Goal: Information Seeking & Learning: Learn about a topic

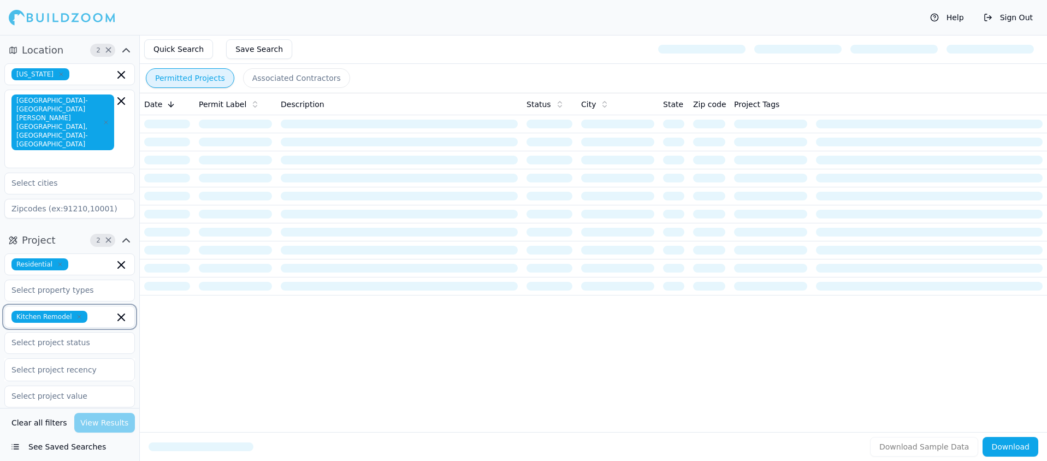
click at [122, 314] on icon "button" at bounding box center [121, 317] width 7 height 7
click at [80, 350] on div "Bathroom Remodel" at bounding box center [69, 358] width 125 height 17
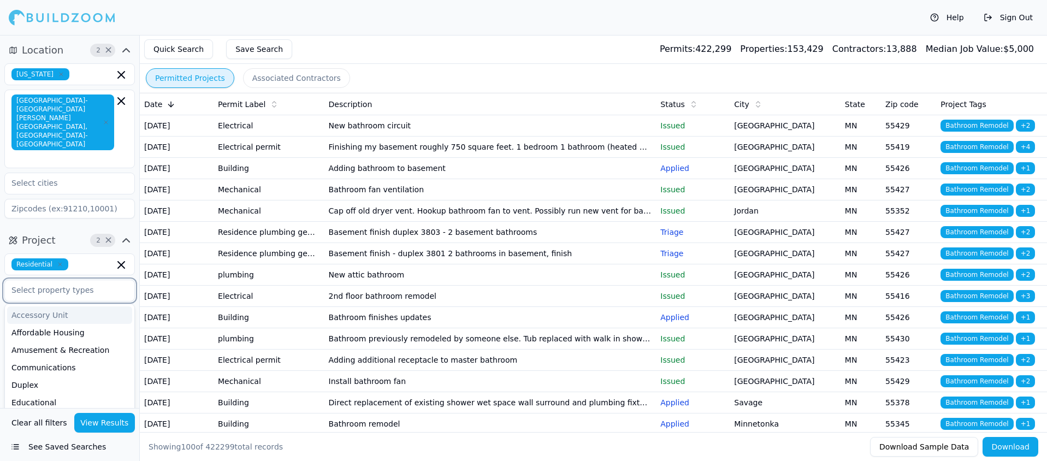
click at [116, 280] on input "text" at bounding box center [63, 290] width 116 height 20
click at [418, 27] on div "Help Sign Out" at bounding box center [523, 17] width 1047 height 35
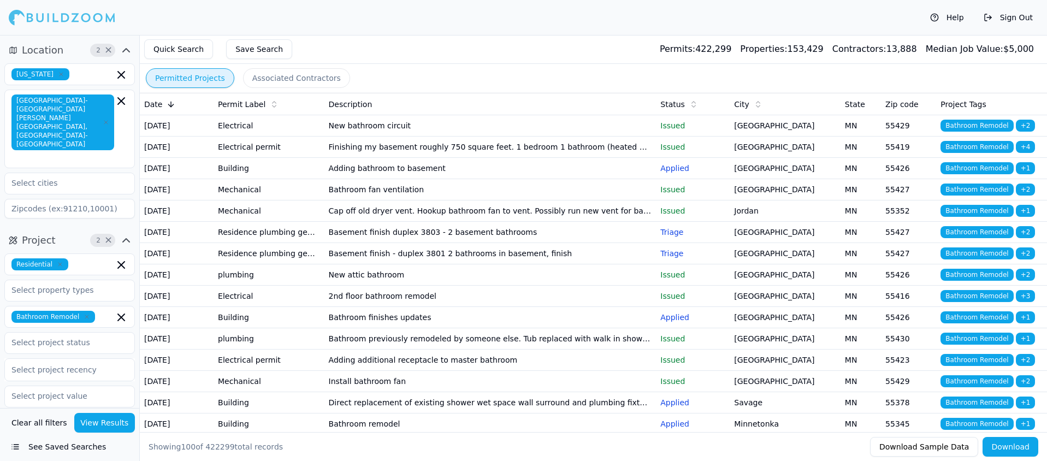
click at [415, 179] on td "Adding bathroom to basement" at bounding box center [490, 168] width 332 height 21
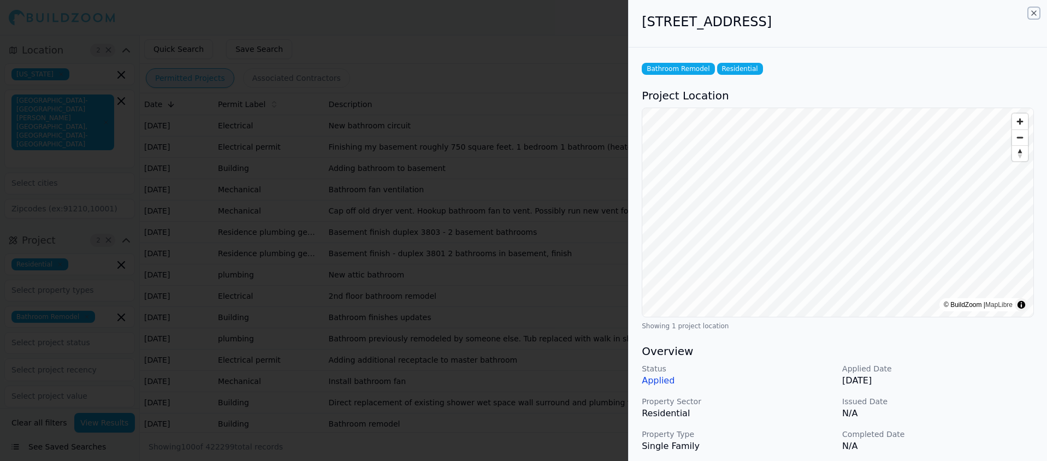
click at [1033, 12] on icon "button" at bounding box center [1033, 13] width 9 height 9
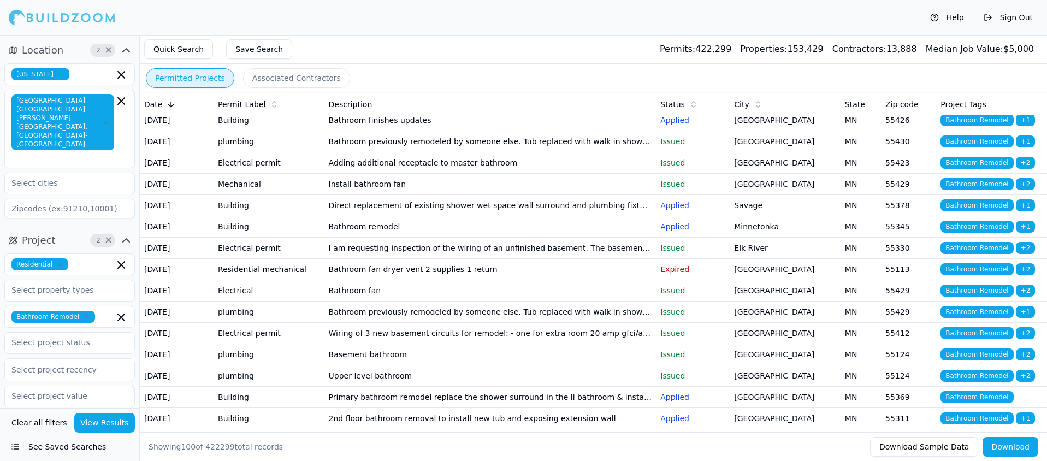
scroll to position [212, 0]
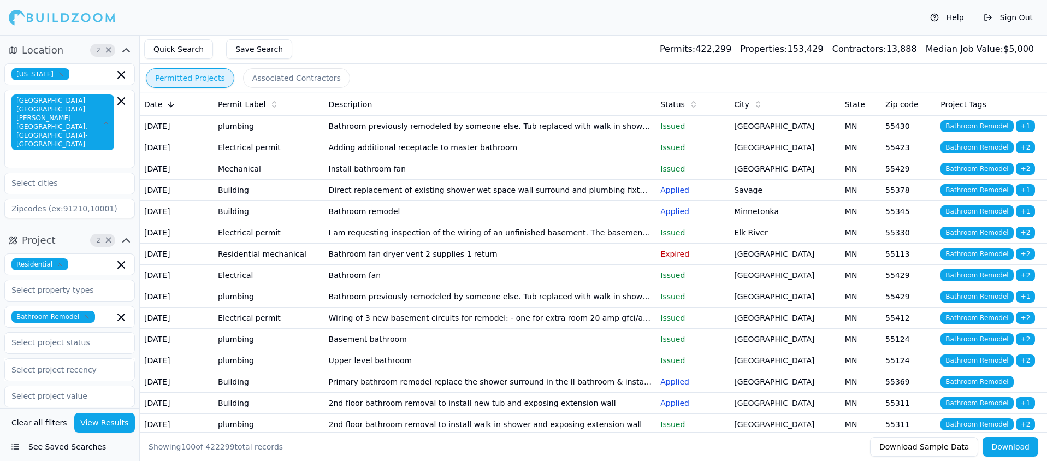
click at [364, 222] on td "Bathroom remodel" at bounding box center [490, 211] width 332 height 21
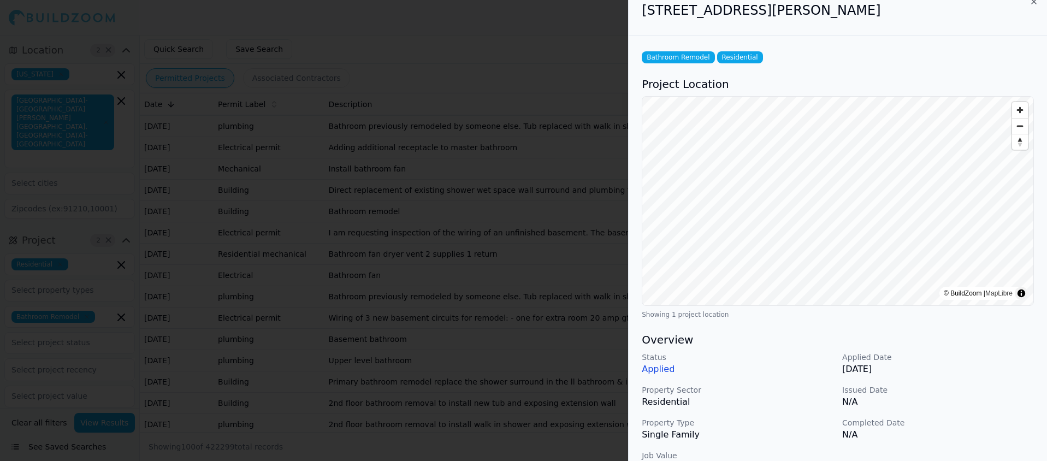
scroll to position [0, 0]
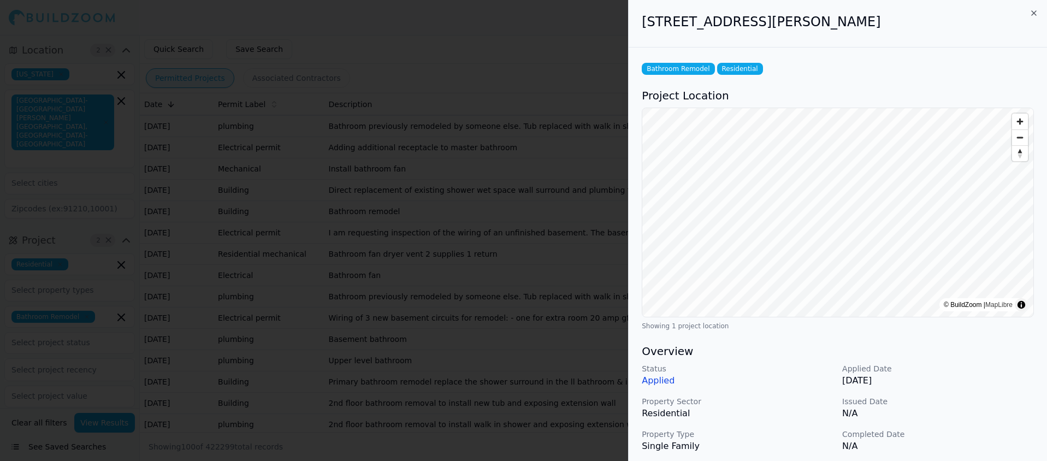
click at [1021, 121] on span "Zoom in" at bounding box center [1020, 122] width 16 height 16
click at [1033, 11] on icon "button" at bounding box center [1033, 13] width 9 height 9
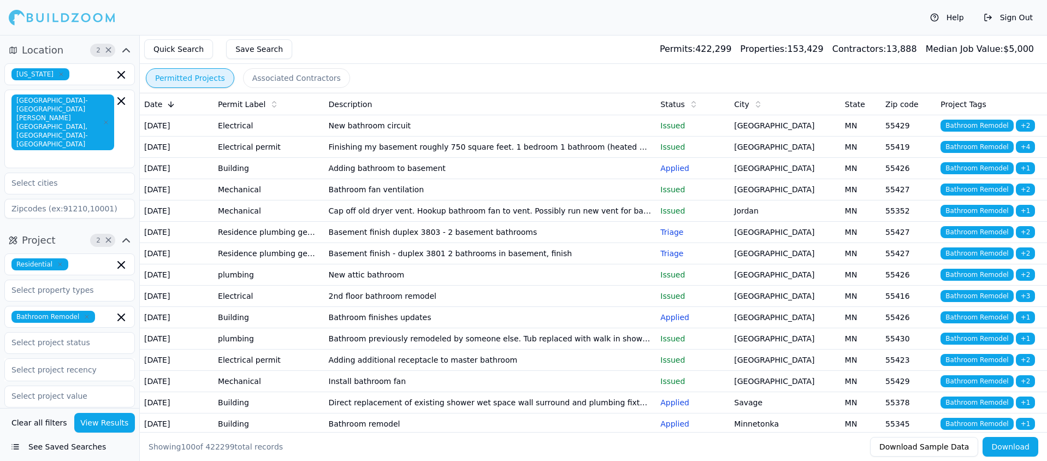
click at [151, 100] on span "Date" at bounding box center [153, 104] width 18 height 11
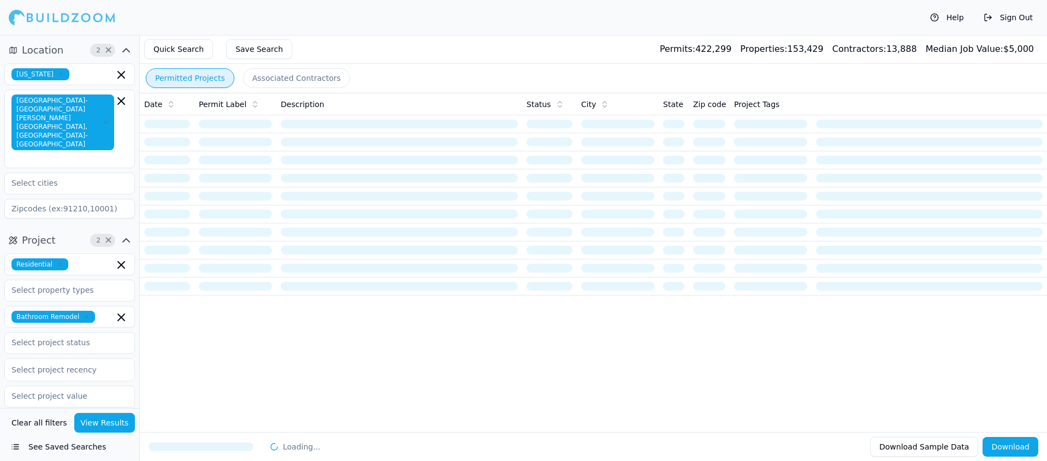
click at [107, 48] on span "×" at bounding box center [108, 50] width 8 height 5
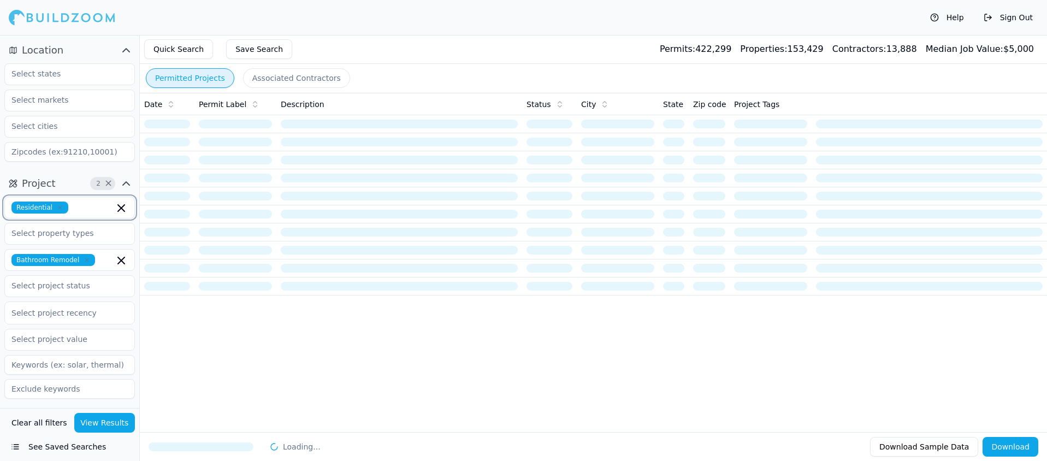
click at [121, 205] on icon "button" at bounding box center [121, 208] width 13 height 13
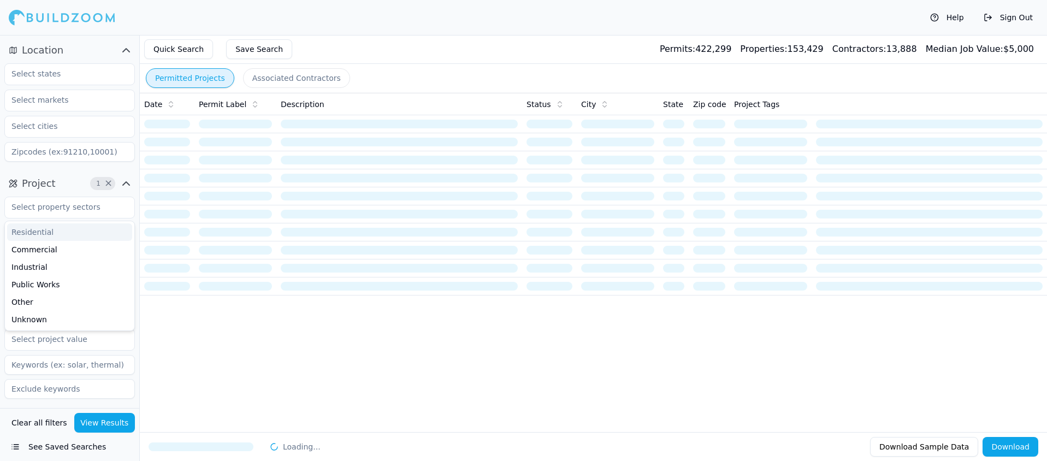
click at [121, 206] on div at bounding box center [69, 207] width 129 height 20
click at [120, 205] on input "text" at bounding box center [63, 207] width 116 height 20
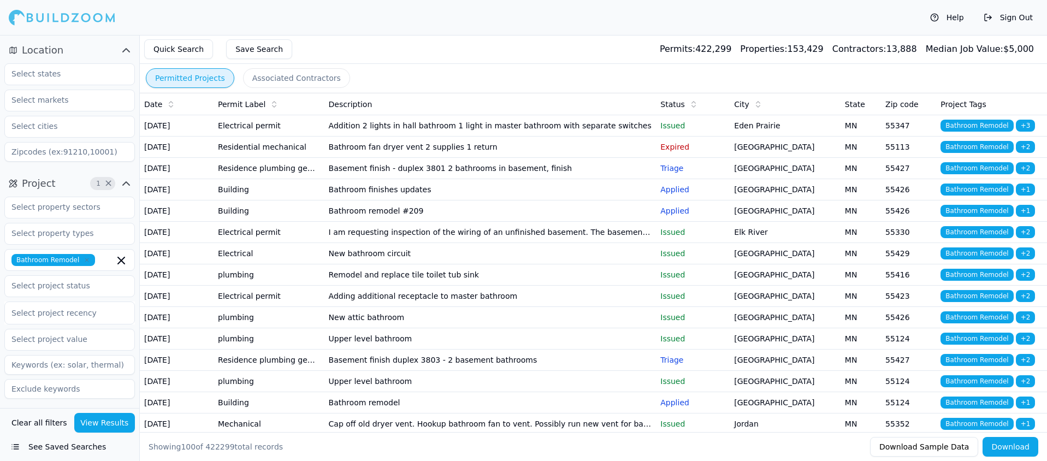
click at [110, 183] on span "×" at bounding box center [108, 183] width 8 height 5
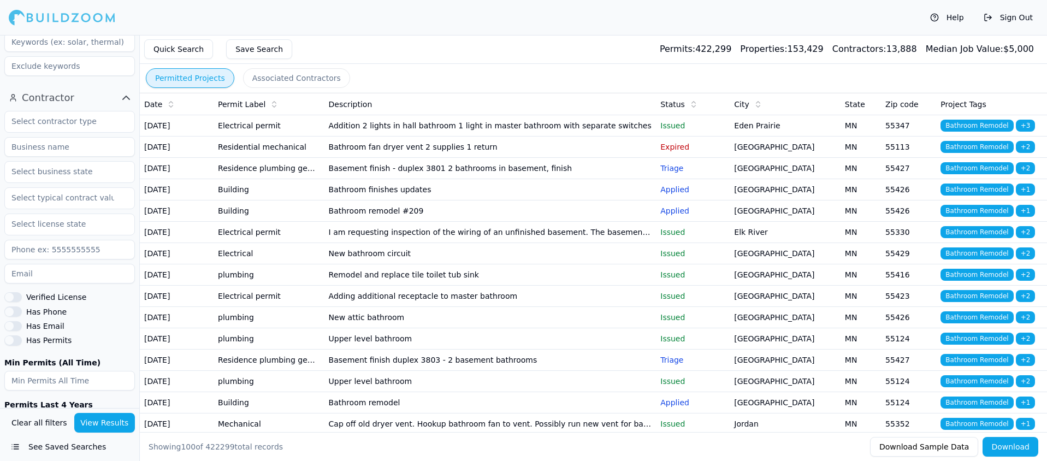
scroll to position [373, 0]
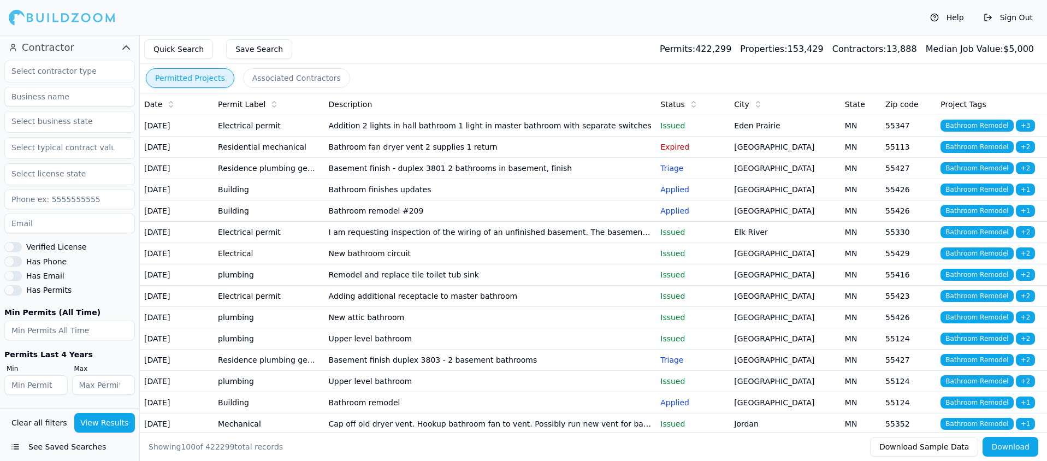
click at [37, 424] on button "Clear all filters" at bounding box center [39, 423] width 61 height 20
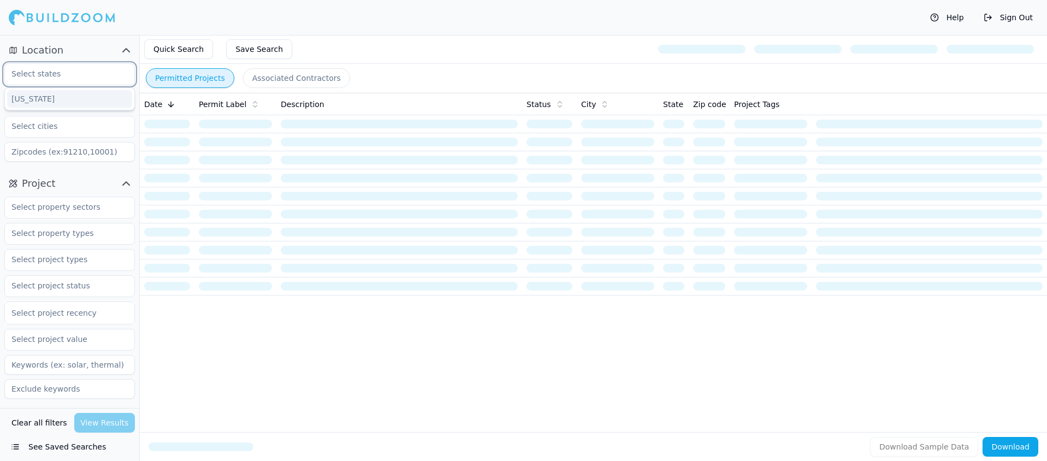
click at [55, 74] on input "text" at bounding box center [63, 74] width 116 height 20
click at [40, 99] on div "[US_STATE]" at bounding box center [69, 98] width 125 height 17
click at [57, 104] on input "text" at bounding box center [63, 100] width 116 height 20
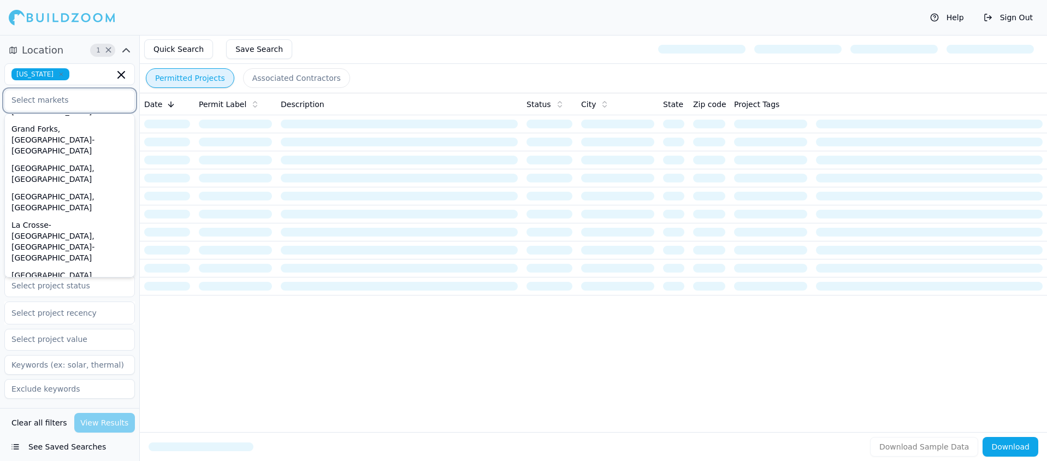
scroll to position [269, 0]
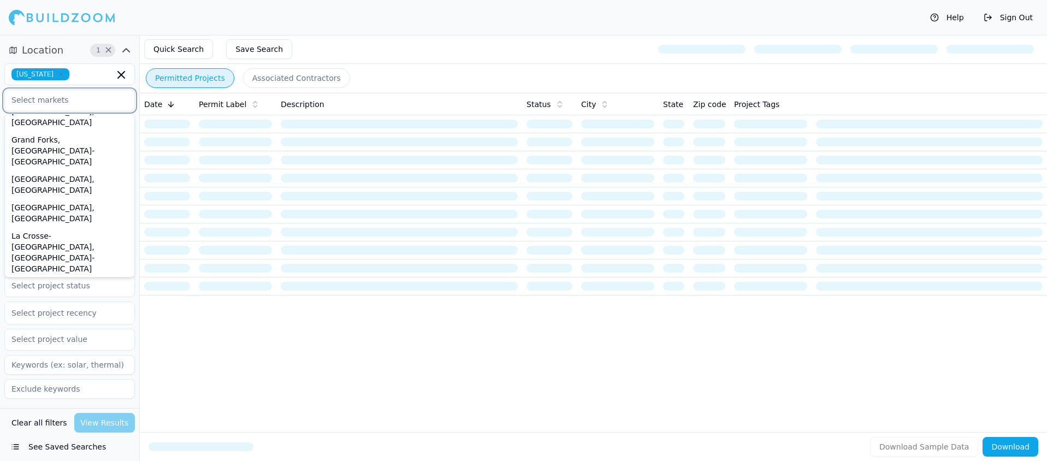
click at [43, 334] on div "[GEOGRAPHIC_DATA]-[GEOGRAPHIC_DATA][PERSON_NAME][GEOGRAPHIC_DATA], [GEOGRAPHIC_…" at bounding box center [69, 370] width 125 height 72
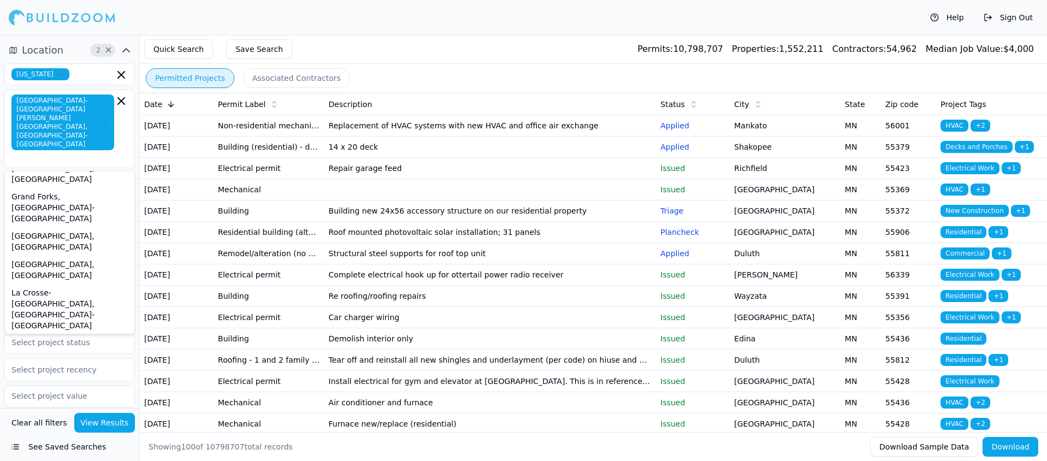
click at [351, 222] on td "Building new 24x56 accessory structure on our residential property" at bounding box center [490, 210] width 332 height 21
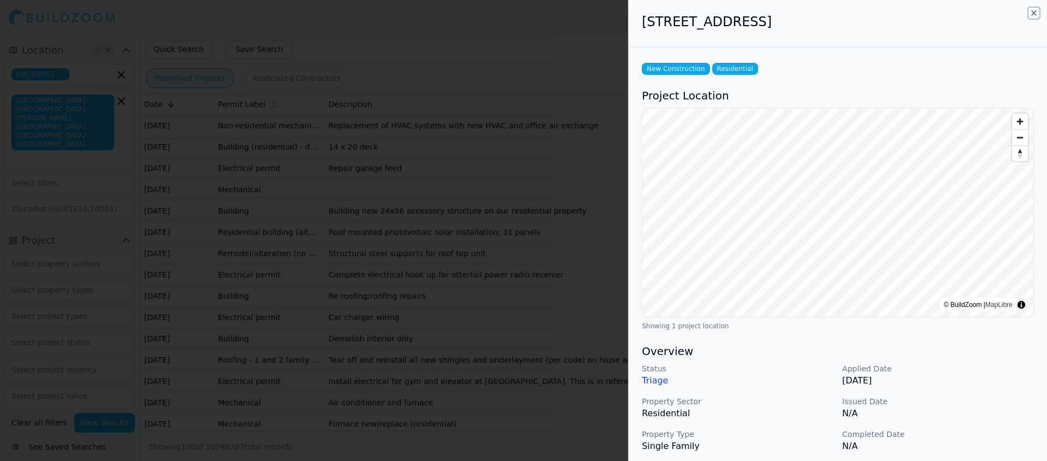
click at [1034, 12] on icon "button" at bounding box center [1034, 13] width 4 height 4
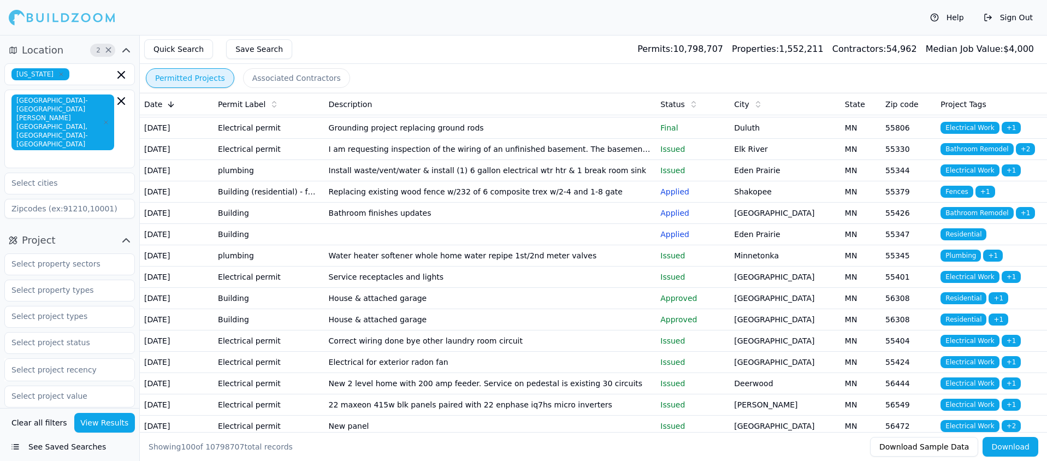
scroll to position [365, 0]
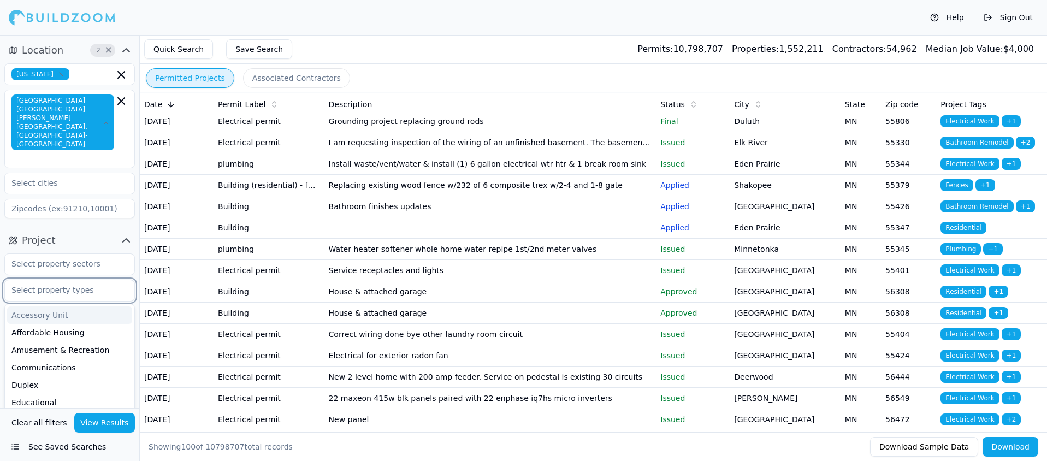
click at [94, 280] on input "text" at bounding box center [63, 290] width 116 height 20
click at [47, 407] on div "Single Family" at bounding box center [69, 415] width 125 height 17
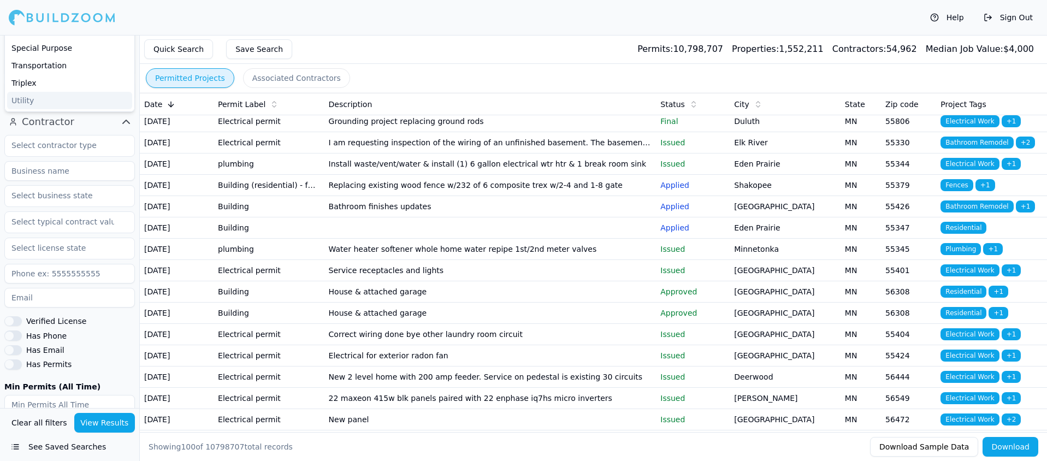
scroll to position [374, 0]
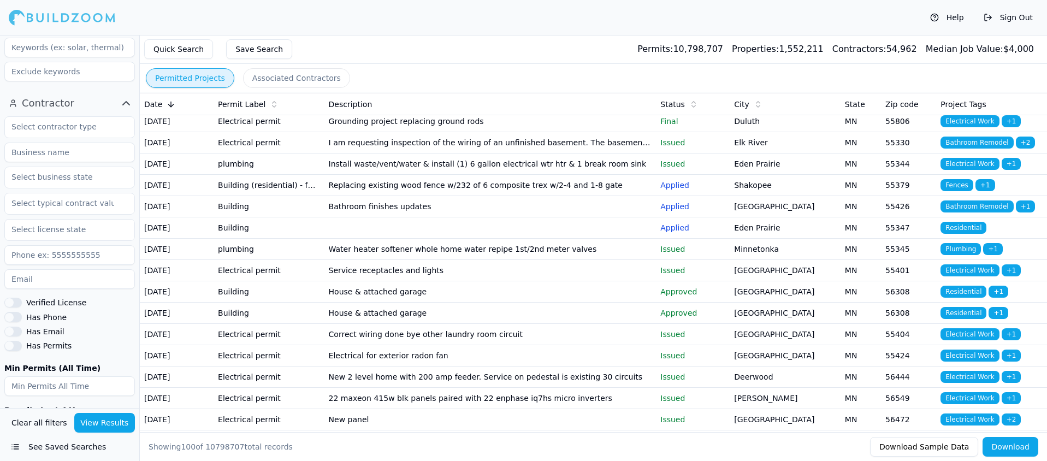
click at [97, 420] on button "View Results" at bounding box center [104, 423] width 61 height 20
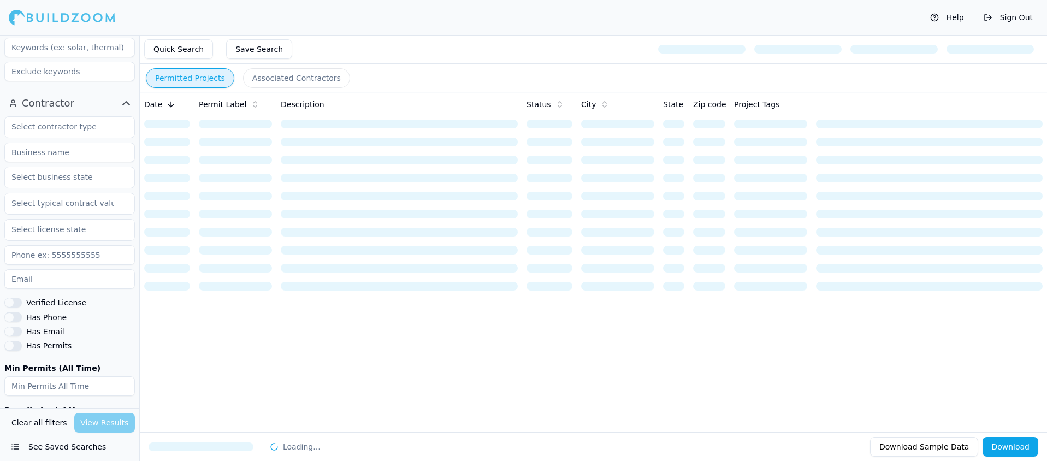
scroll to position [0, 0]
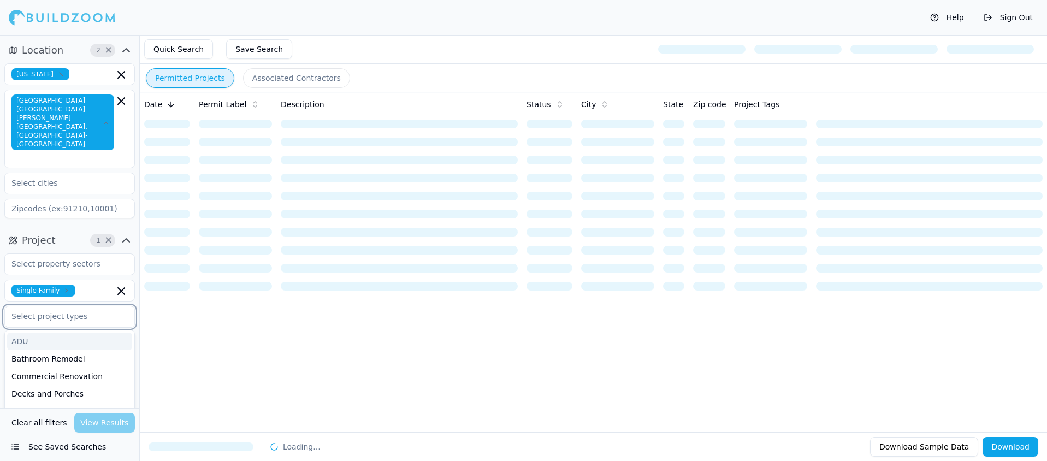
click at [85, 306] on input "text" at bounding box center [63, 316] width 116 height 20
click at [70, 350] on div "Bathroom Remodel" at bounding box center [69, 358] width 125 height 17
click at [110, 418] on div "Clear all filters View Results" at bounding box center [69, 423] width 131 height 20
click at [109, 420] on div "Clear all filters View Results" at bounding box center [69, 423] width 131 height 20
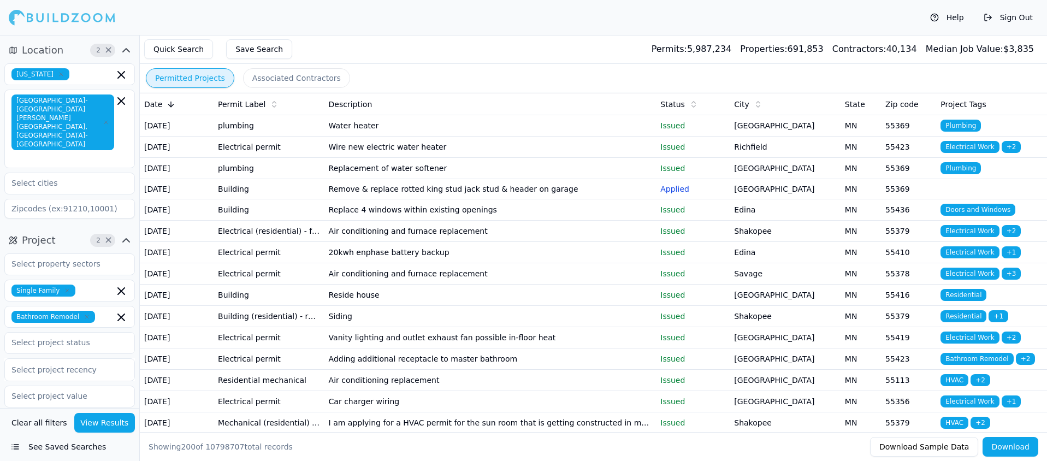
click at [115, 426] on button "View Results" at bounding box center [104, 423] width 61 height 20
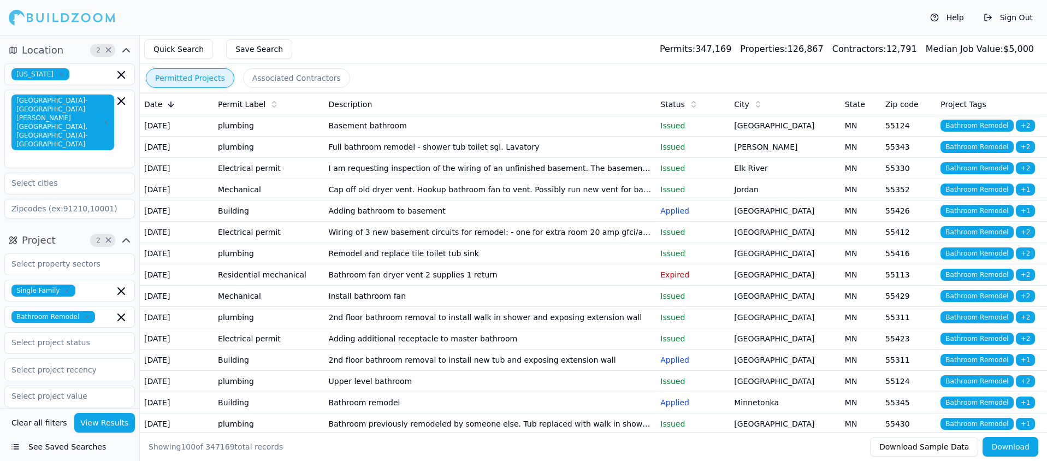
click at [172, 104] on icon at bounding box center [171, 105] width 5 height 3
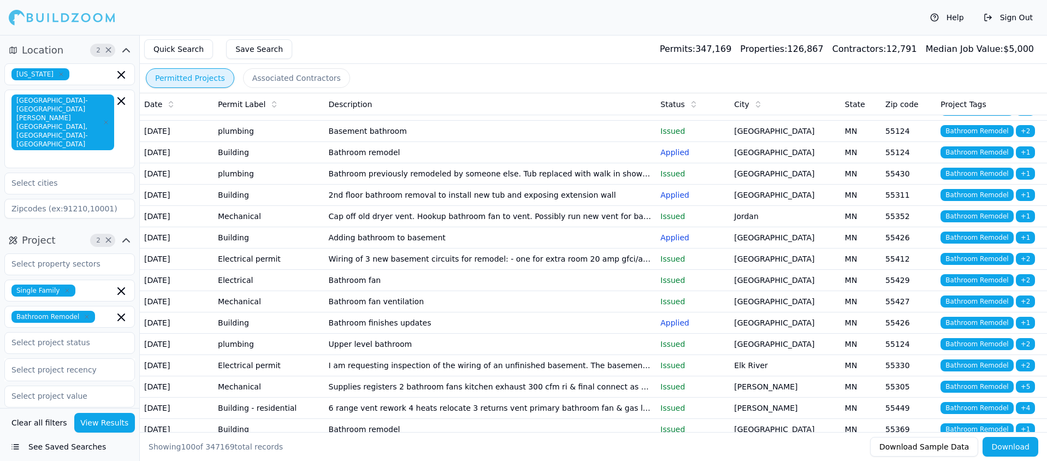
scroll to position [293, 0]
click at [355, 163] on td "Bathroom remodel" at bounding box center [490, 151] width 332 height 21
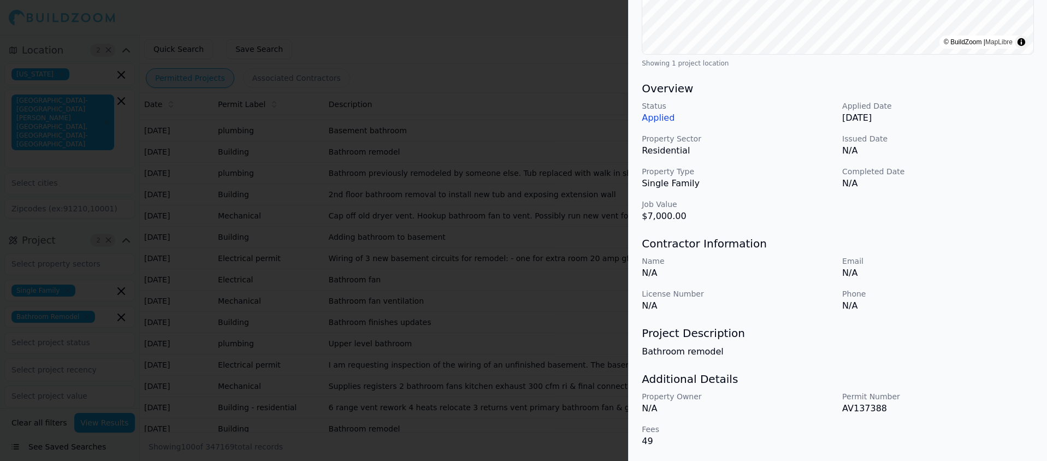
scroll to position [0, 0]
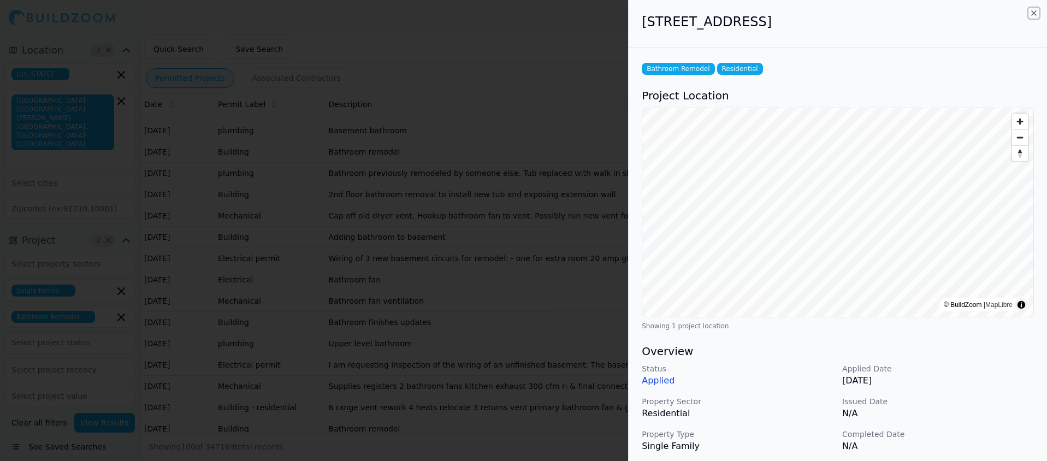
click at [1034, 13] on icon "button" at bounding box center [1034, 13] width 4 height 4
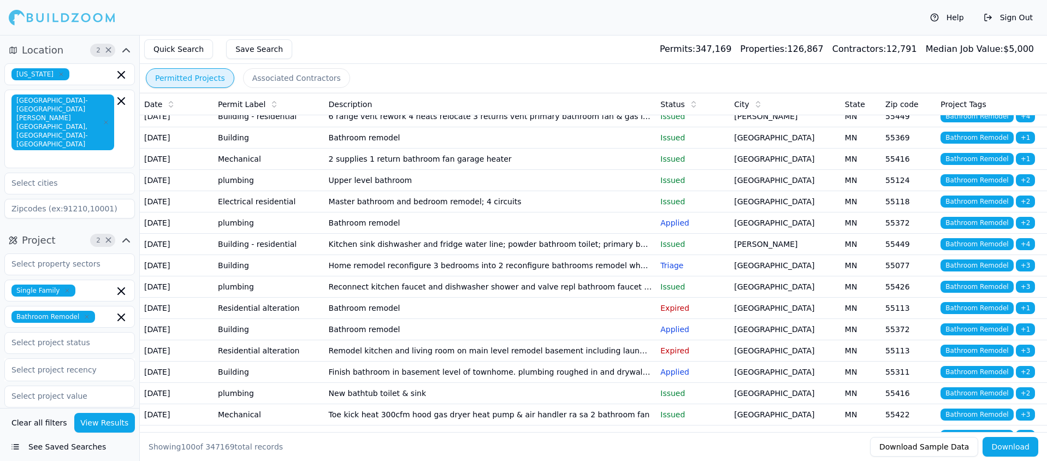
scroll to position [585, 0]
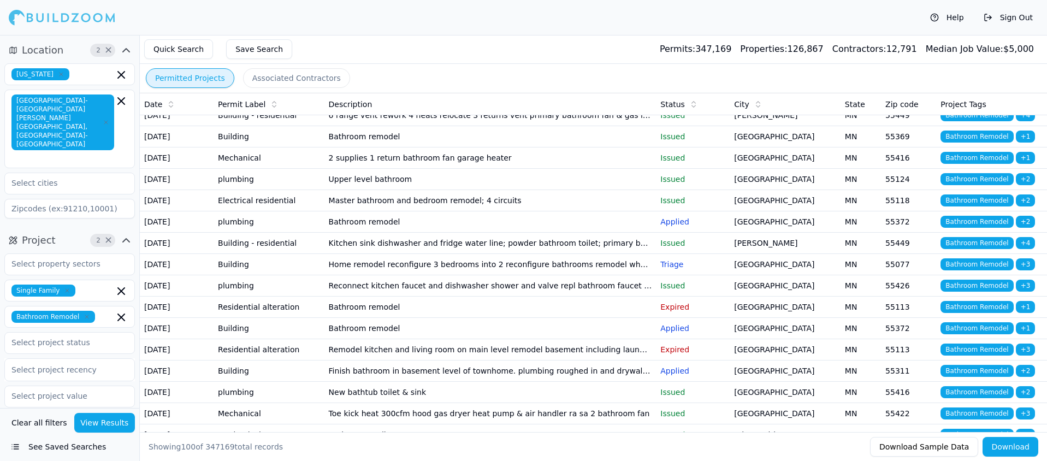
click at [353, 147] on td "Bathroom remodel" at bounding box center [490, 136] width 332 height 21
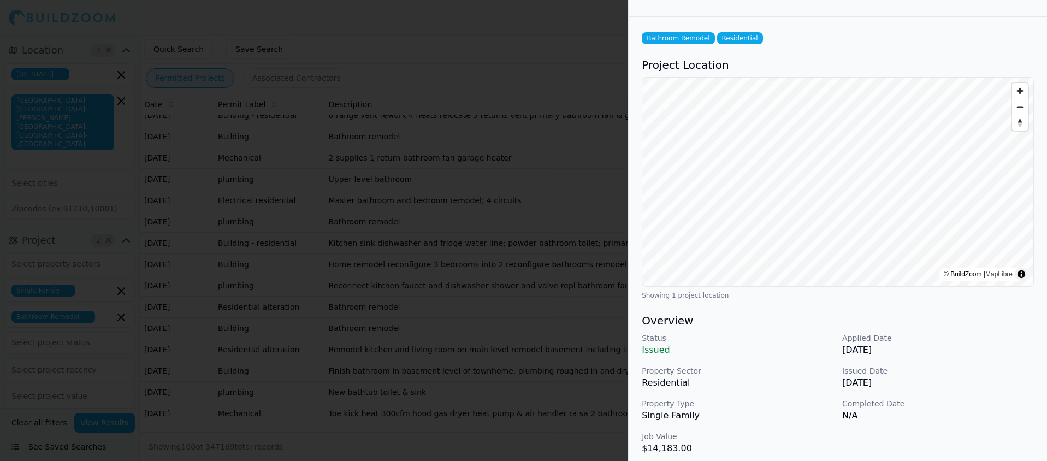
scroll to position [0, 0]
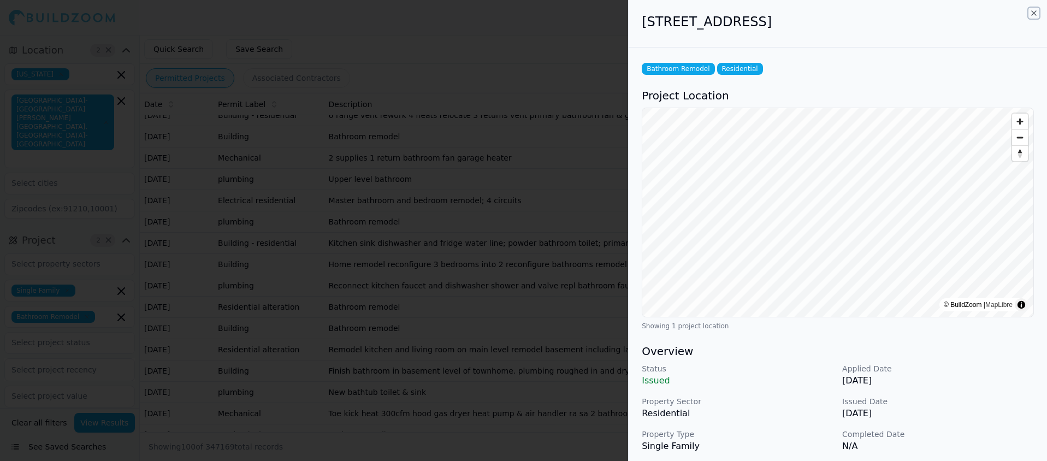
click at [1032, 12] on icon "button" at bounding box center [1034, 13] width 4 height 4
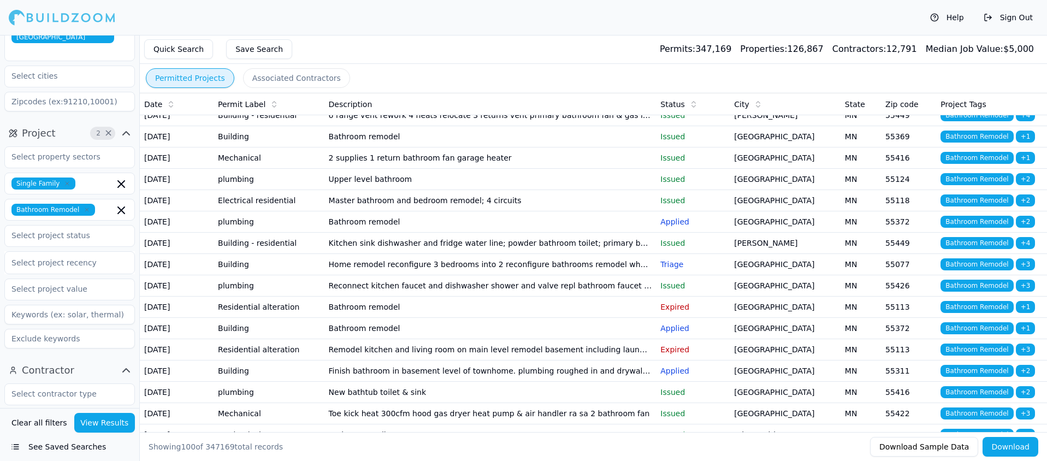
scroll to position [144, 0]
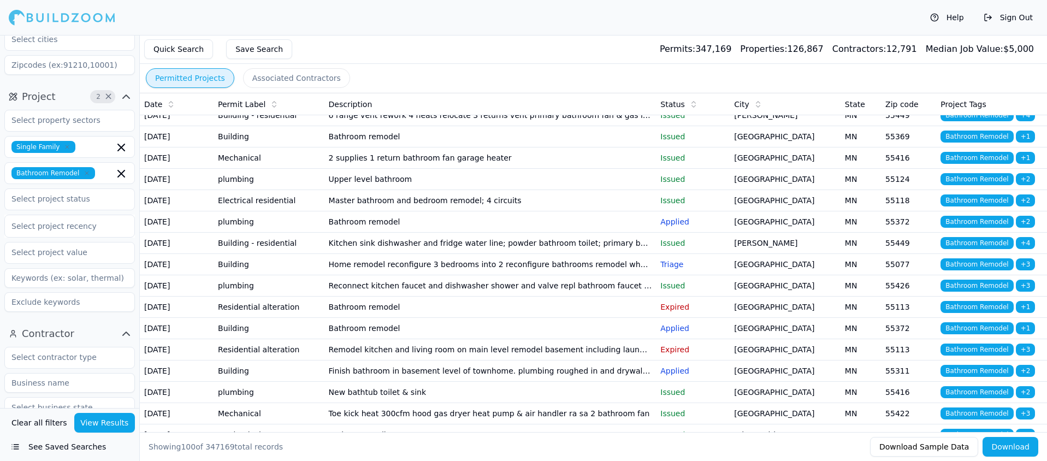
click at [74, 373] on input at bounding box center [69, 383] width 131 height 20
click at [108, 426] on button "View Results" at bounding box center [104, 423] width 61 height 20
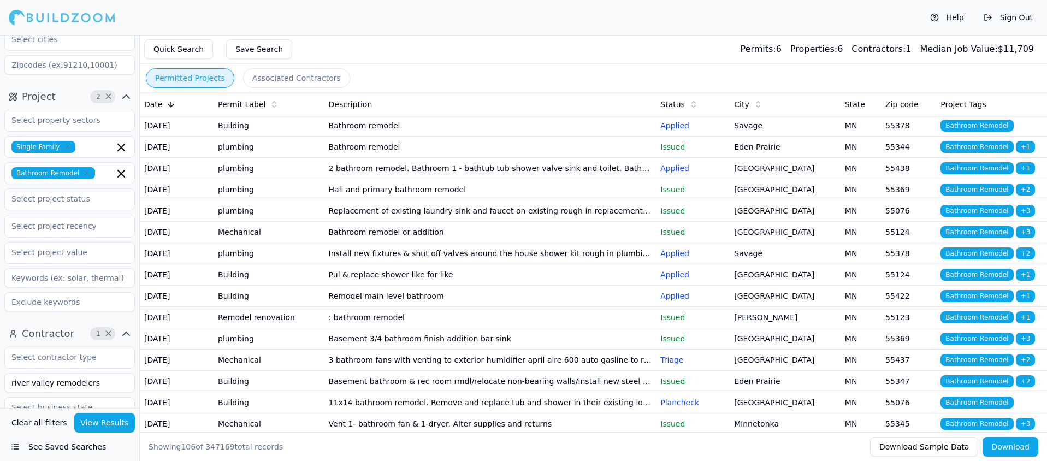
click at [375, 158] on td "Bathroom remodel" at bounding box center [490, 147] width 332 height 21
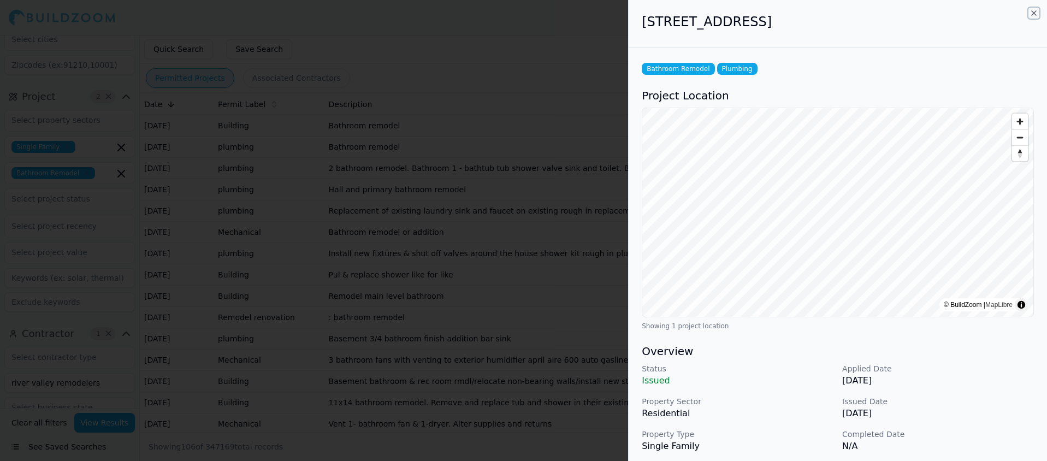
click at [1033, 12] on icon "button" at bounding box center [1034, 13] width 4 height 4
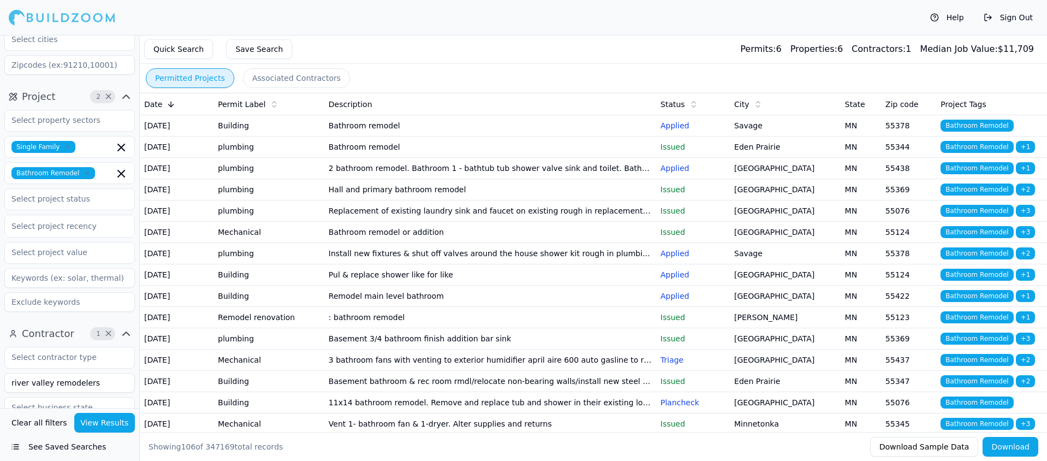
click at [364, 128] on td "Bathroom remodel" at bounding box center [490, 125] width 332 height 21
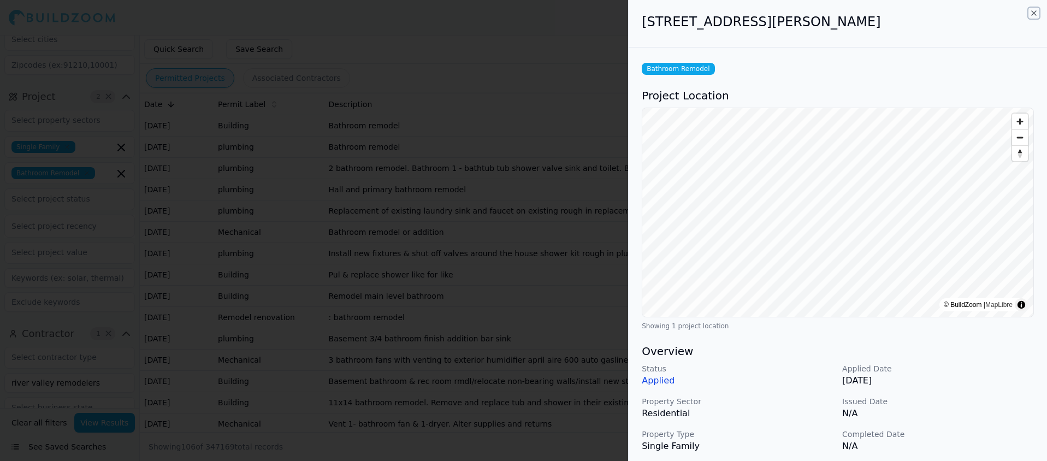
drag, startPoint x: 1032, startPoint y: 10, endPoint x: 1017, endPoint y: 15, distance: 15.9
click at [1032, 11] on icon "button" at bounding box center [1033, 13] width 9 height 9
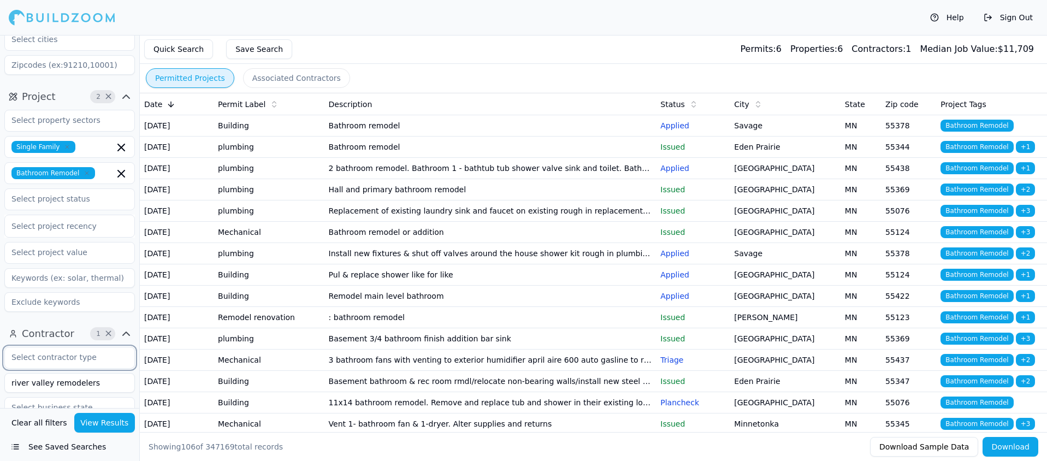
click at [91, 347] on input "text" at bounding box center [63, 357] width 116 height 20
click at [70, 374] on div "General Contractor" at bounding box center [69, 382] width 125 height 17
click at [105, 423] on button "View Results" at bounding box center [104, 423] width 61 height 20
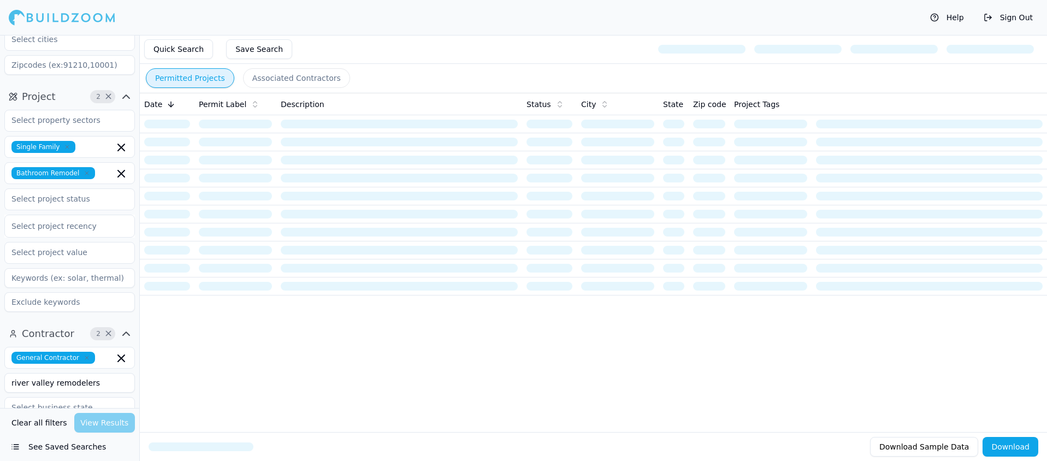
click at [283, 80] on button "Associated Contractors" at bounding box center [296, 78] width 107 height 20
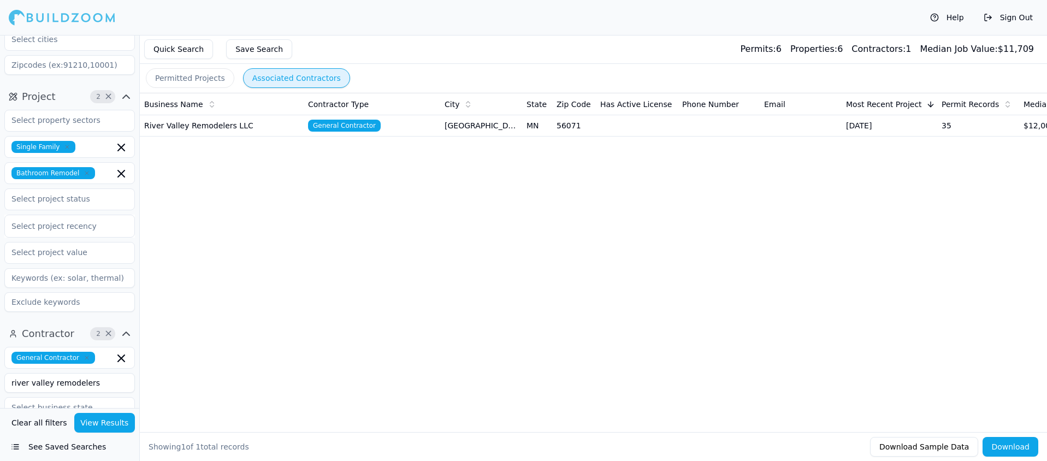
click at [208, 125] on td "River Valley Remodelers LLC" at bounding box center [222, 125] width 164 height 21
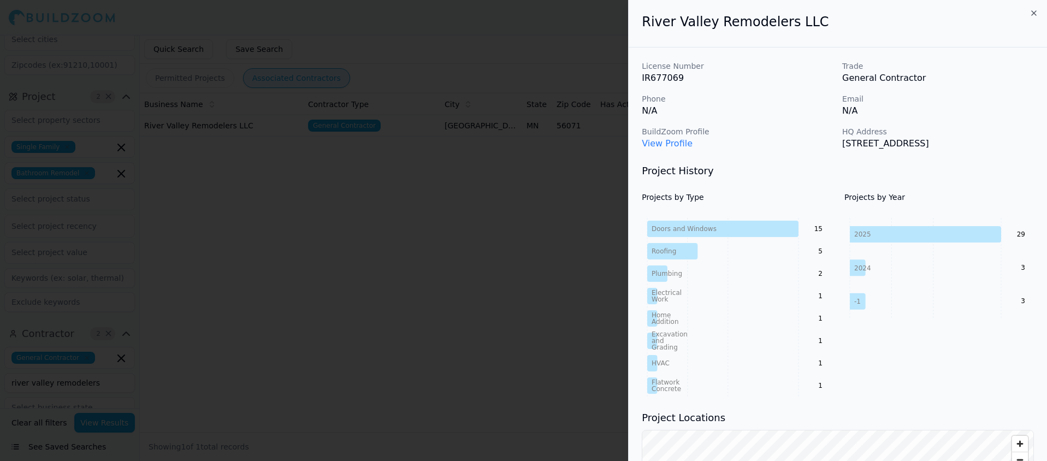
click at [674, 143] on link "View Profile" at bounding box center [667, 143] width 51 height 10
click at [1032, 13] on icon "button" at bounding box center [1033, 13] width 9 height 9
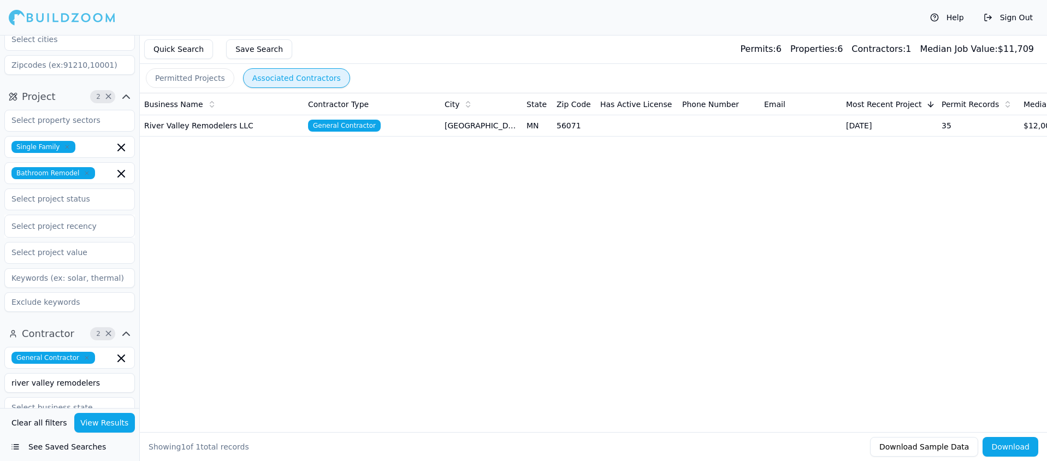
drag, startPoint x: 97, startPoint y: 351, endPoint x: 17, endPoint y: 343, distance: 79.6
click at [19, 373] on input "river valley remodelers" at bounding box center [69, 383] width 131 height 20
type input "cornerstone construction"
click at [93, 425] on button "View Results" at bounding box center [104, 423] width 61 height 20
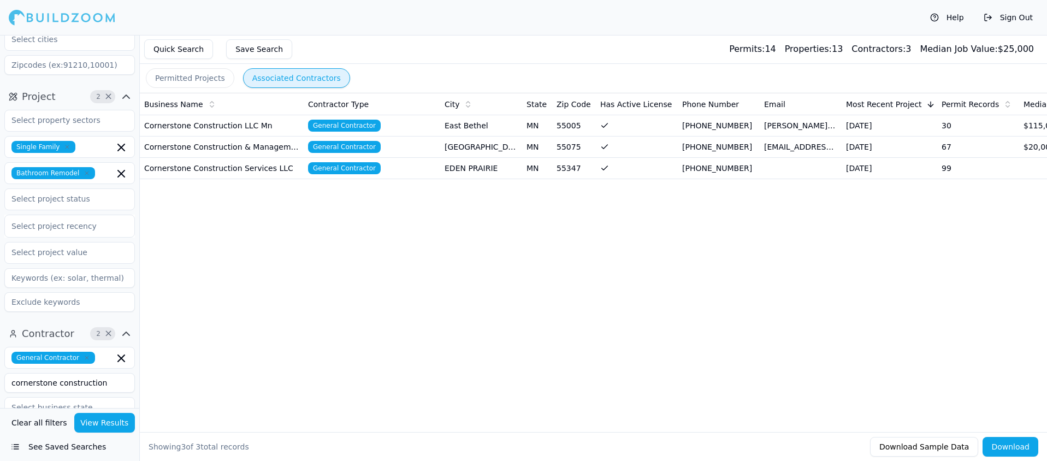
click at [189, 125] on td "Cornerstone Construction LLC Mn" at bounding box center [222, 125] width 164 height 21
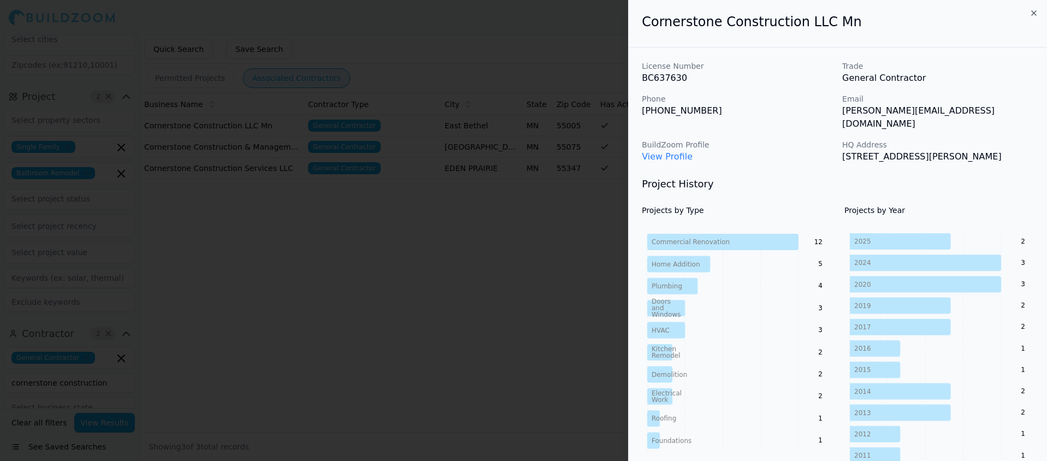
click at [672, 151] on link "View Profile" at bounding box center [667, 156] width 51 height 10
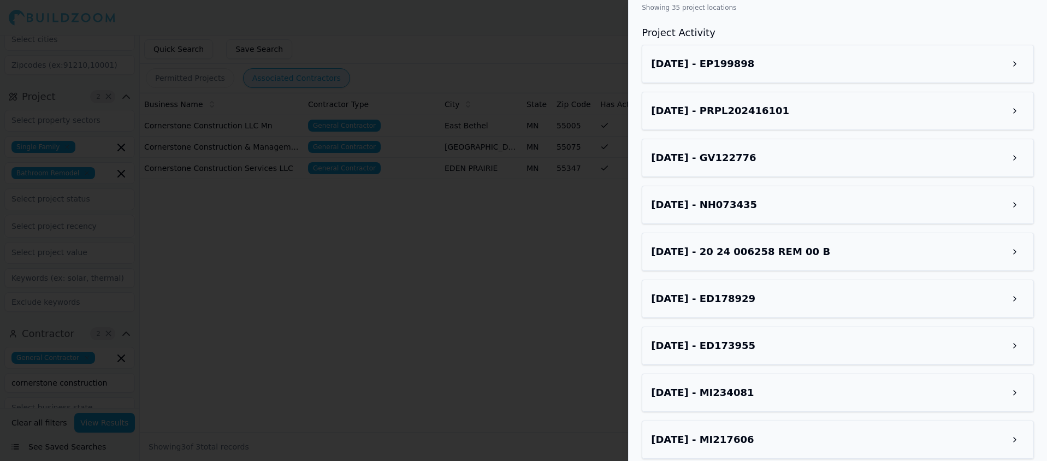
scroll to position [782, 0]
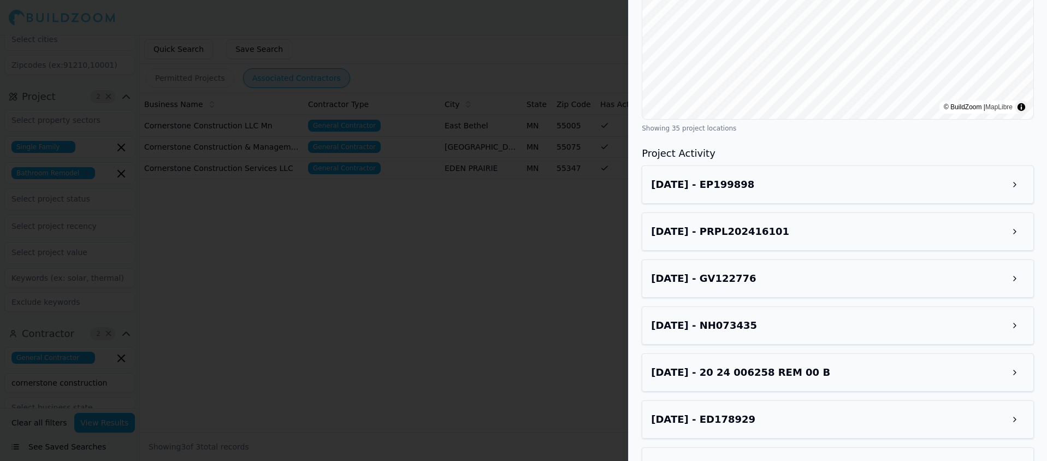
click at [730, 177] on h3 "Jul 21, 2025 - EP199898" at bounding box center [702, 184] width 103 height 15
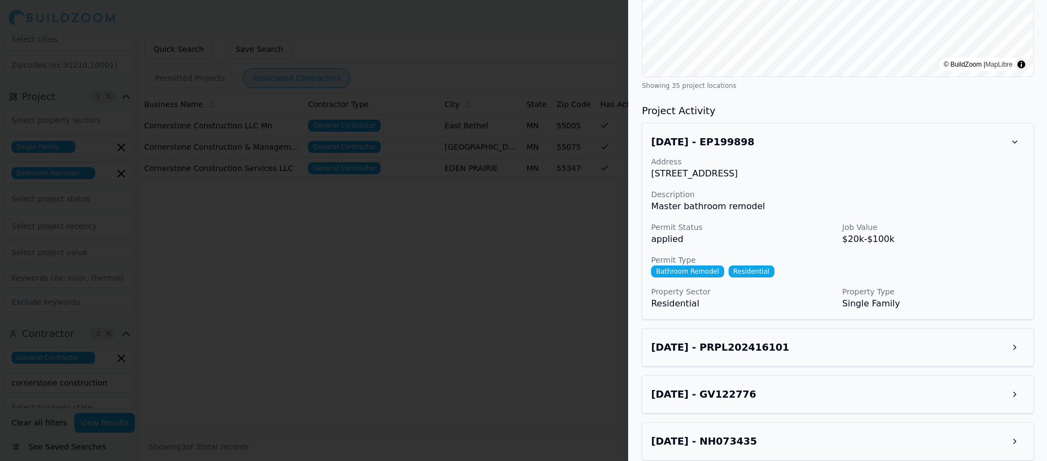
scroll to position [833, 0]
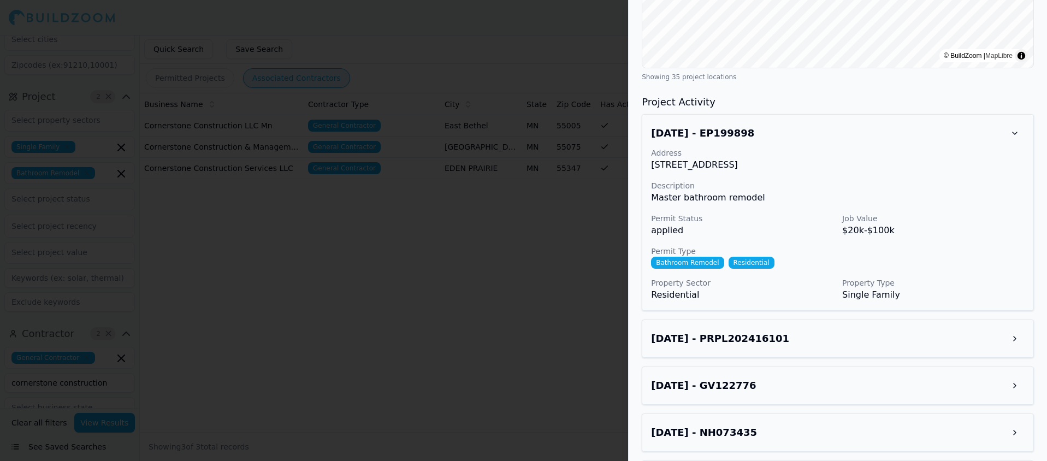
click at [744, 331] on h3 "Dec 19, 2024 - PRPL202416101" at bounding box center [720, 338] width 138 height 15
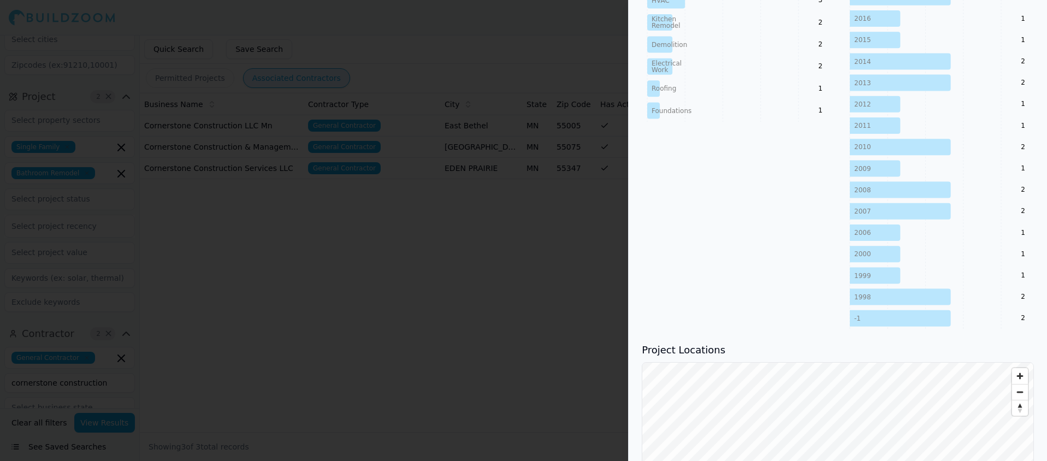
scroll to position [329, 0]
click at [458, 60] on div at bounding box center [523, 230] width 1047 height 461
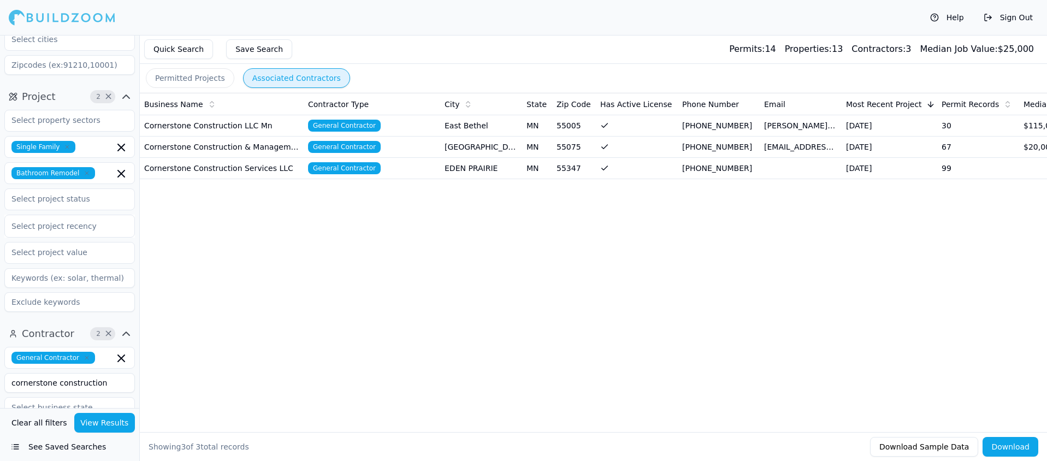
click at [218, 168] on td "Cornerstone Construction Services LLC" at bounding box center [222, 168] width 164 height 21
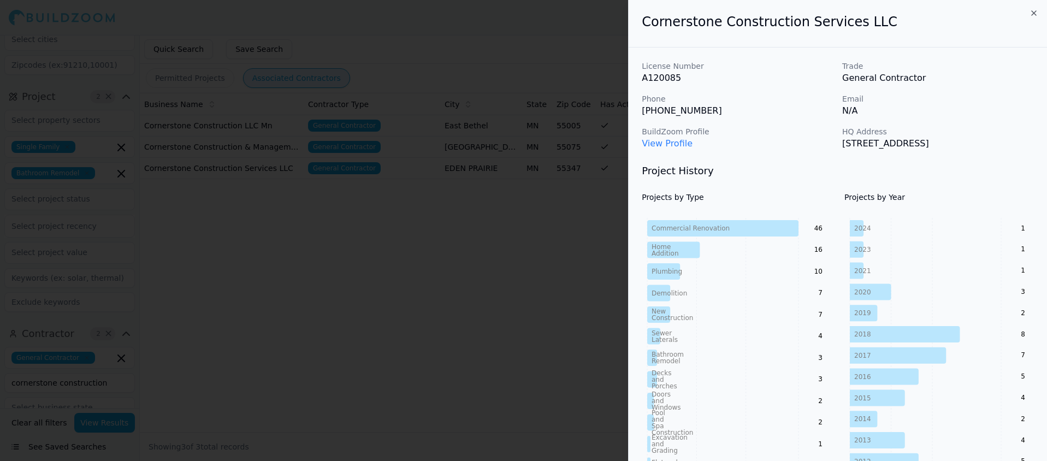
click at [661, 141] on link "View Profile" at bounding box center [667, 143] width 51 height 10
click at [1034, 13] on icon "button" at bounding box center [1033, 13] width 9 height 9
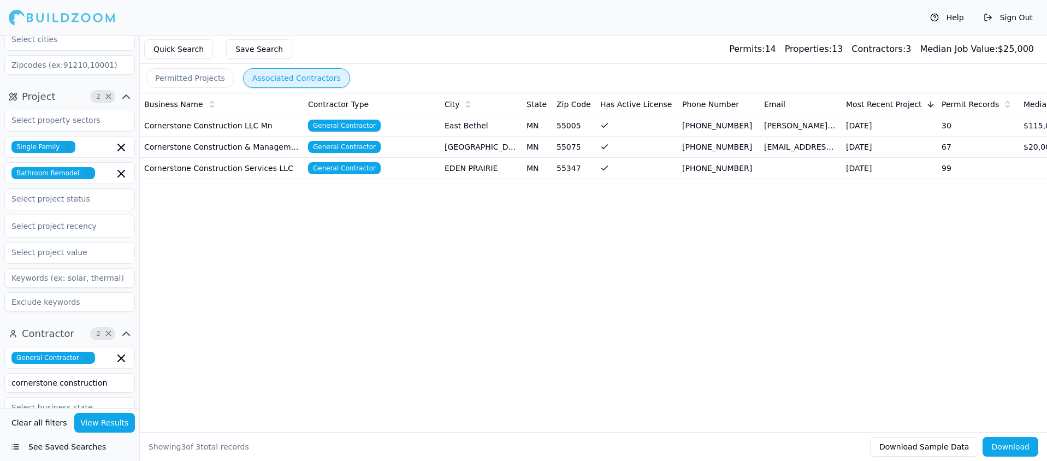
click at [194, 123] on td "Cornerstone Construction LLC Mn" at bounding box center [222, 125] width 164 height 21
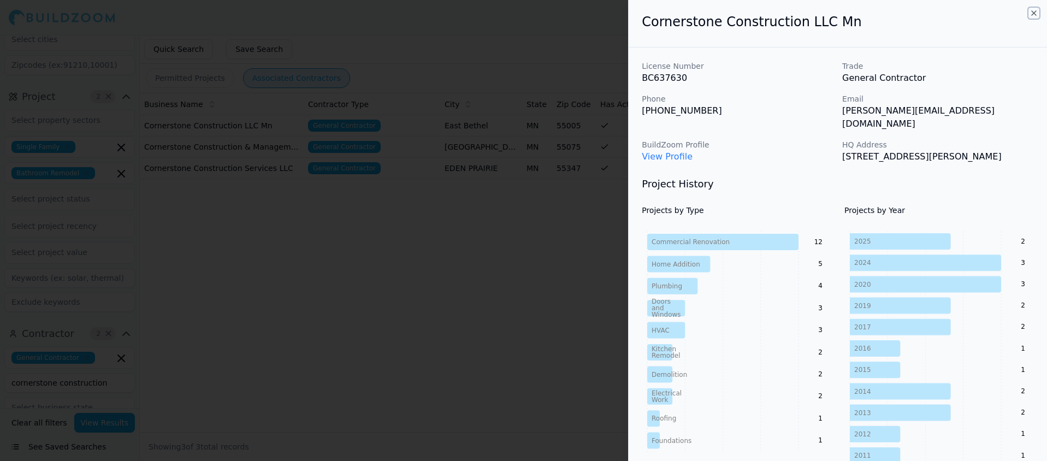
click at [1031, 12] on icon "button" at bounding box center [1033, 13] width 9 height 9
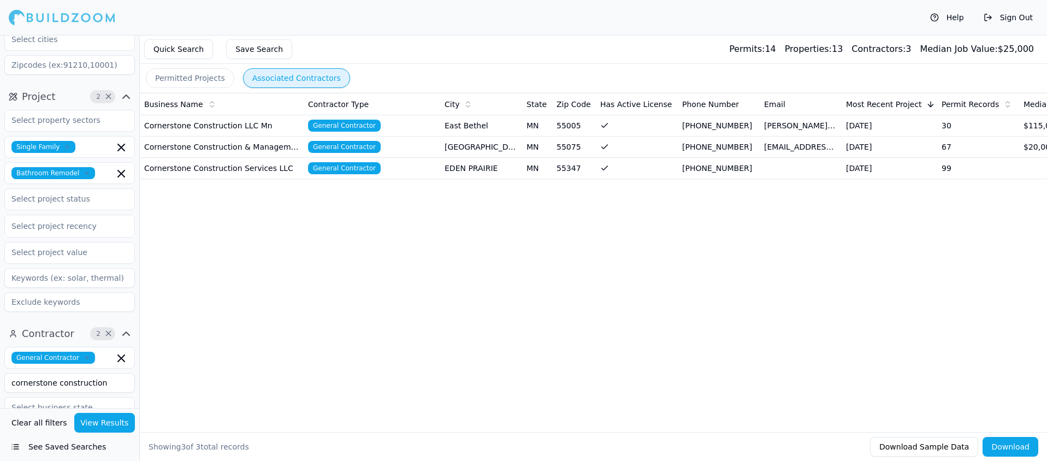
drag, startPoint x: 117, startPoint y: 345, endPoint x: 15, endPoint y: 339, distance: 101.8
click at [15, 373] on input "cornerstone construction" at bounding box center [69, 383] width 131 height 20
type input "residential renewal"
click at [115, 423] on button "View Results" at bounding box center [104, 423] width 61 height 20
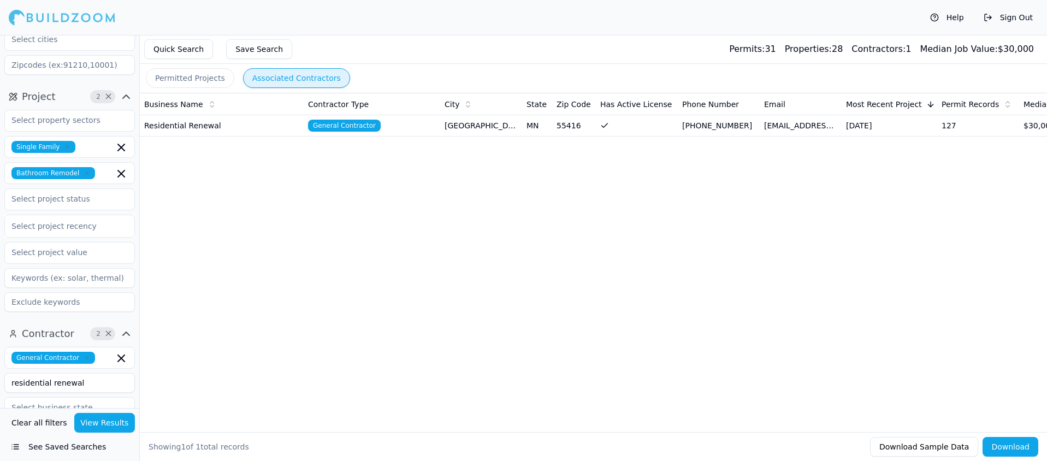
click at [199, 123] on td "Residential Renewal" at bounding box center [222, 125] width 164 height 21
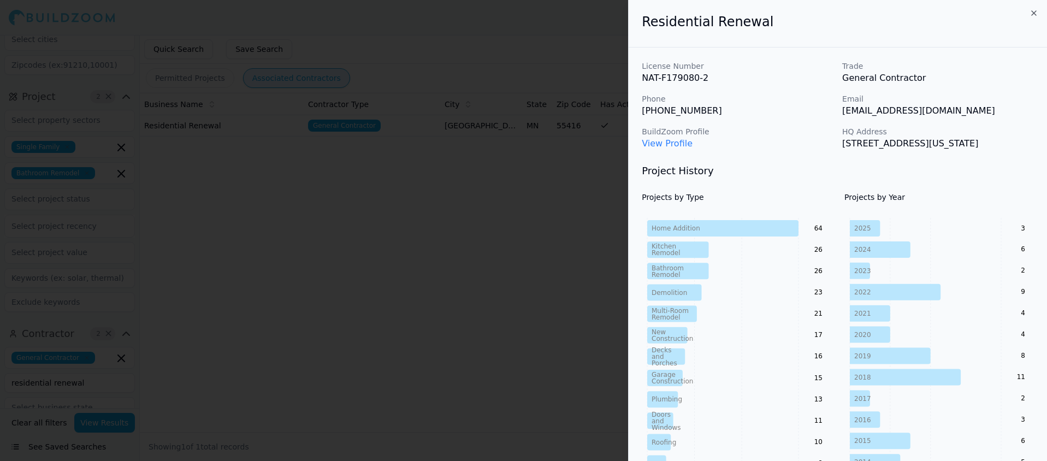
click at [662, 141] on link "View Profile" at bounding box center [667, 143] width 51 height 10
click at [1029, 9] on icon "button" at bounding box center [1033, 13] width 9 height 9
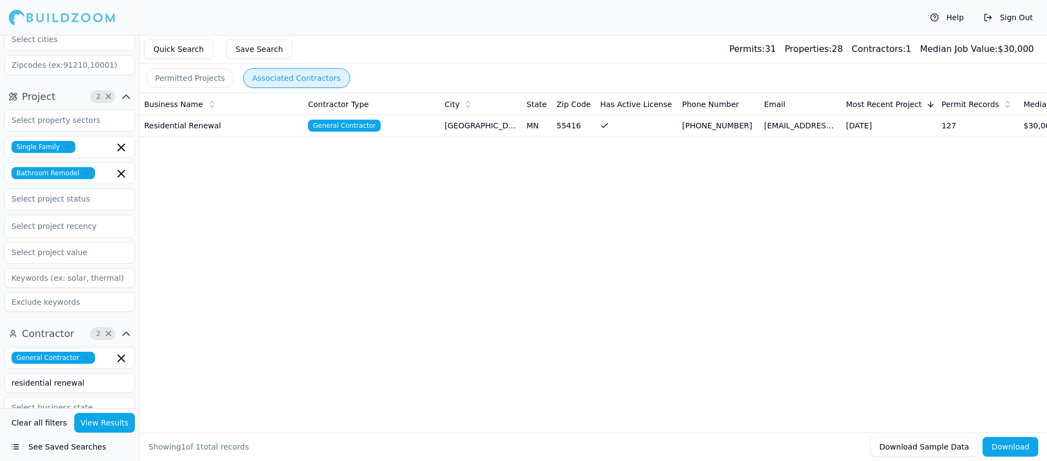
drag, startPoint x: 80, startPoint y: 348, endPoint x: -2, endPoint y: 346, distance: 82.0
click at [0, 346] on html "Help Sign Out Location 2 × Minnesota Minneapolis-St. Paul-Bloomington, MN-WI Pr…" at bounding box center [523, 230] width 1047 height 461
click at [114, 422] on button "View Results" at bounding box center [104, 423] width 61 height 20
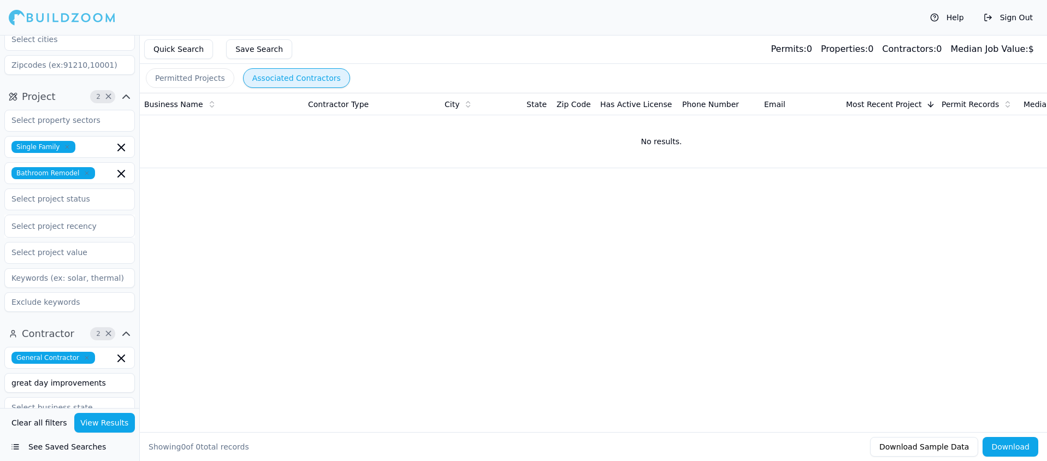
drag, startPoint x: 10, startPoint y: 349, endPoint x: 166, endPoint y: 355, distance: 155.8
click at [166, 355] on div "Location 2 × Minnesota Minneapolis-St. Paul-Bloomington, MN-WI Project 2 × Sing…" at bounding box center [541, 265] width 1012 height 461
type input "blackwood construction"
click at [99, 421] on button "View Results" at bounding box center [104, 423] width 61 height 20
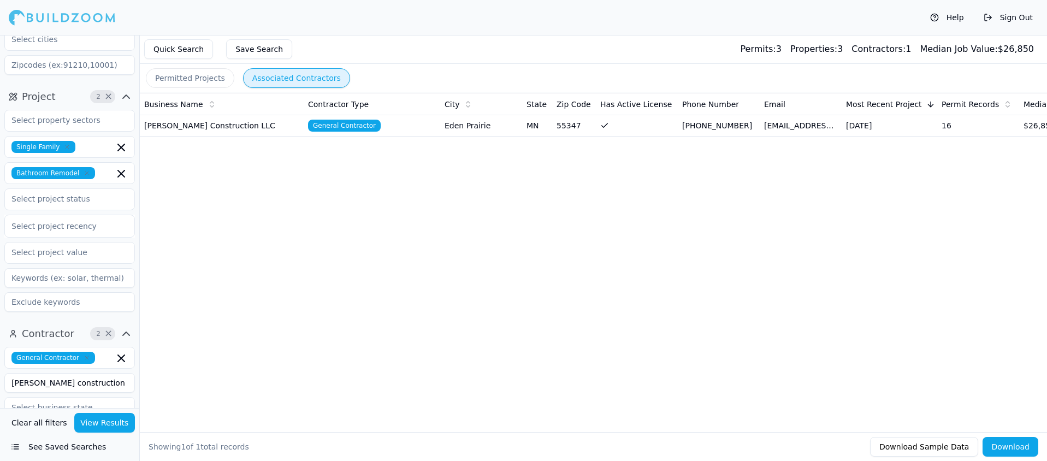
click at [197, 125] on td "Blackwood Construction LLC" at bounding box center [222, 125] width 164 height 21
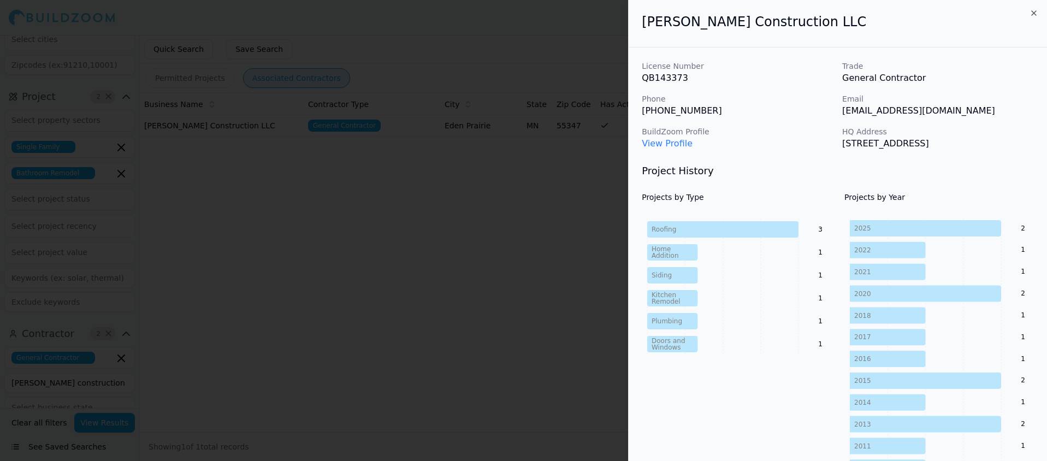
click at [665, 143] on link "View Profile" at bounding box center [667, 143] width 51 height 10
click at [1033, 11] on icon "button" at bounding box center [1034, 13] width 4 height 4
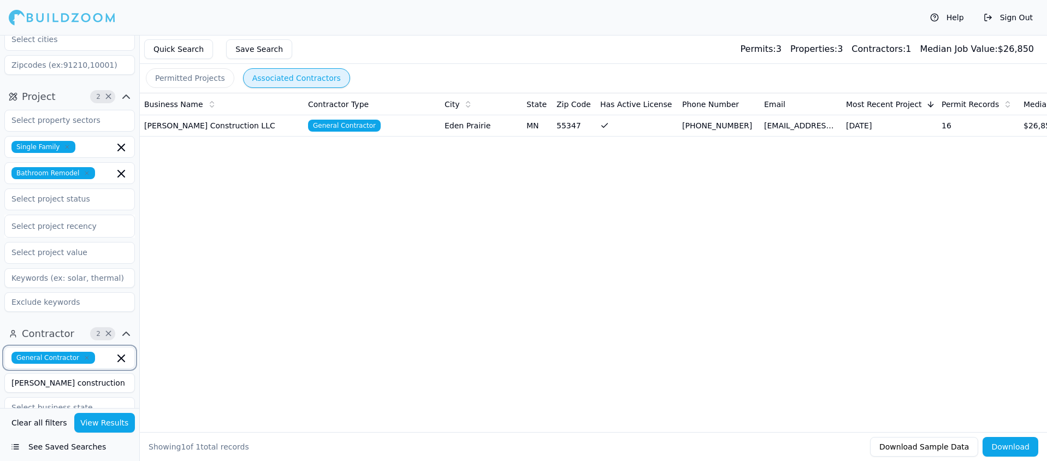
click at [121, 352] on icon "button" at bounding box center [121, 358] width 13 height 13
click at [109, 331] on span "×" at bounding box center [108, 333] width 8 height 5
click at [36, 423] on button "Clear all filters" at bounding box center [39, 423] width 61 height 20
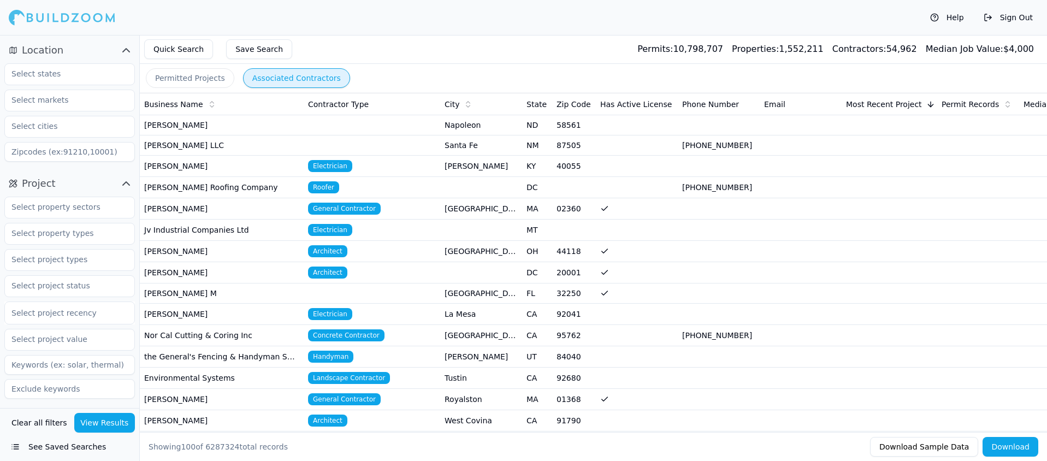
click at [165, 74] on button "Permitted Projects" at bounding box center [190, 78] width 88 height 20
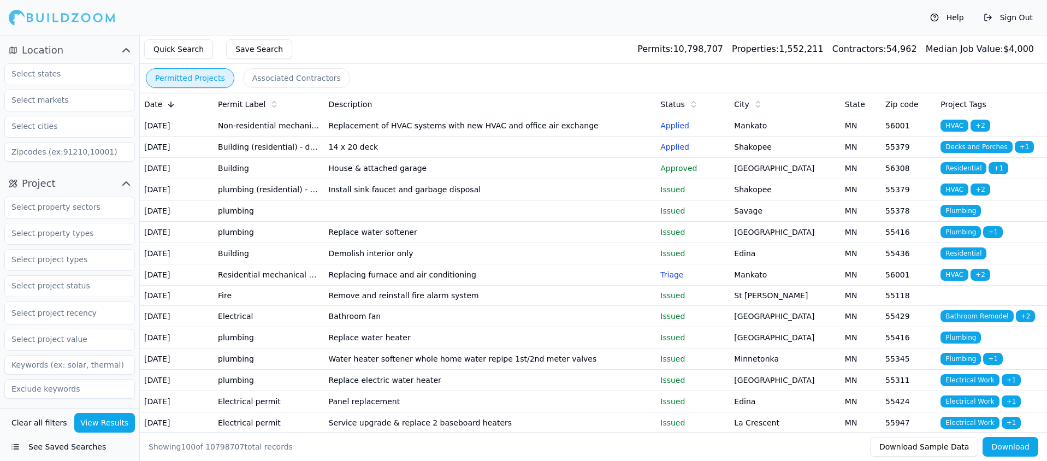
click at [417, 158] on td "14 x 20 deck" at bounding box center [490, 147] width 332 height 21
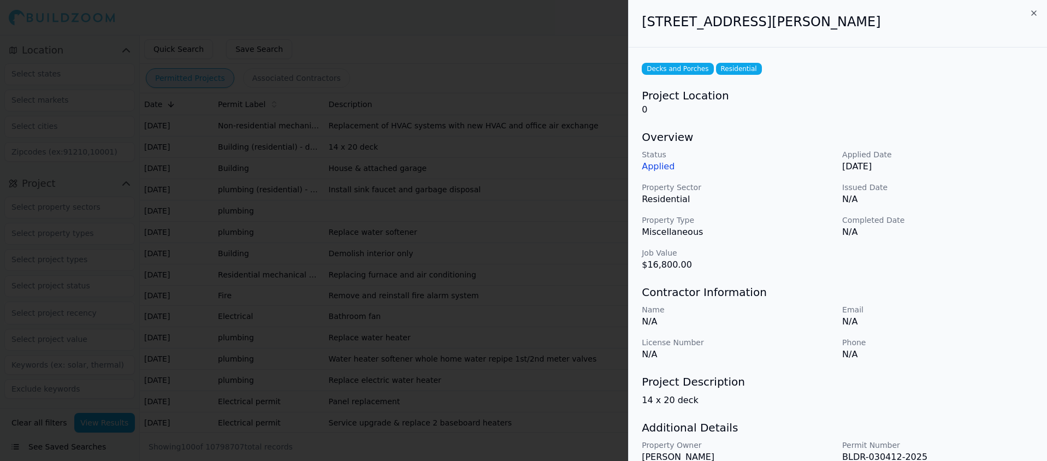
click at [1033, 14] on icon "button" at bounding box center [1033, 13] width 9 height 9
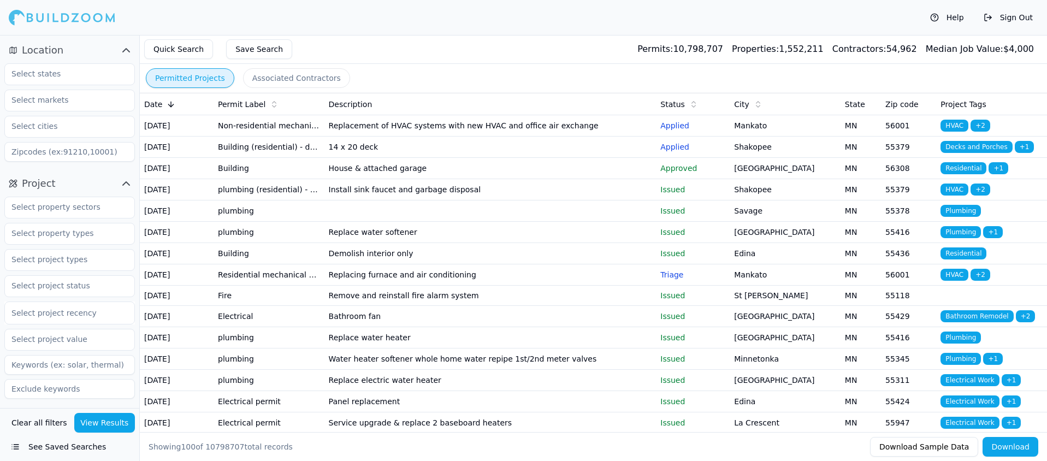
click at [272, 106] on icon at bounding box center [274, 106] width 4 height 2
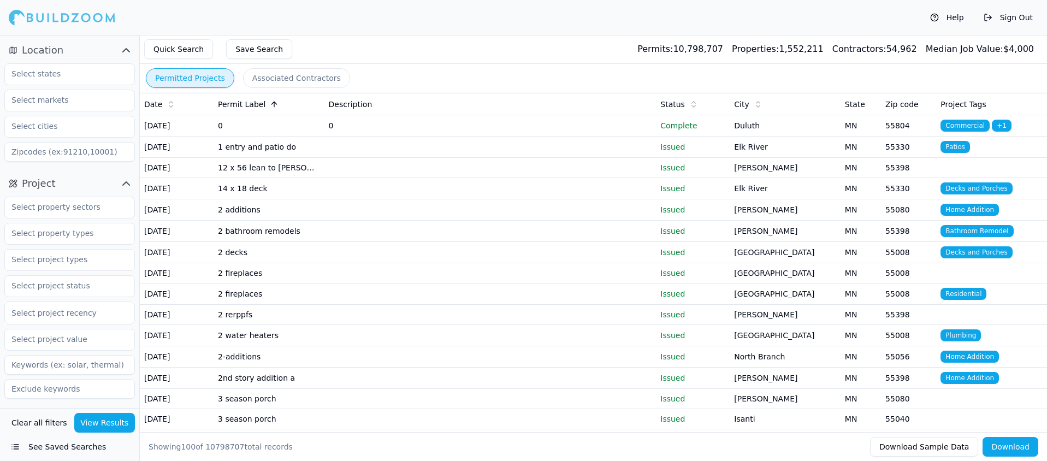
click at [271, 101] on icon at bounding box center [274, 104] width 9 height 9
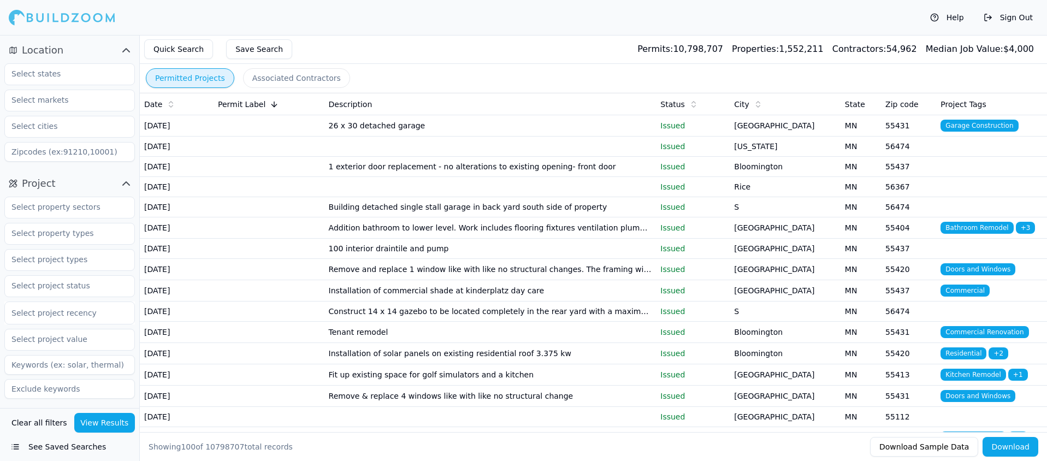
click at [155, 102] on span "Date" at bounding box center [153, 104] width 18 height 11
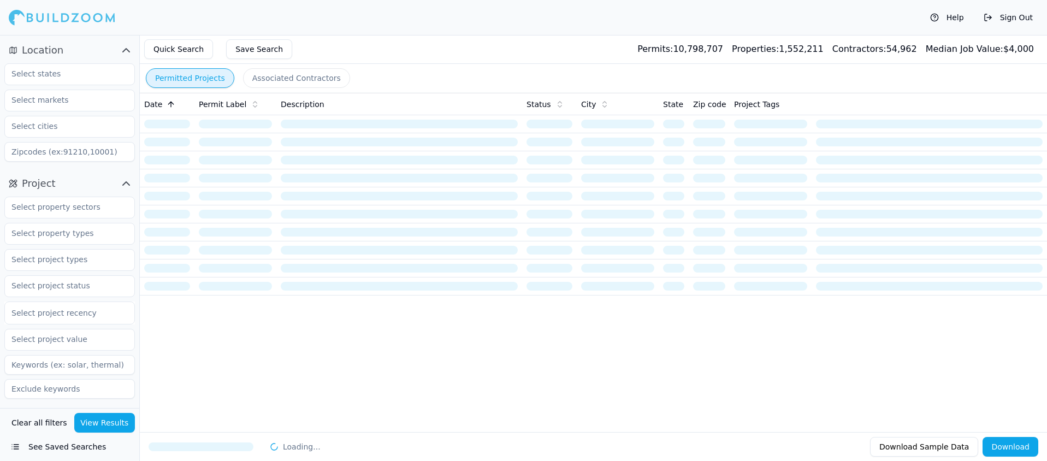
click at [23, 422] on button "Clear all filters" at bounding box center [39, 423] width 61 height 20
click at [67, 77] on input "text" at bounding box center [63, 74] width 116 height 20
click at [29, 94] on div "[US_STATE]" at bounding box center [69, 98] width 125 height 17
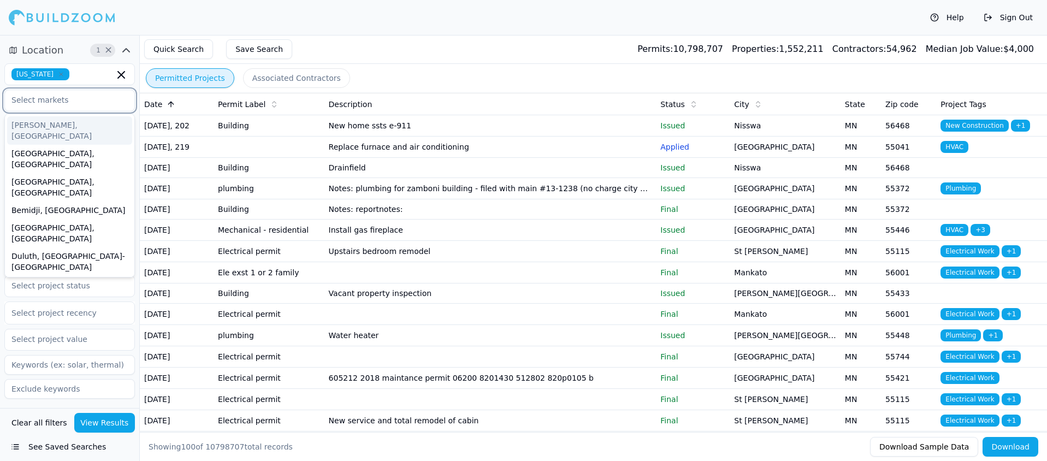
click at [29, 103] on input "text" at bounding box center [63, 100] width 116 height 20
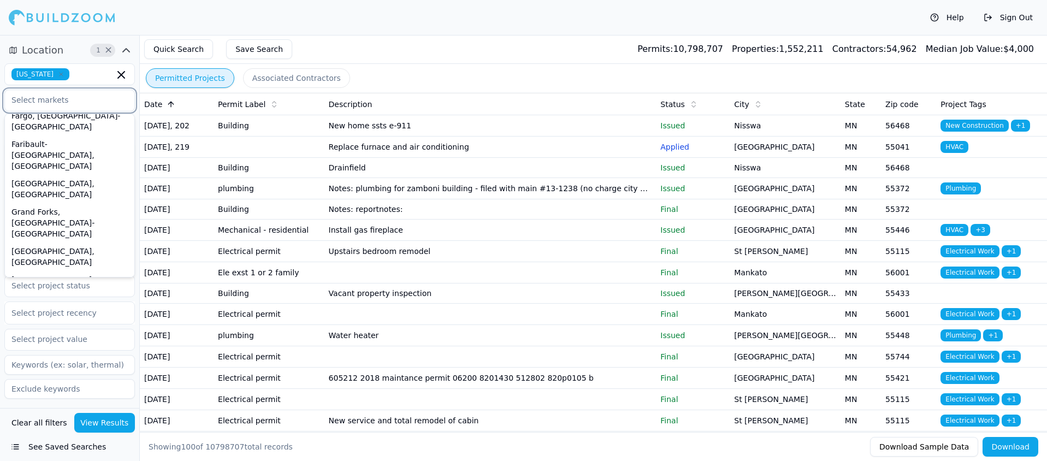
scroll to position [186, 0]
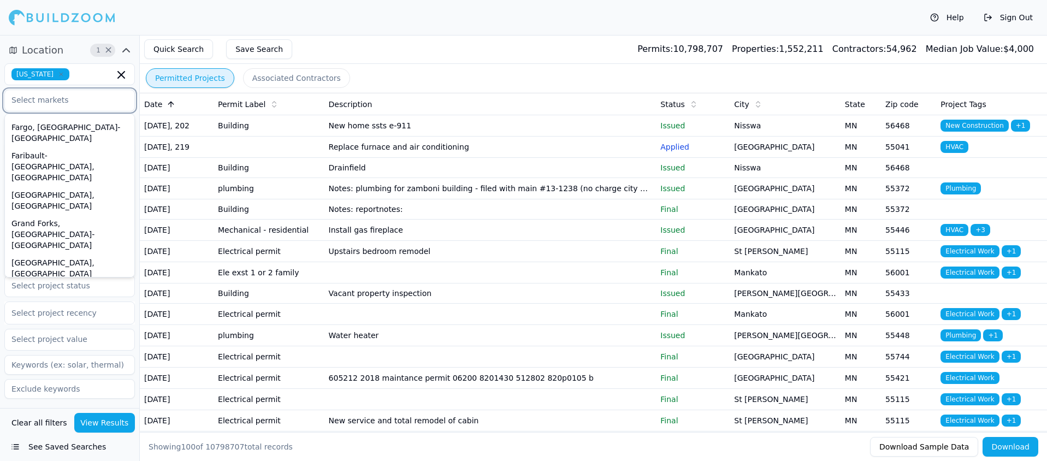
click at [70, 418] on div "[GEOGRAPHIC_DATA]-[GEOGRAPHIC_DATA][PERSON_NAME][GEOGRAPHIC_DATA], [GEOGRAPHIC_…" at bounding box center [69, 454] width 125 height 72
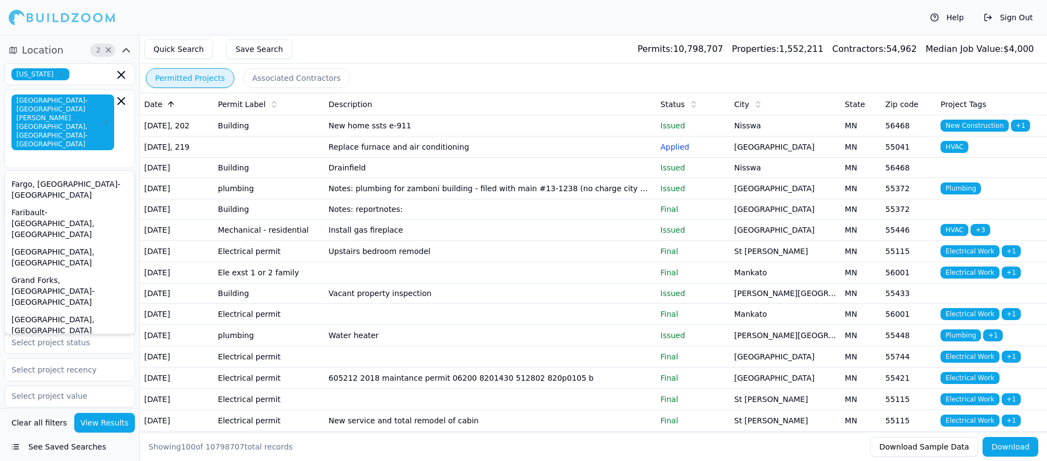
click at [171, 103] on icon at bounding box center [171, 103] width 5 height 3
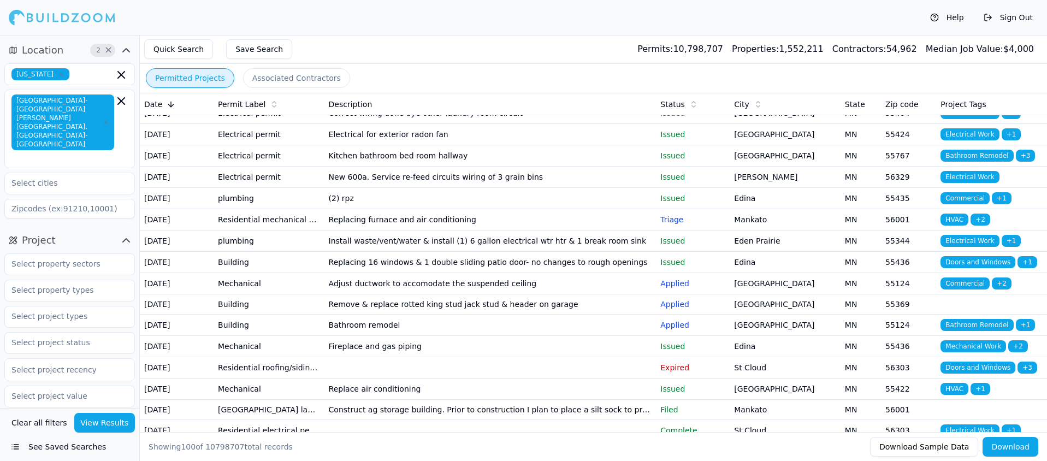
scroll to position [715, 0]
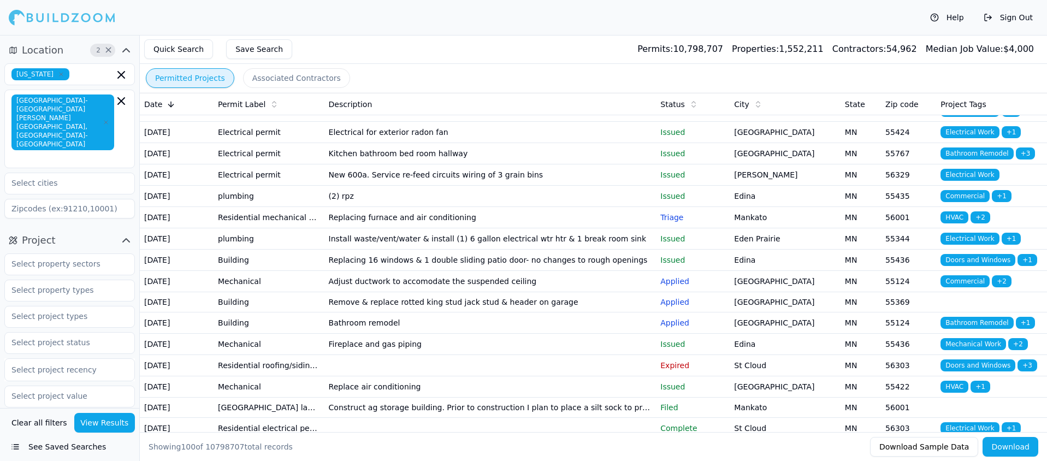
click at [251, 100] on td "Building" at bounding box center [269, 89] width 111 height 21
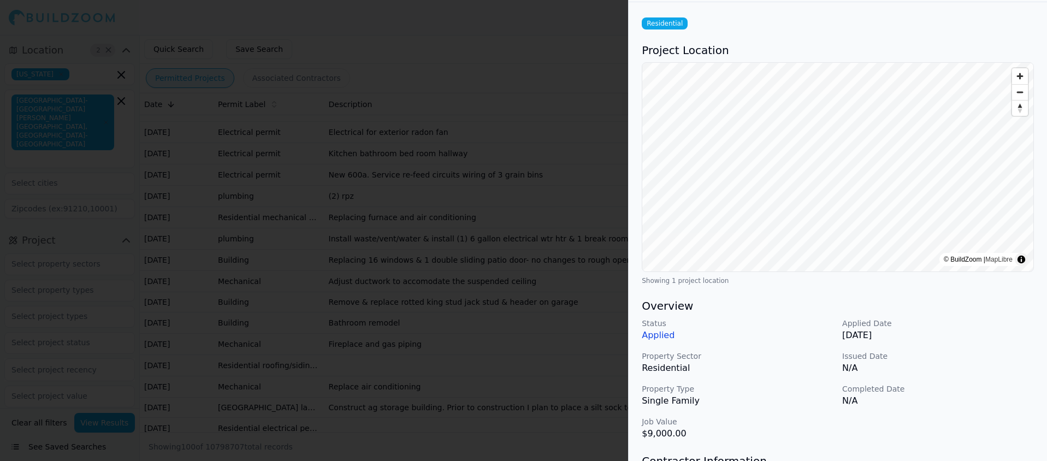
scroll to position [0, 0]
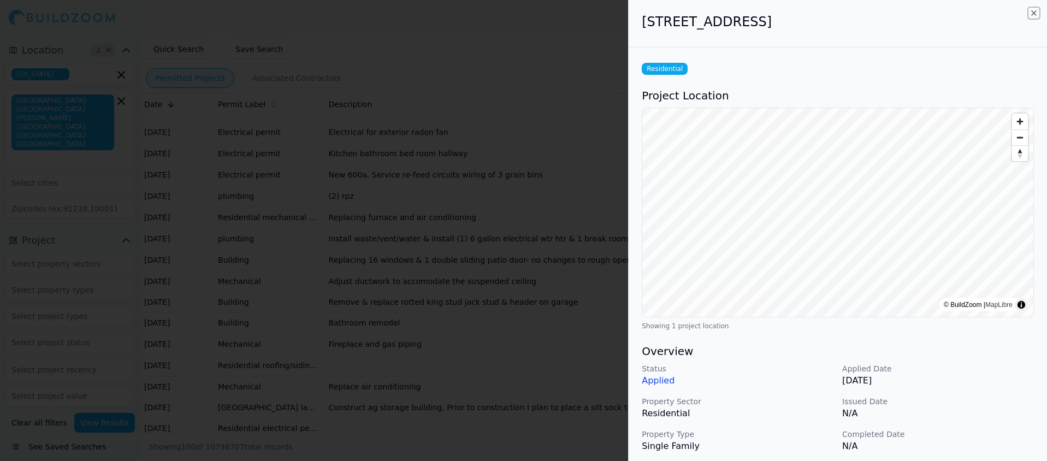
click at [1032, 12] on icon "button" at bounding box center [1033, 13] width 9 height 9
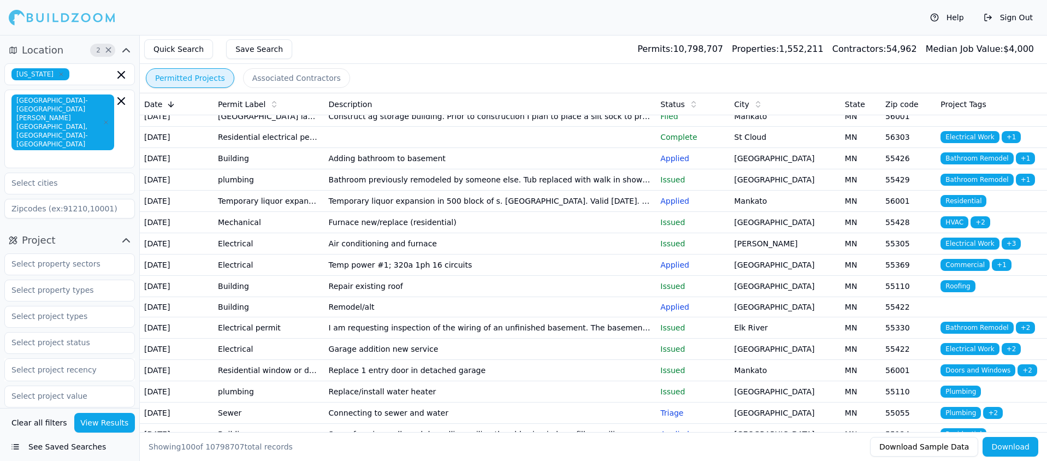
scroll to position [1008, 0]
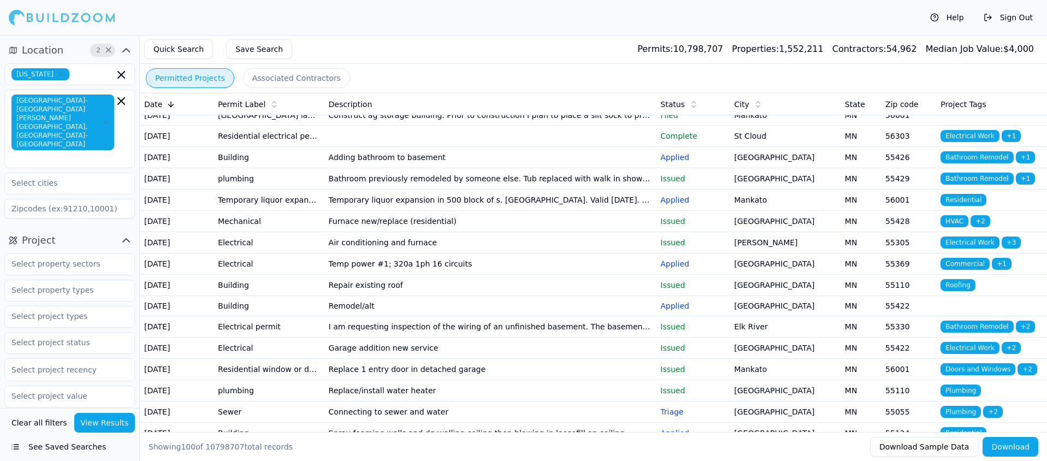
click at [244, 42] on td "Building" at bounding box center [269, 30] width 111 height 21
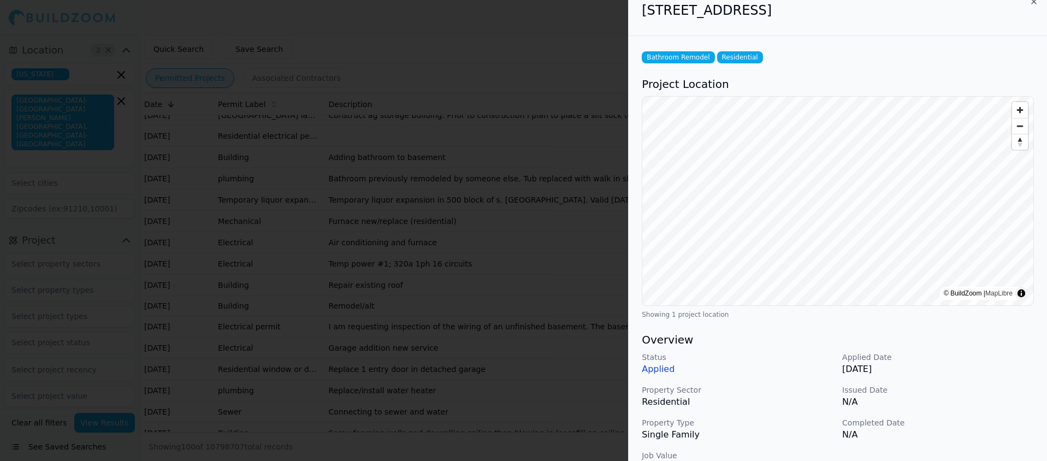
scroll to position [0, 0]
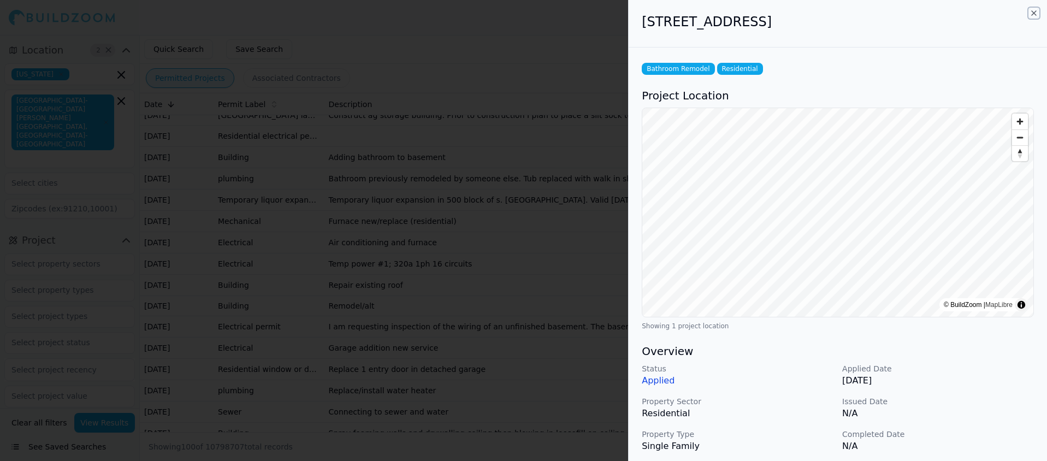
click at [1031, 14] on icon "button" at bounding box center [1033, 13] width 9 height 9
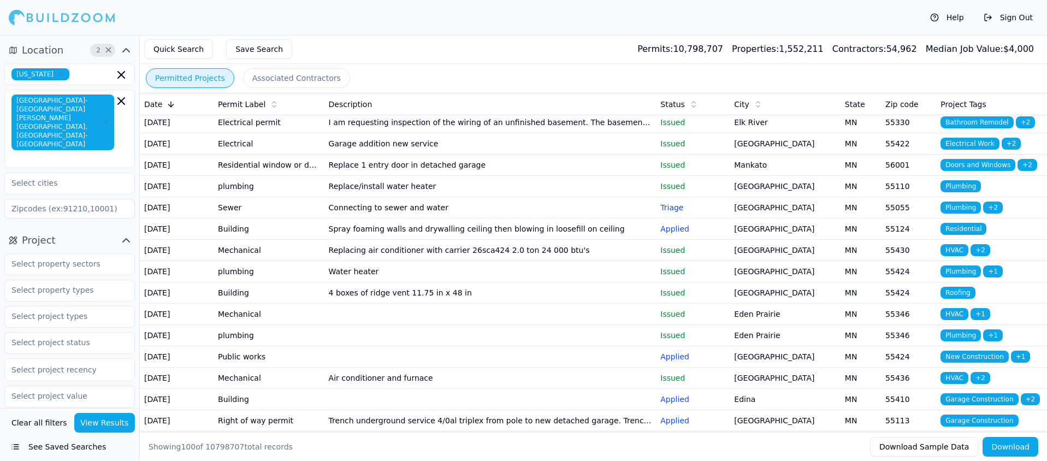
scroll to position [1234, 0]
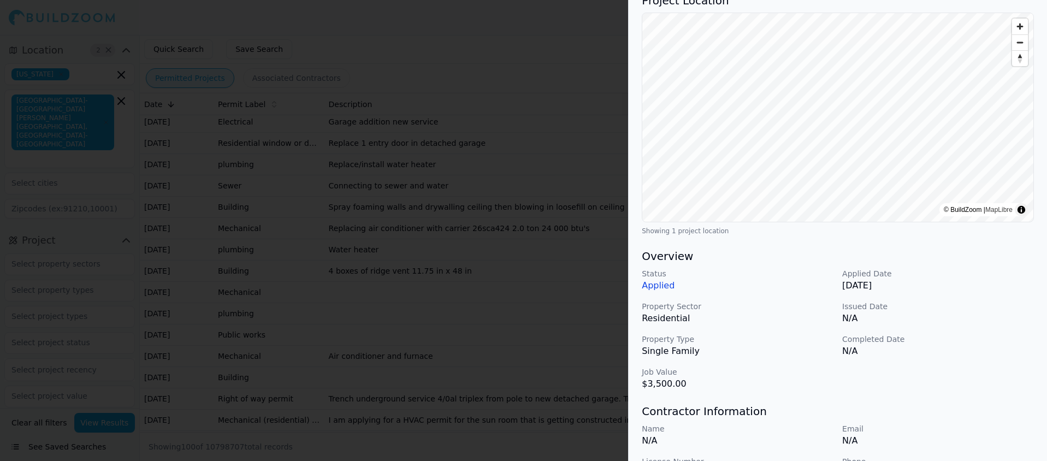
scroll to position [0, 0]
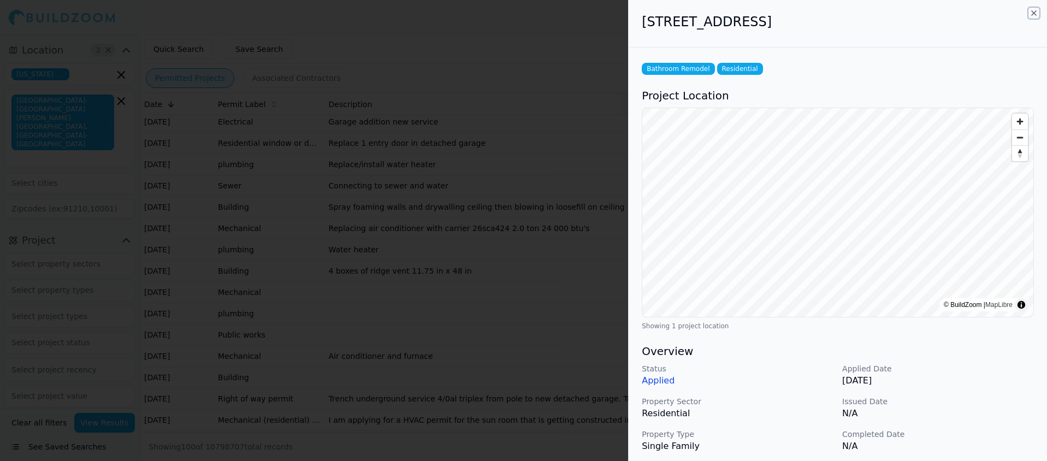
click at [1033, 11] on icon "button" at bounding box center [1033, 13] width 9 height 9
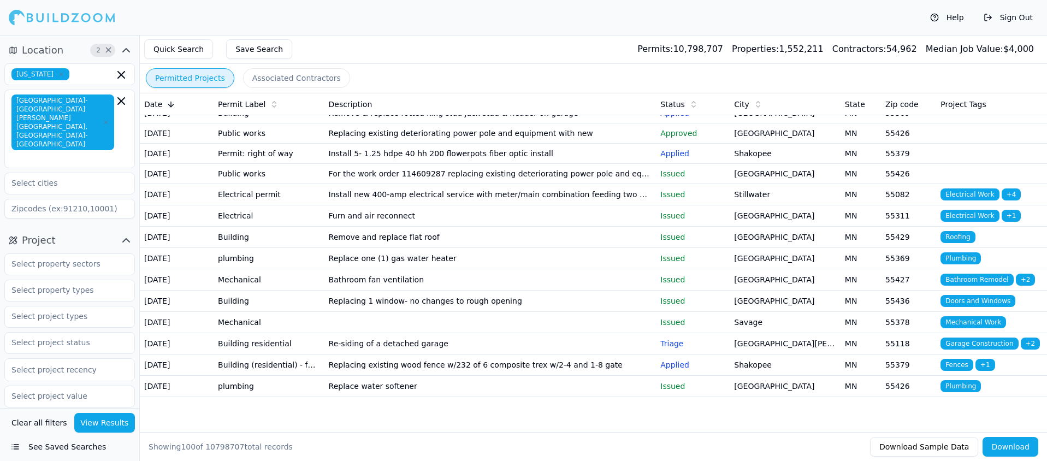
scroll to position [1940, 0]
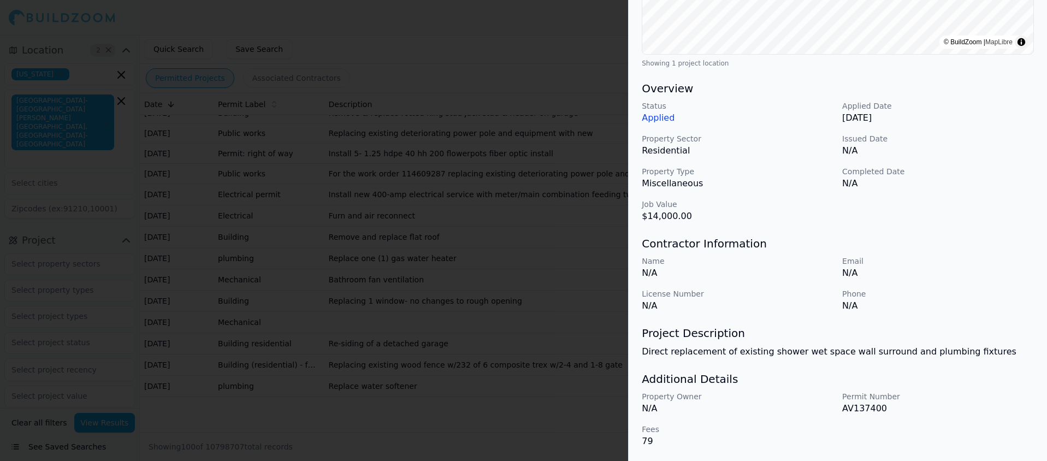
scroll to position [0, 0]
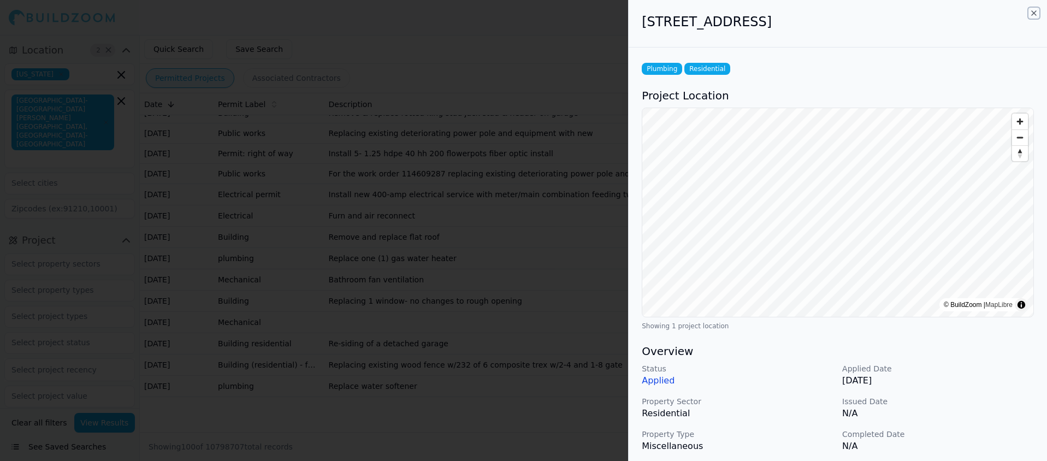
click at [1034, 14] on icon "button" at bounding box center [1033, 13] width 9 height 9
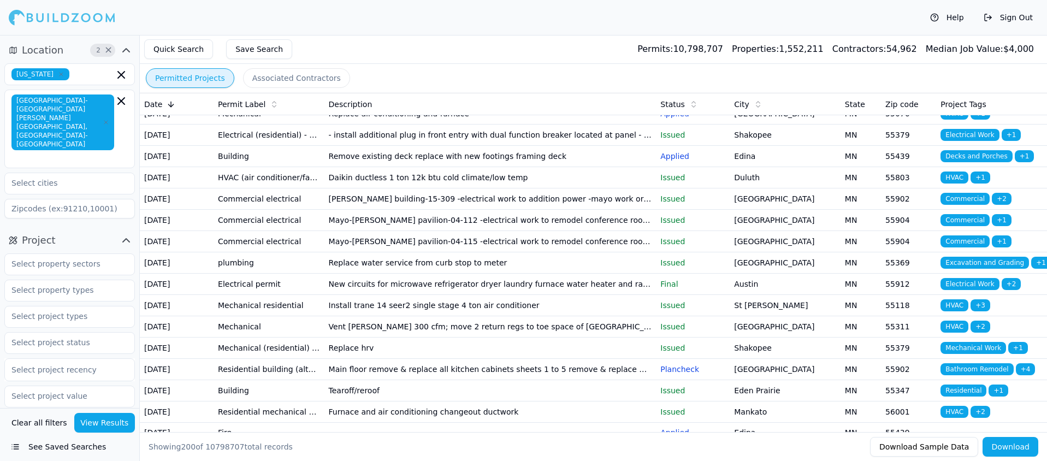
scroll to position [2631, 0]
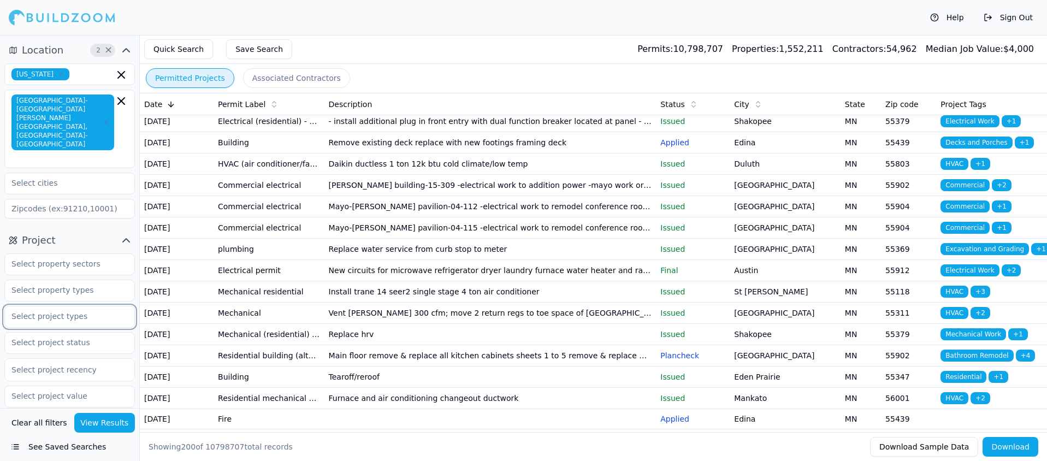
click at [91, 306] on input "text" at bounding box center [63, 316] width 116 height 20
click at [79, 350] on div "Bathroom Remodel" at bounding box center [69, 358] width 125 height 17
click at [106, 423] on button "View Results" at bounding box center [104, 423] width 61 height 20
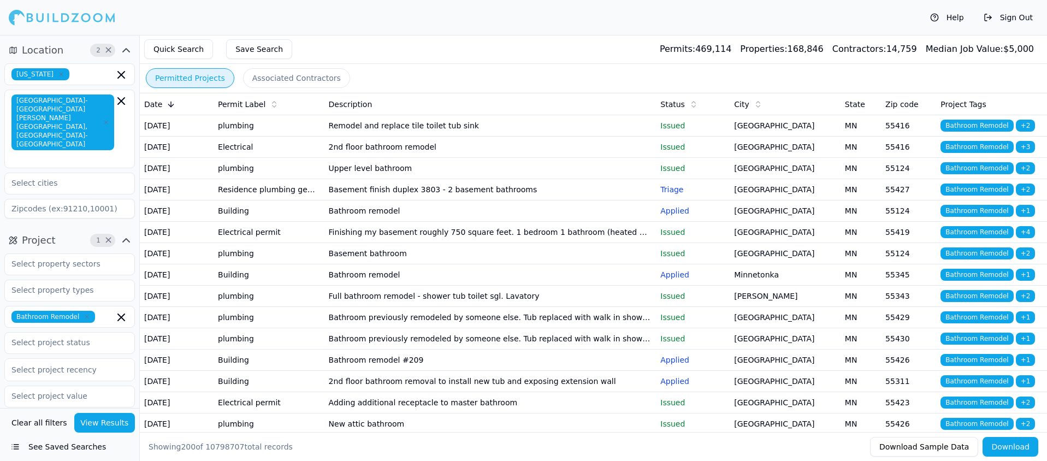
click at [381, 222] on td "Bathroom remodel" at bounding box center [490, 210] width 332 height 21
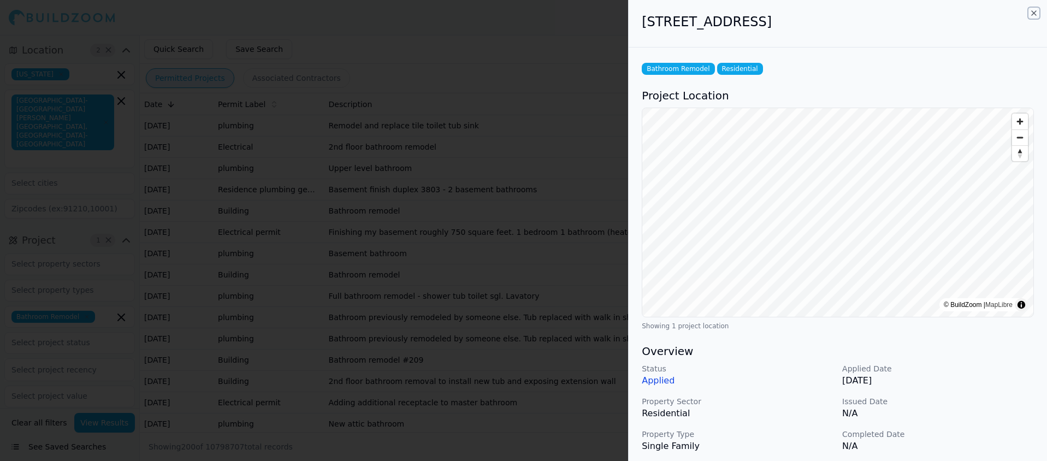
click at [1032, 11] on icon "button" at bounding box center [1034, 13] width 4 height 4
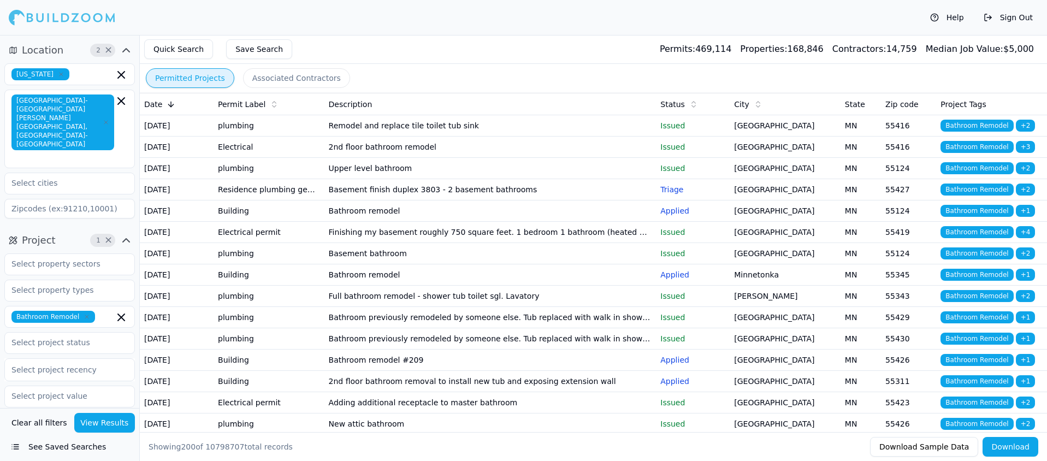
click at [353, 286] on td "Bathroom remodel" at bounding box center [490, 274] width 332 height 21
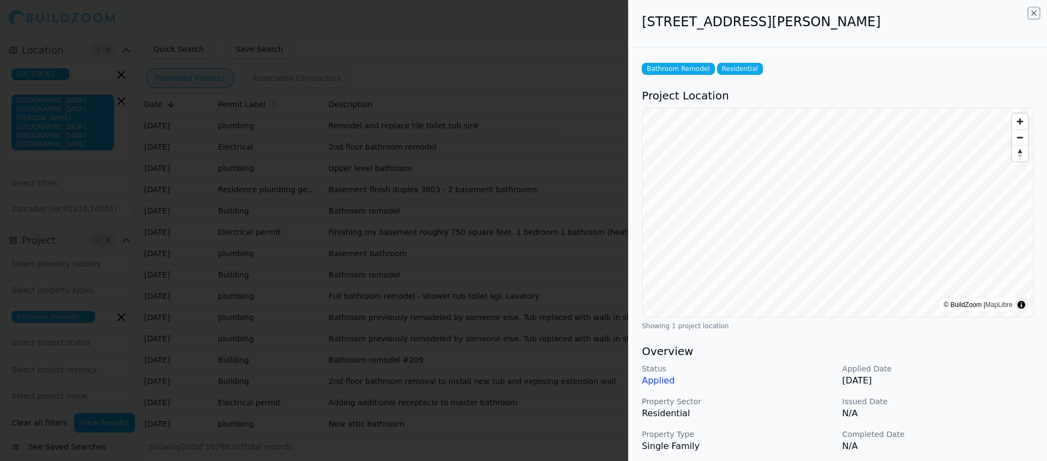
drag, startPoint x: 1033, startPoint y: 13, endPoint x: 1024, endPoint y: 14, distance: 8.8
click at [1033, 12] on icon "button" at bounding box center [1033, 13] width 9 height 9
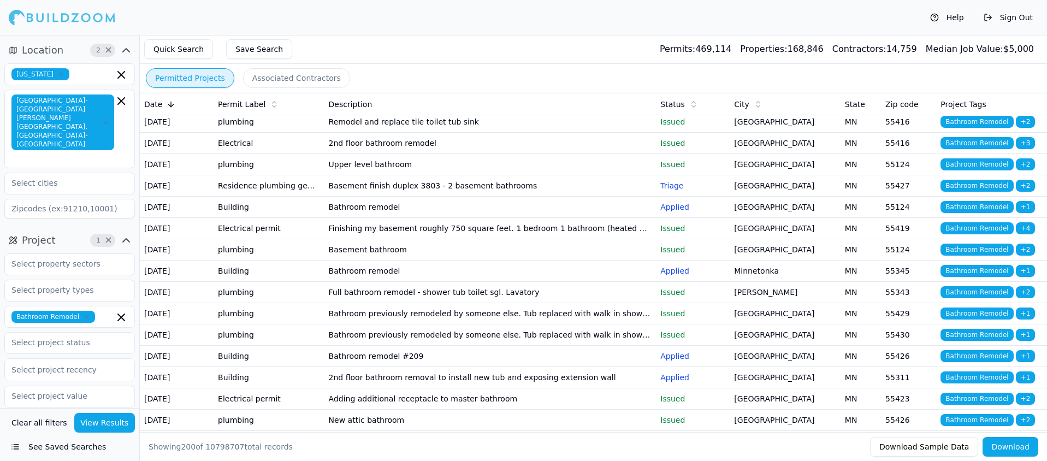
scroll to position [4, 0]
click at [435, 303] on td "Full bathroom remodel - shower tub toilet sgl. Lavatory" at bounding box center [490, 291] width 332 height 21
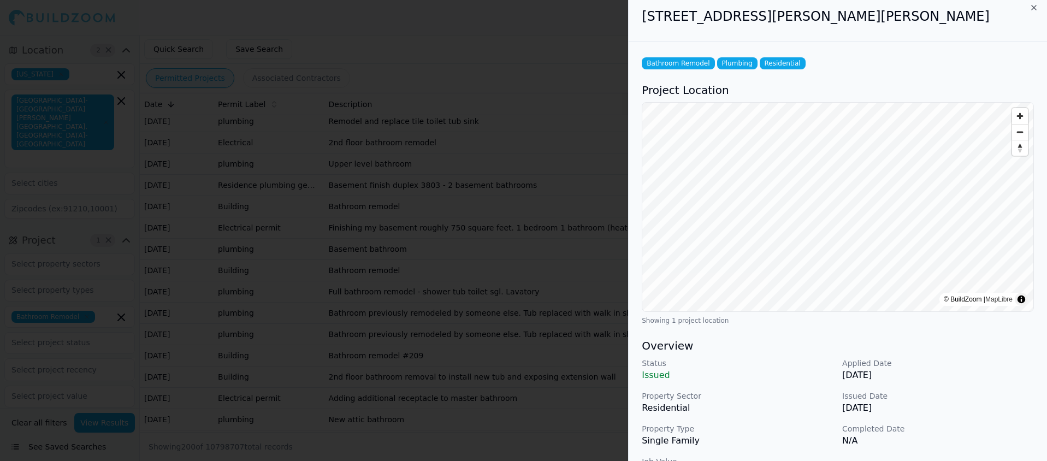
scroll to position [0, 0]
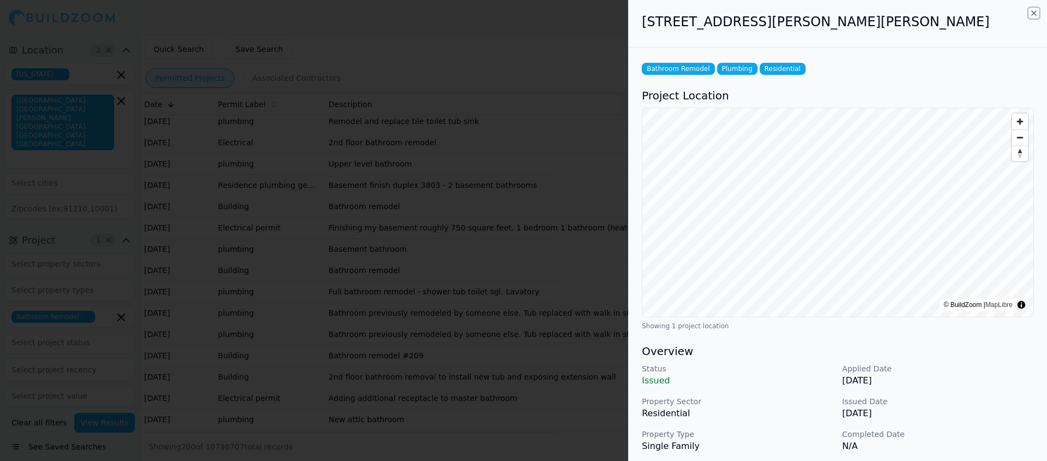
click at [1034, 13] on icon "button" at bounding box center [1034, 13] width 4 height 4
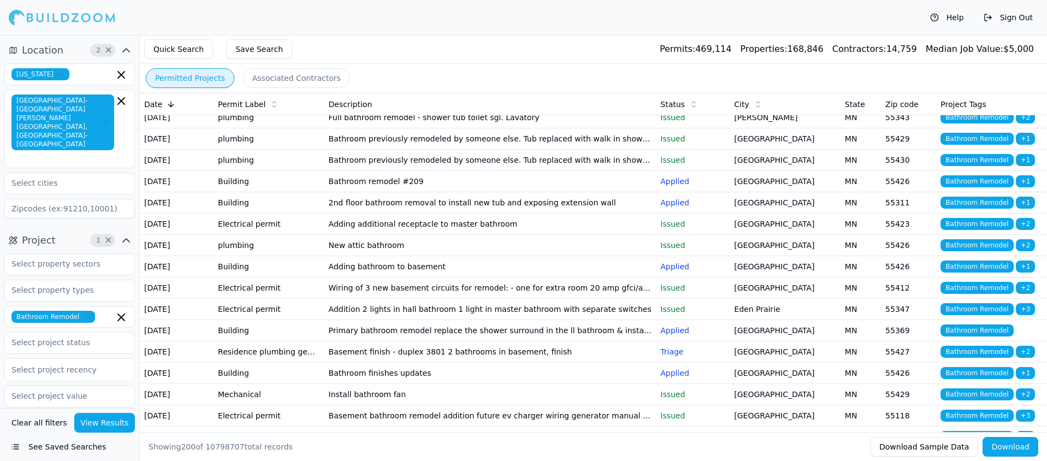
scroll to position [189, 0]
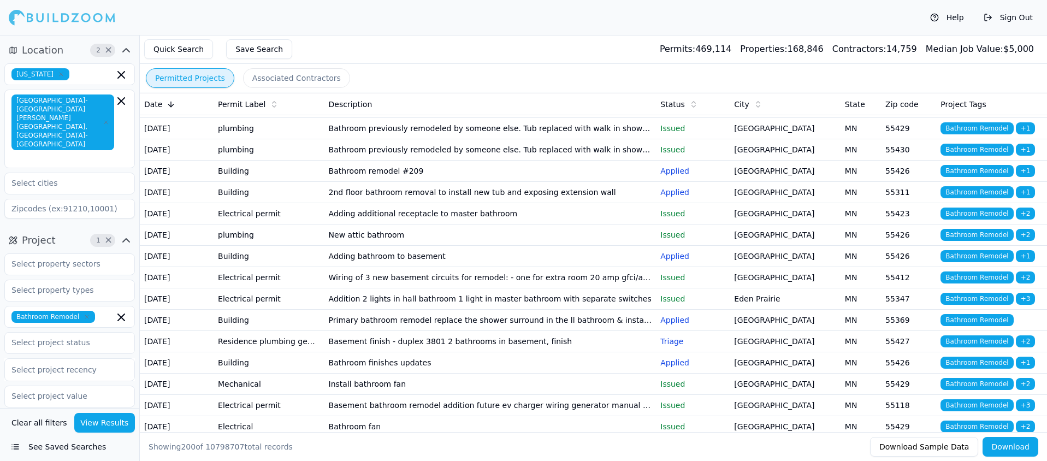
click at [451, 203] on td "2nd floor bathroom removal to install new tub and exposing extension wall" at bounding box center [490, 192] width 332 height 21
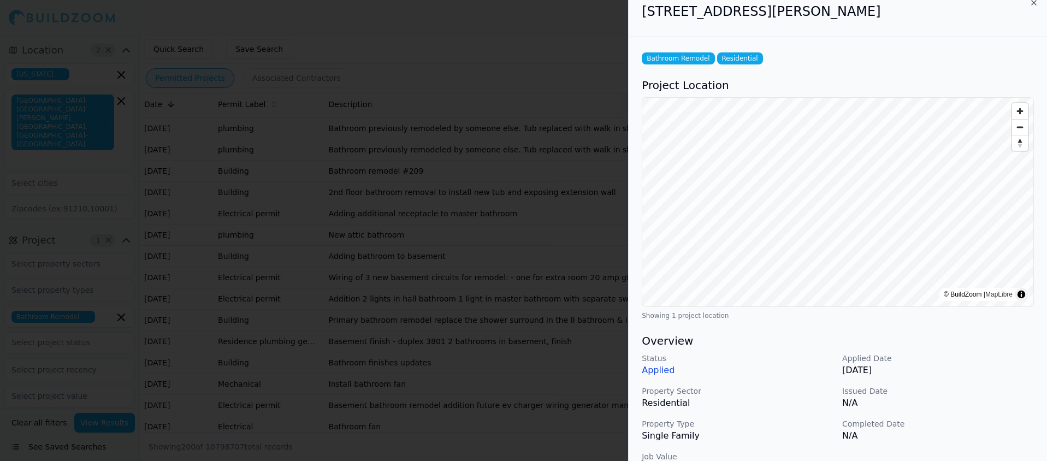
scroll to position [0, 0]
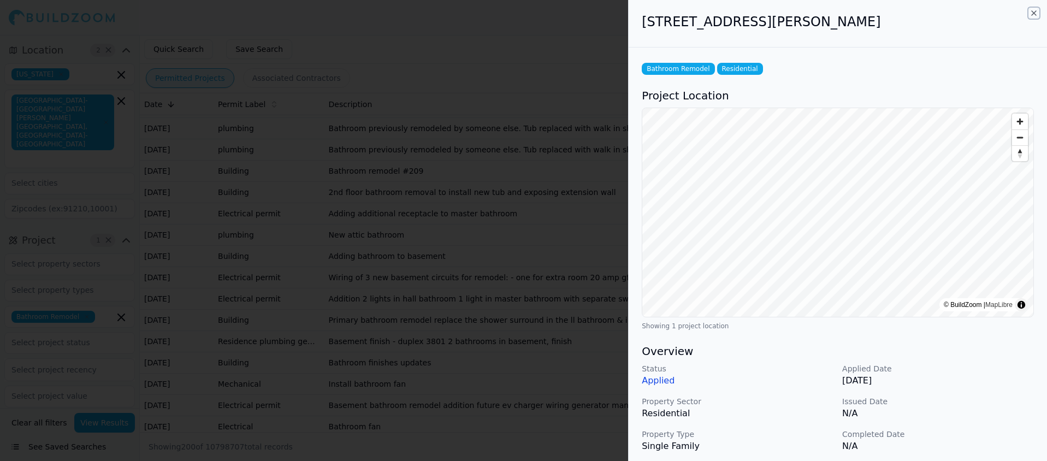
click at [1034, 12] on icon "button" at bounding box center [1034, 13] width 4 height 4
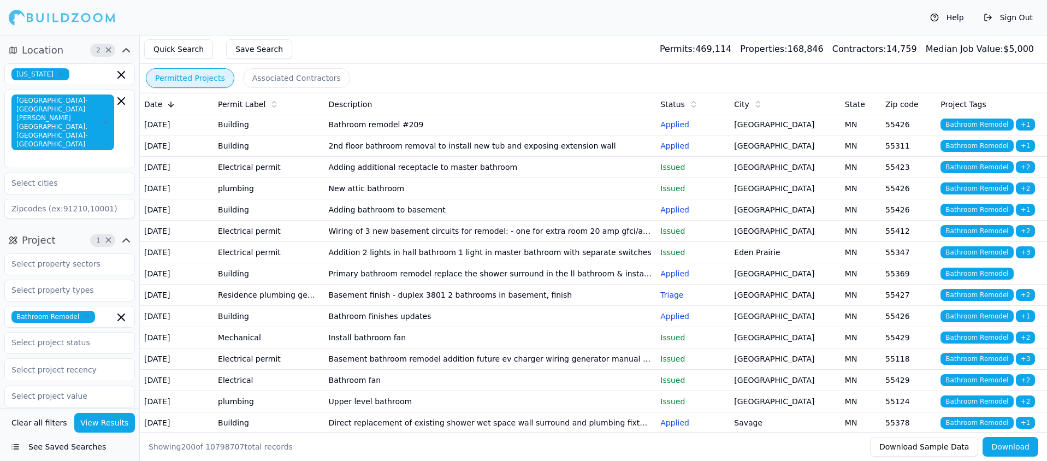
scroll to position [243, 0]
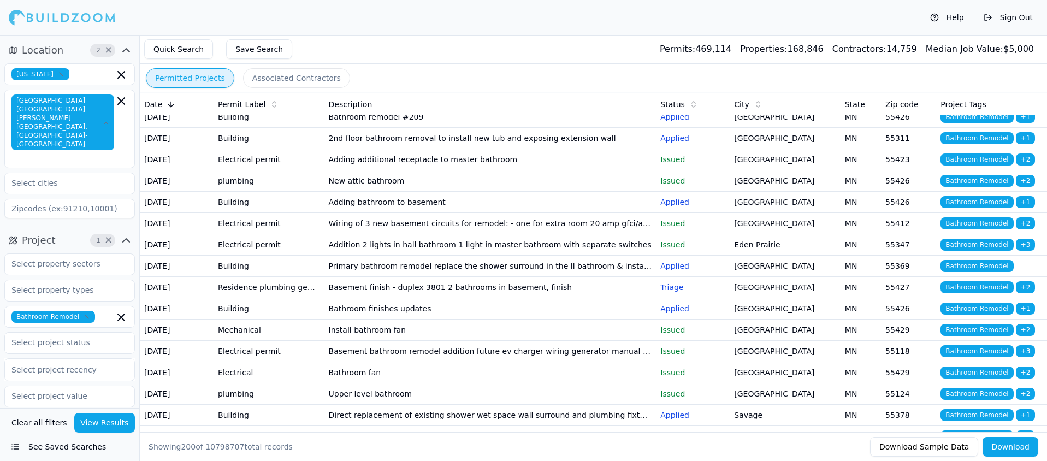
click at [380, 213] on td "Adding bathroom to basement" at bounding box center [490, 202] width 332 height 21
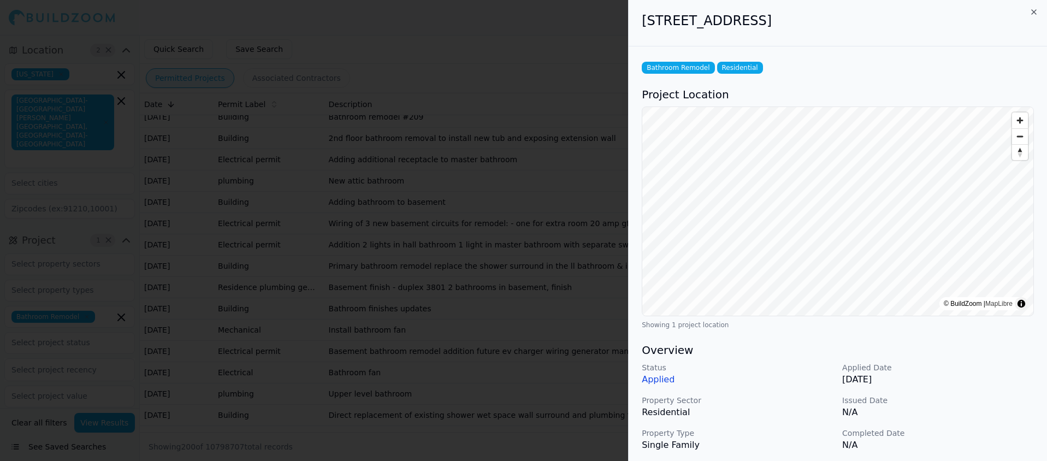
scroll to position [0, 0]
click at [1034, 13] on icon "button" at bounding box center [1033, 13] width 9 height 9
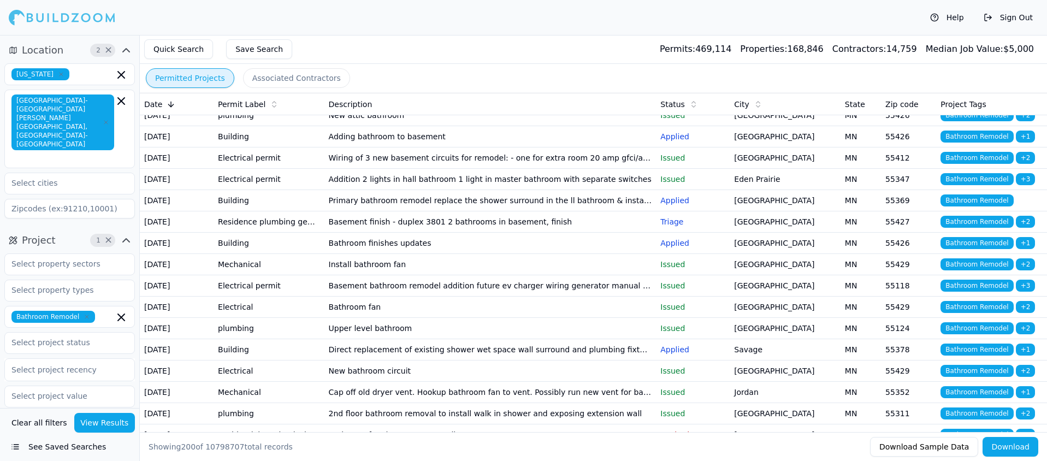
scroll to position [371, 0]
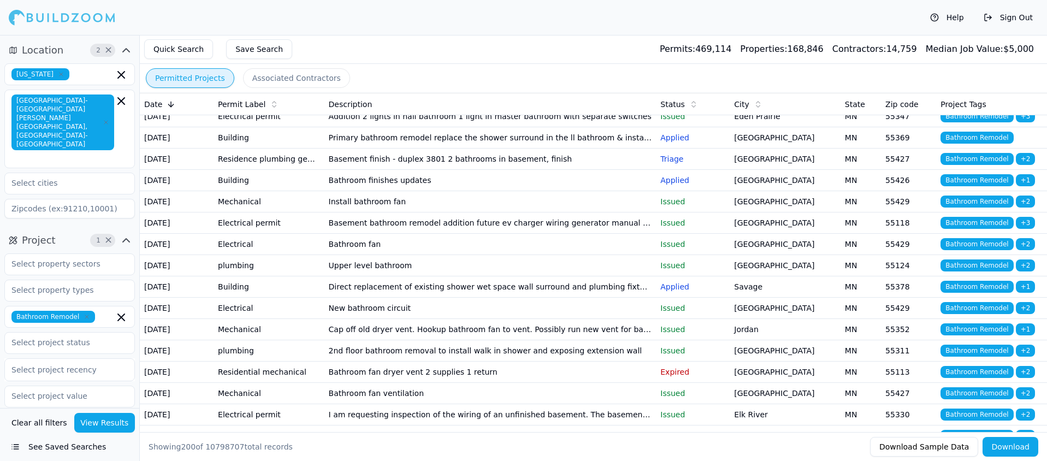
click at [548, 149] on td "Primary bathroom remodel replace the shower surround in the ll bathroom & insta…" at bounding box center [490, 137] width 332 height 21
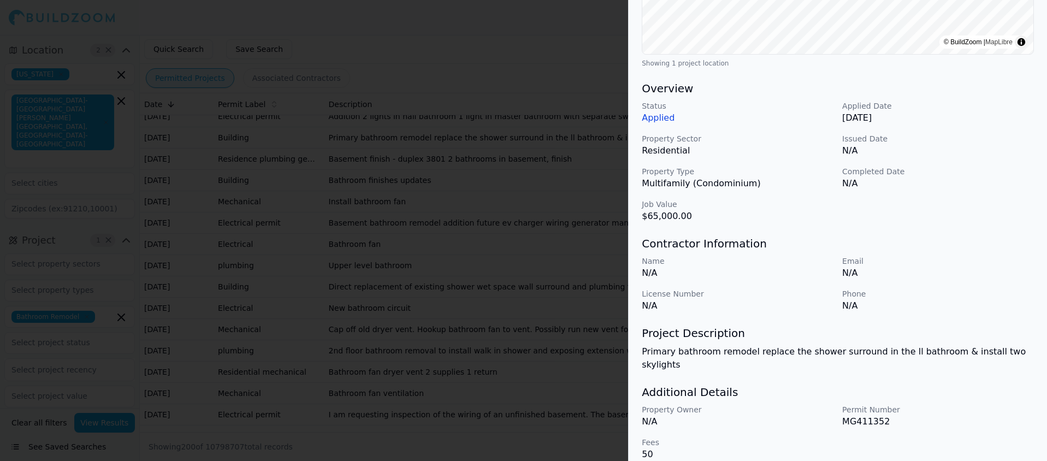
scroll to position [0, 0]
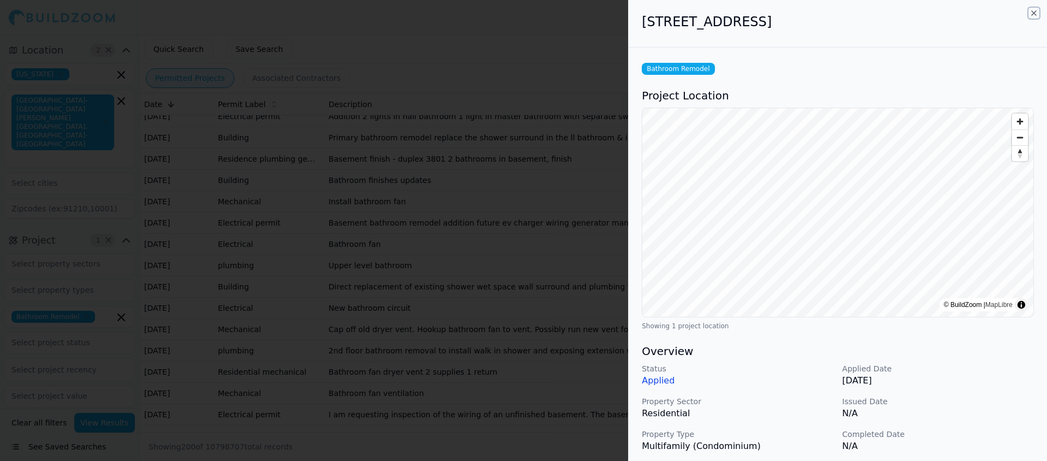
click at [1034, 11] on icon "button" at bounding box center [1034, 13] width 4 height 4
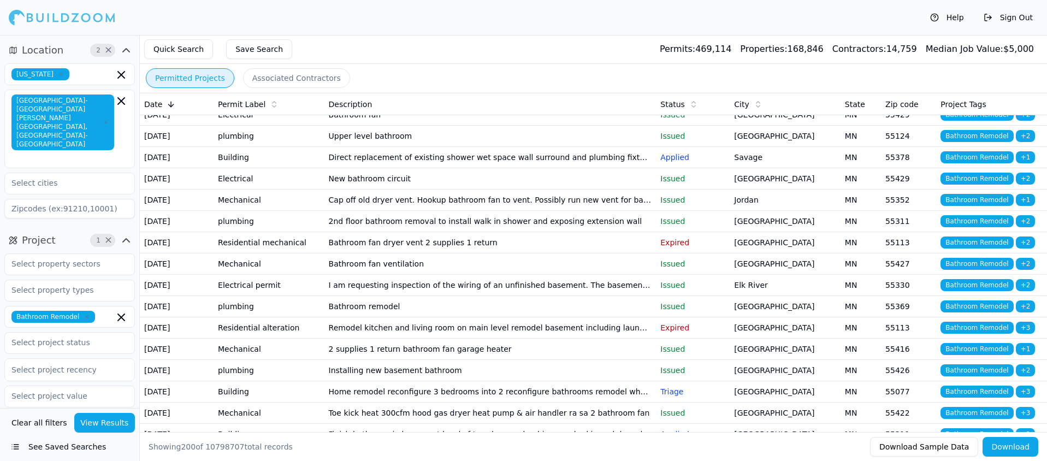
scroll to position [509, 0]
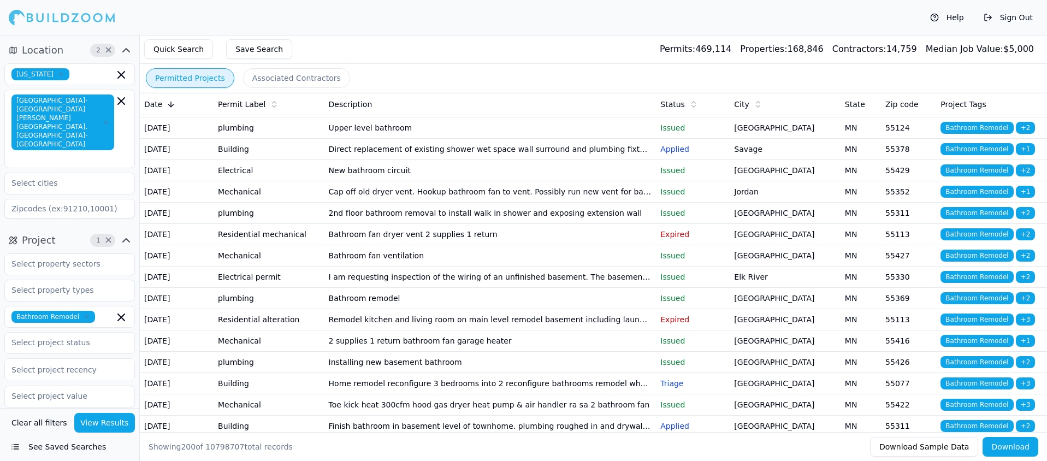
click at [395, 139] on td "Upper level bathroom" at bounding box center [490, 127] width 332 height 21
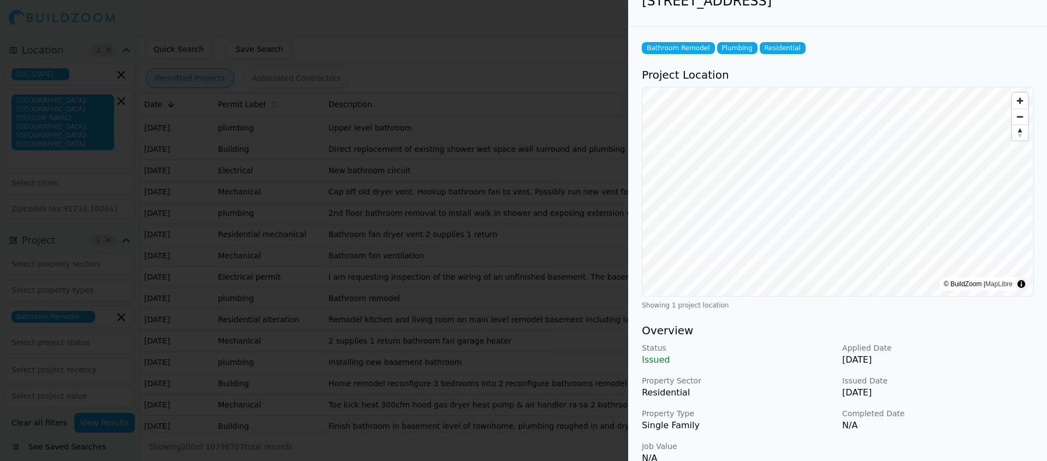
scroll to position [0, 0]
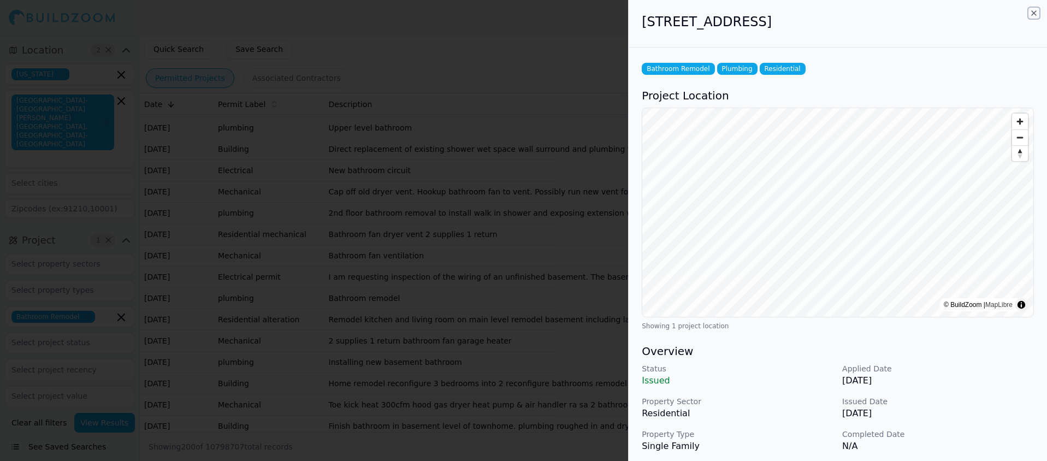
click at [1035, 12] on icon "button" at bounding box center [1033, 13] width 9 height 9
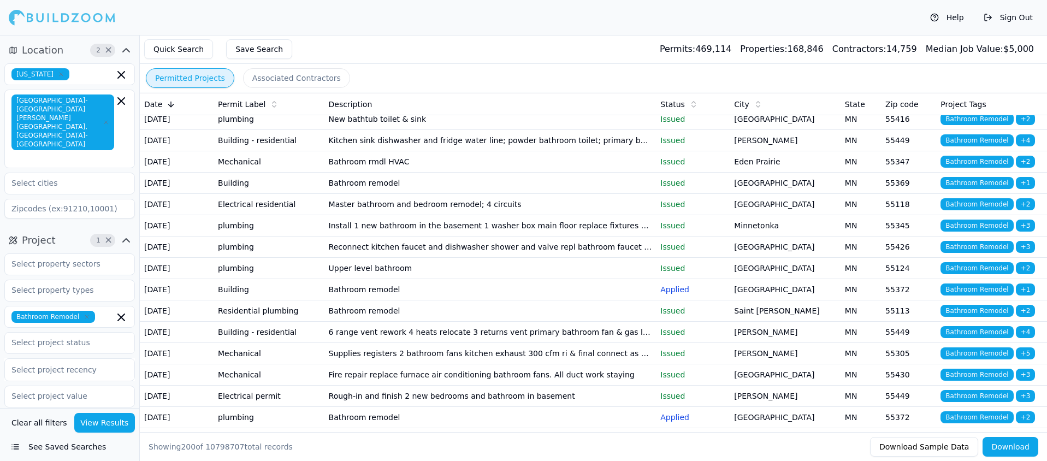
scroll to position [870, 0]
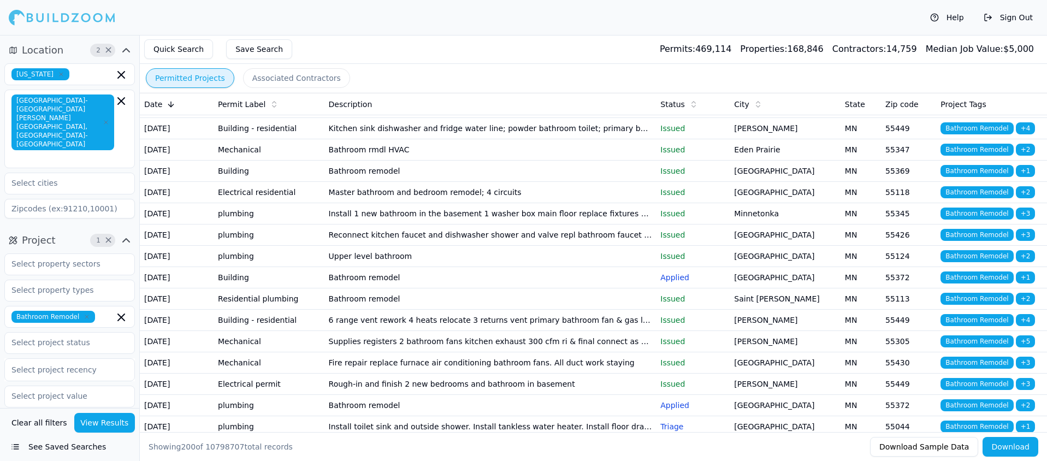
click at [480, 75] on td "Finish bathroom in basement level of townhome. plumbing roughed in and drywall …" at bounding box center [490, 64] width 332 height 21
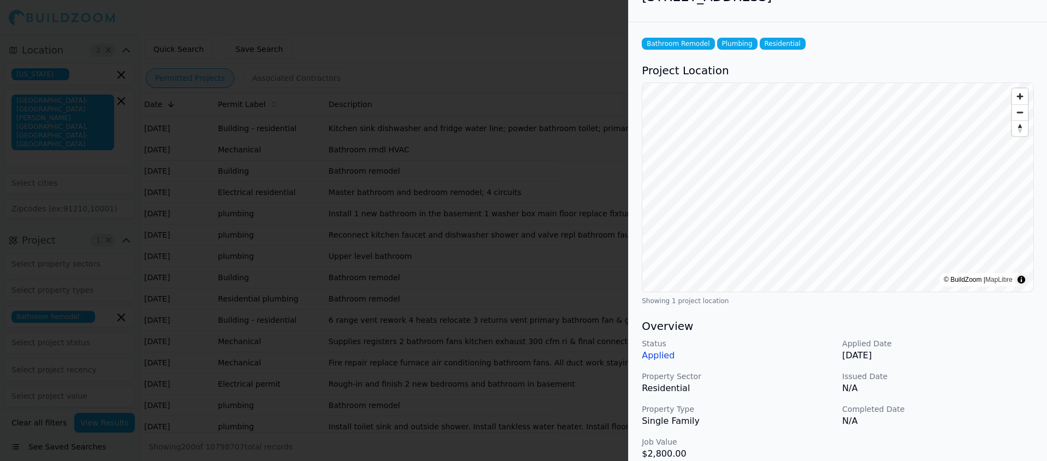
scroll to position [0, 0]
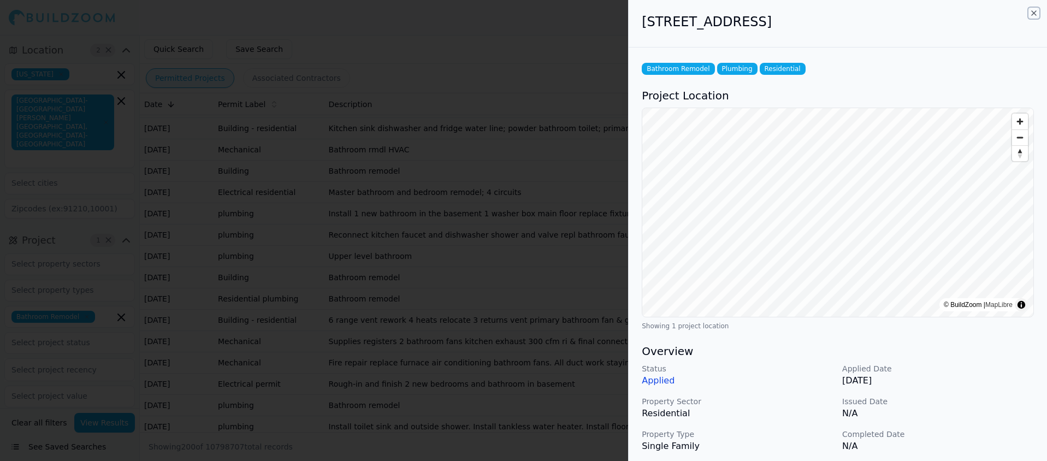
click at [1034, 14] on icon "button" at bounding box center [1034, 13] width 4 height 4
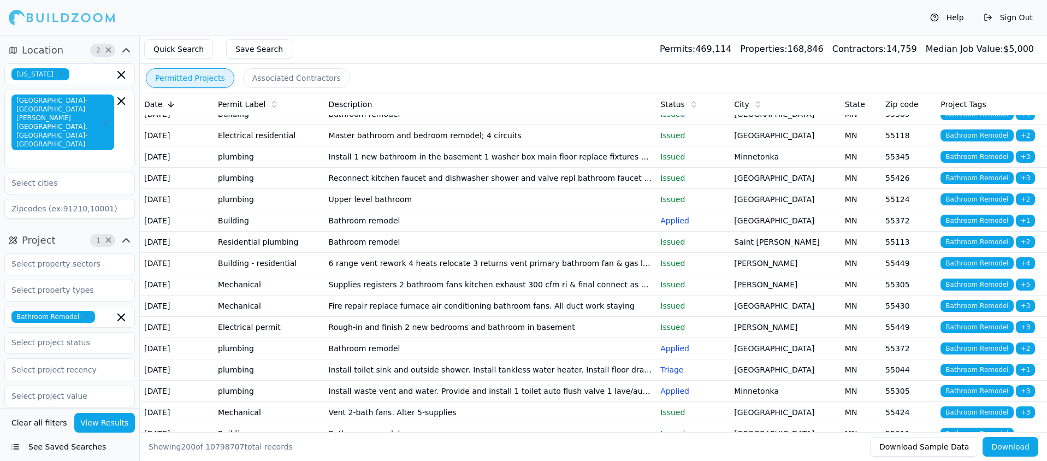
scroll to position [934, 0]
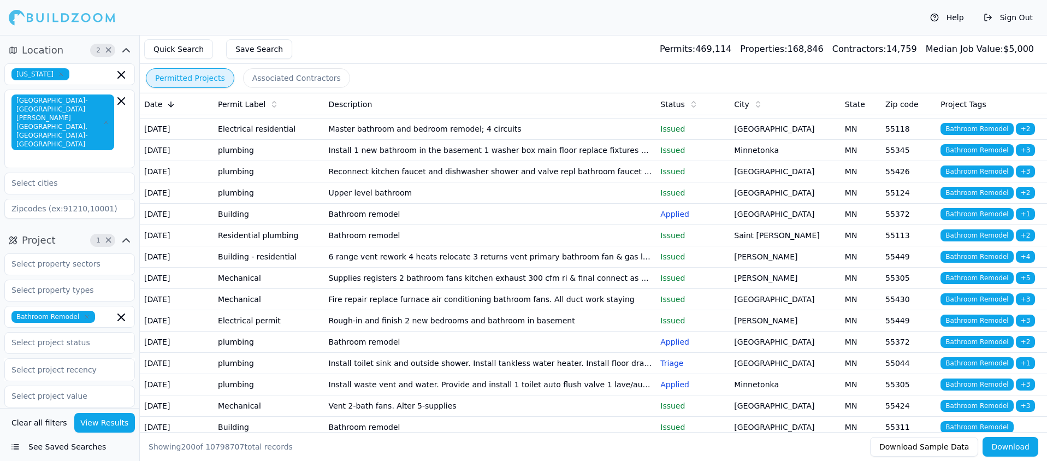
click at [360, 33] on td "Bathroom remodel" at bounding box center [490, 22] width 332 height 21
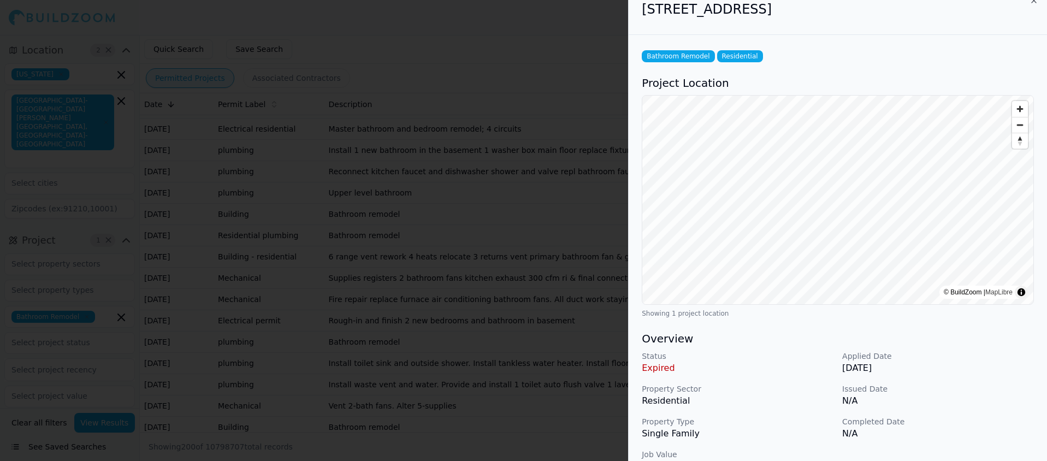
scroll to position [0, 0]
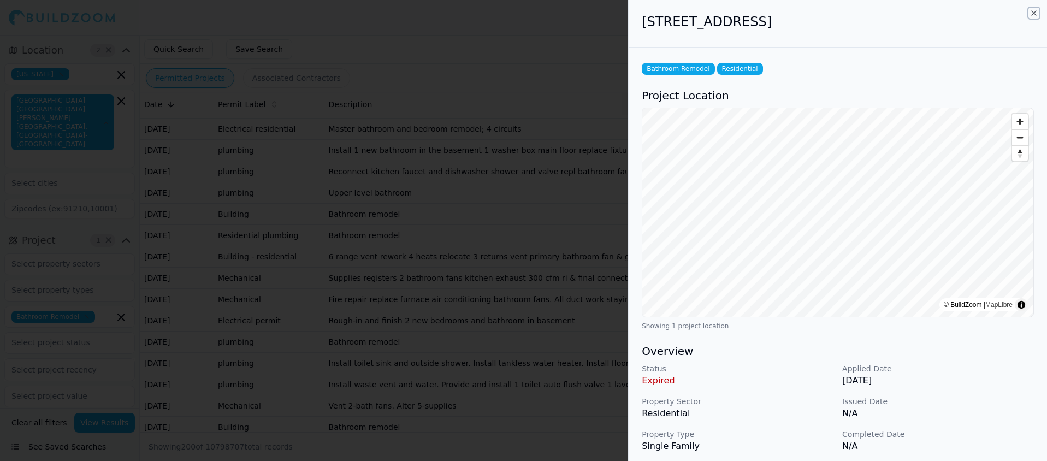
click at [1032, 14] on icon "button" at bounding box center [1033, 13] width 9 height 9
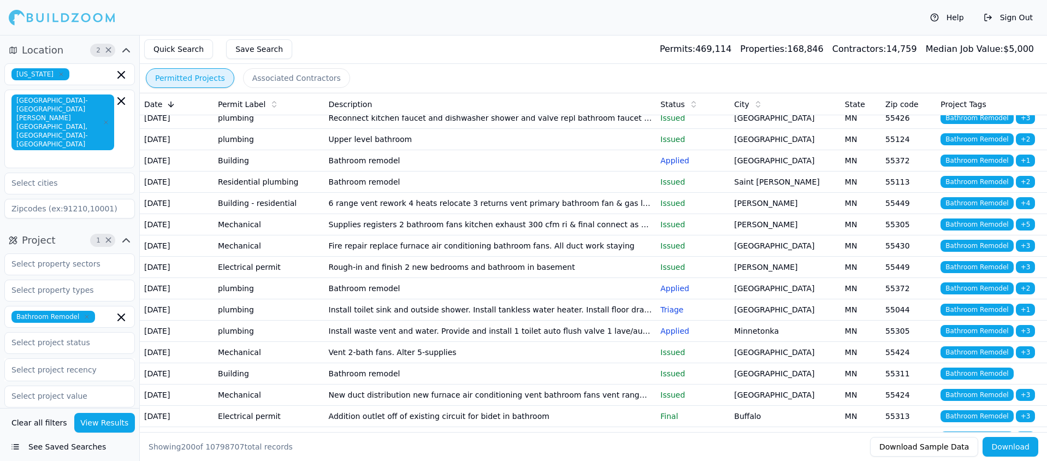
scroll to position [999, 0]
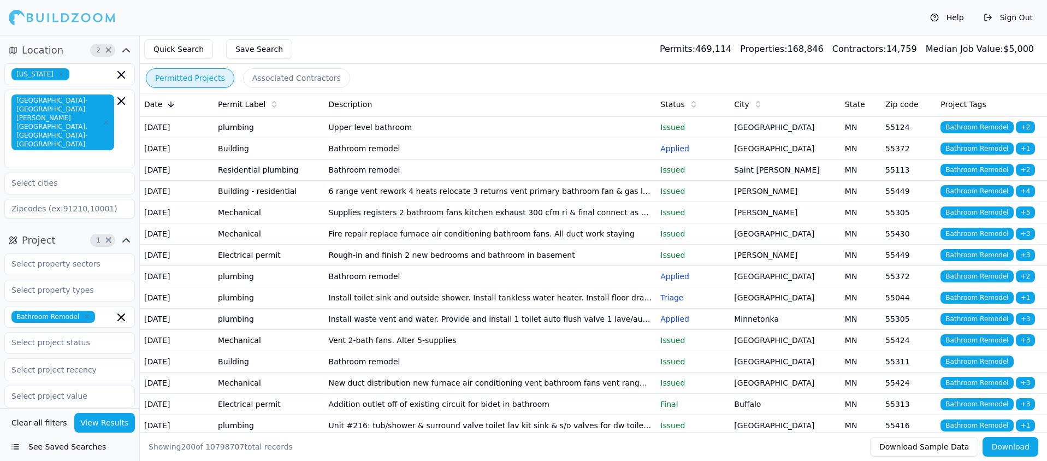
click at [464, 10] on td "Kitchen sink dishwasher and fridge water line; powder bathroom toilet; primary …" at bounding box center [490, -1] width 332 height 21
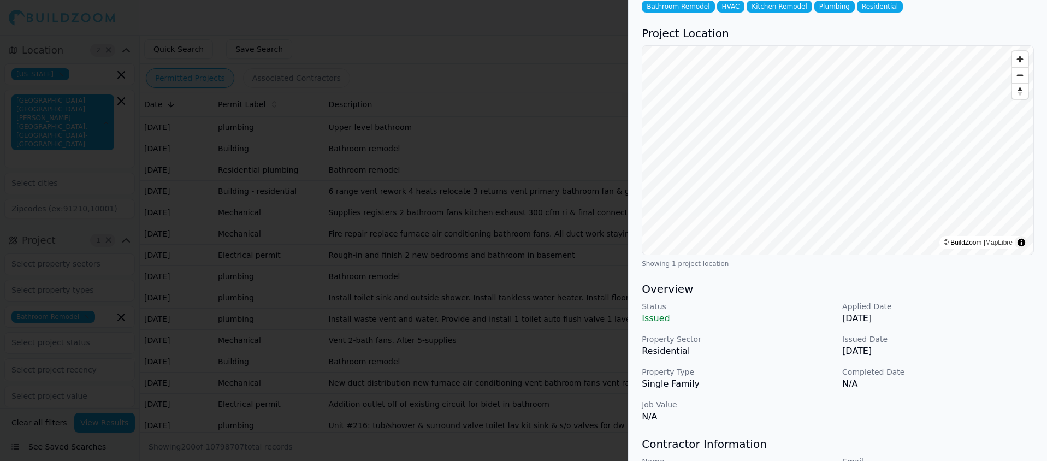
scroll to position [0, 0]
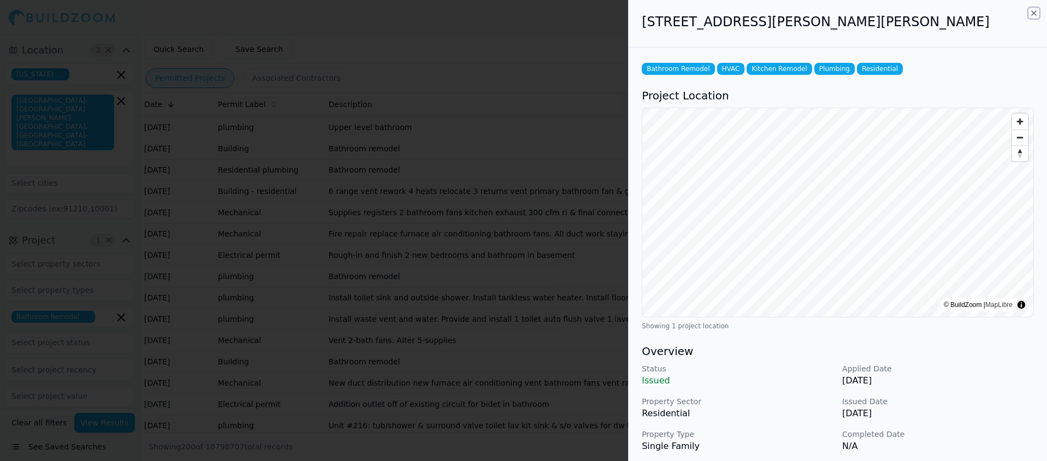
click at [1034, 11] on icon "button" at bounding box center [1033, 13] width 9 height 9
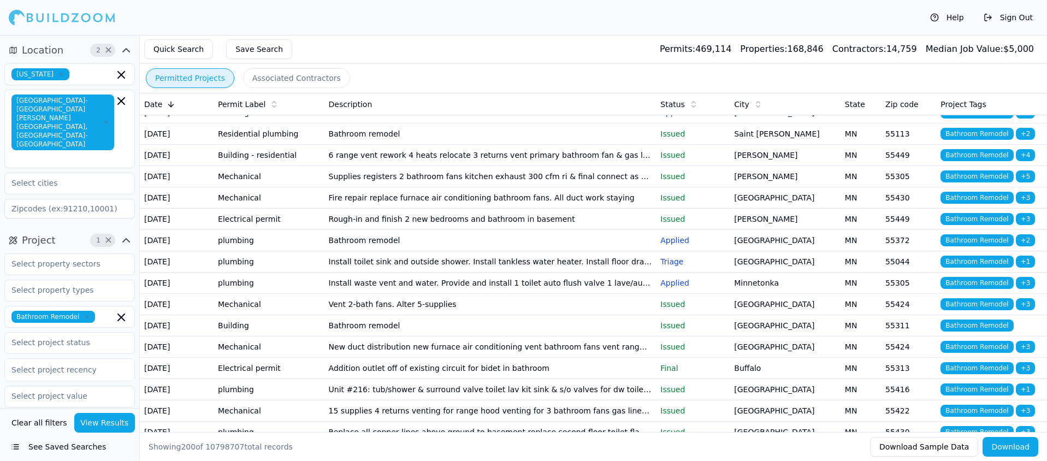
scroll to position [1059, 0]
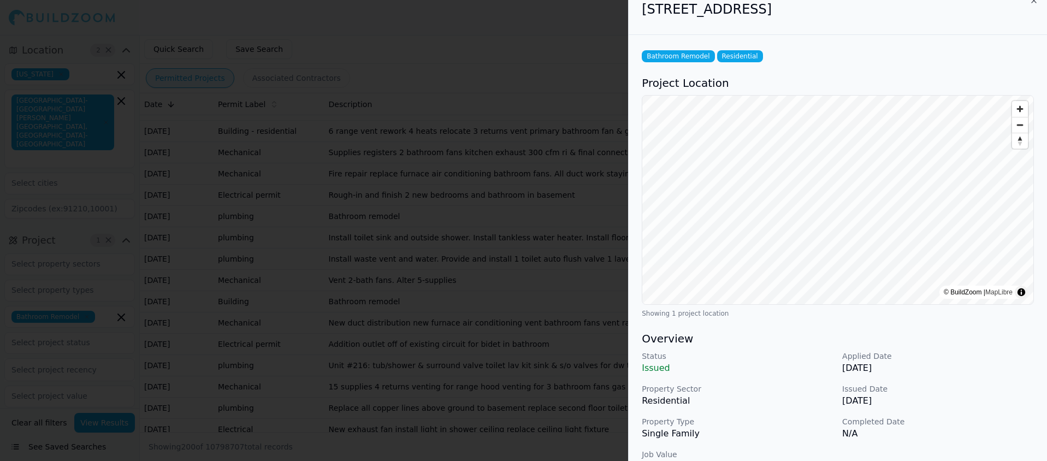
scroll to position [0, 0]
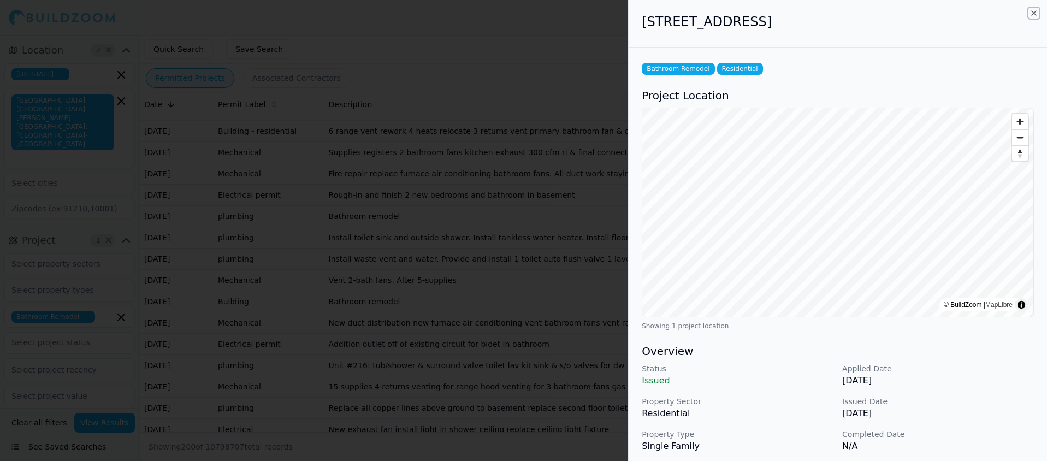
click at [1033, 14] on icon "button" at bounding box center [1033, 13] width 9 height 9
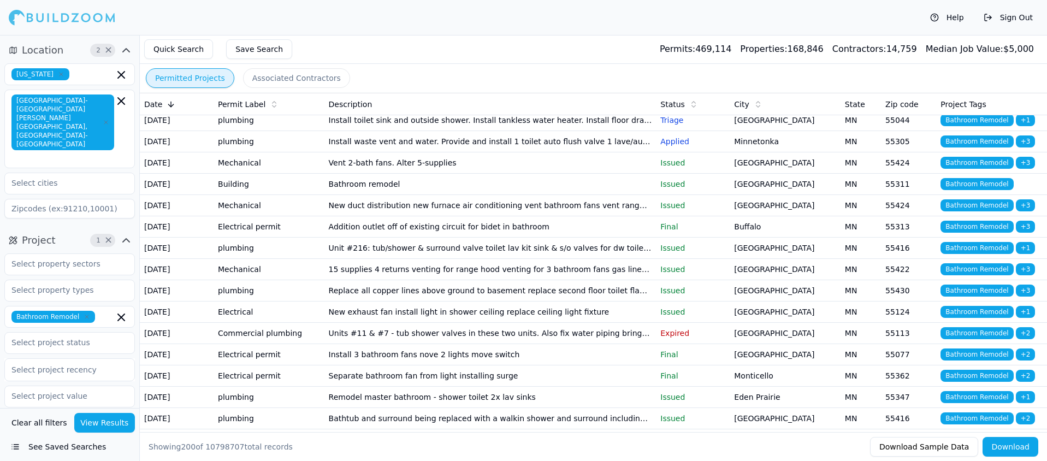
scroll to position [1222, 0]
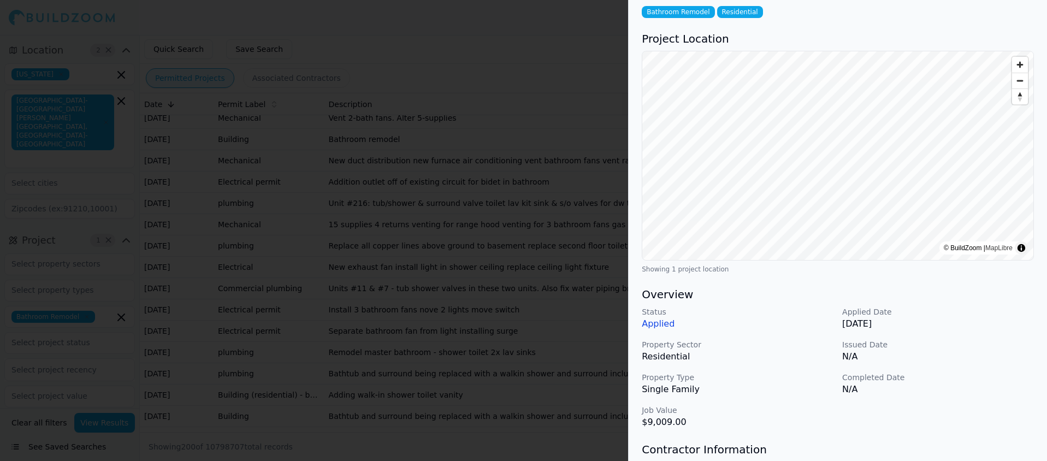
scroll to position [0, 0]
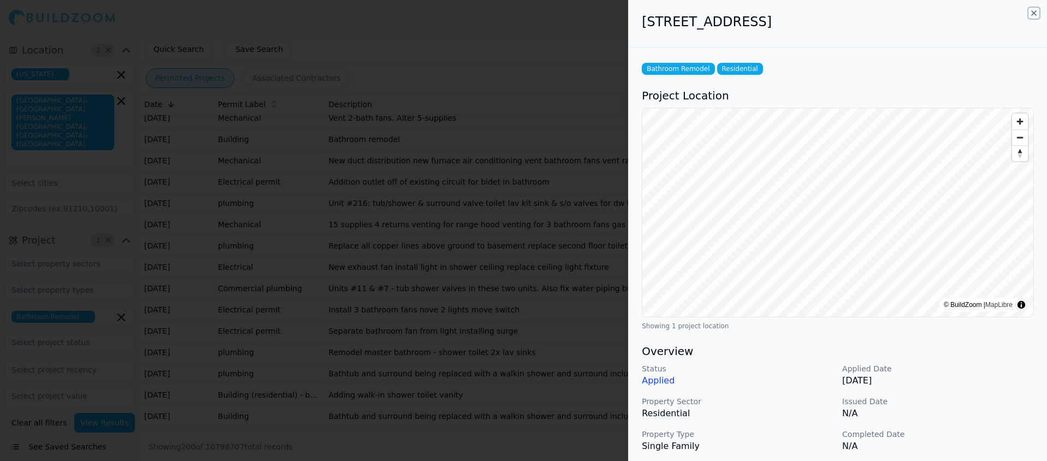
click at [1035, 12] on icon "button" at bounding box center [1033, 13] width 9 height 9
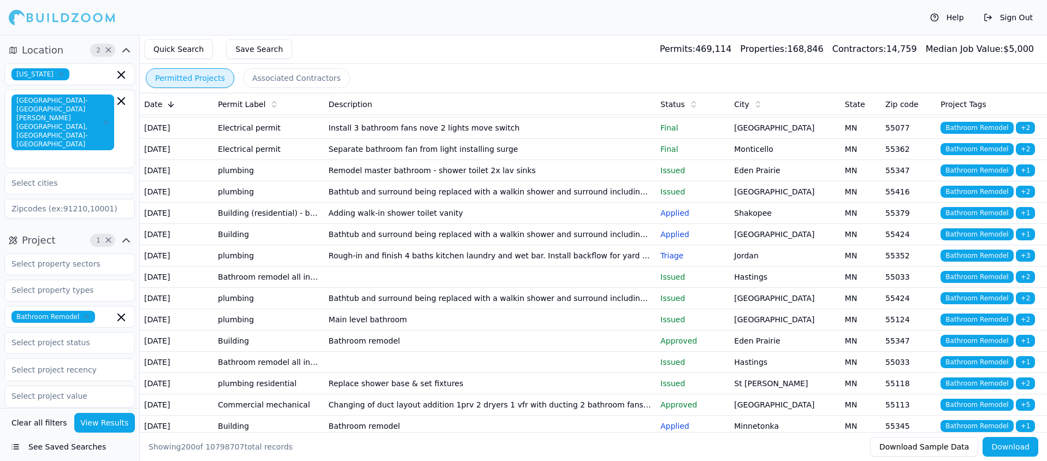
scroll to position [1406, 0]
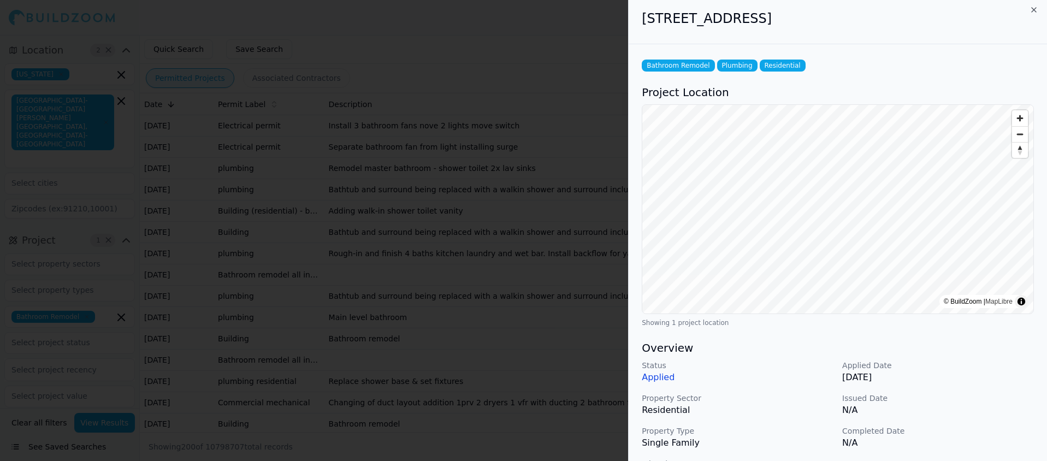
scroll to position [0, 0]
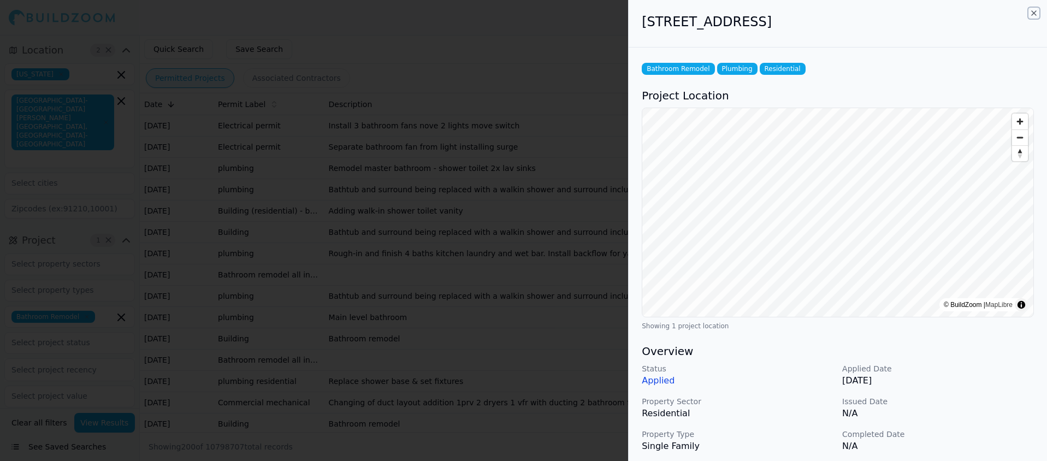
click at [1034, 12] on icon "button" at bounding box center [1034, 13] width 4 height 4
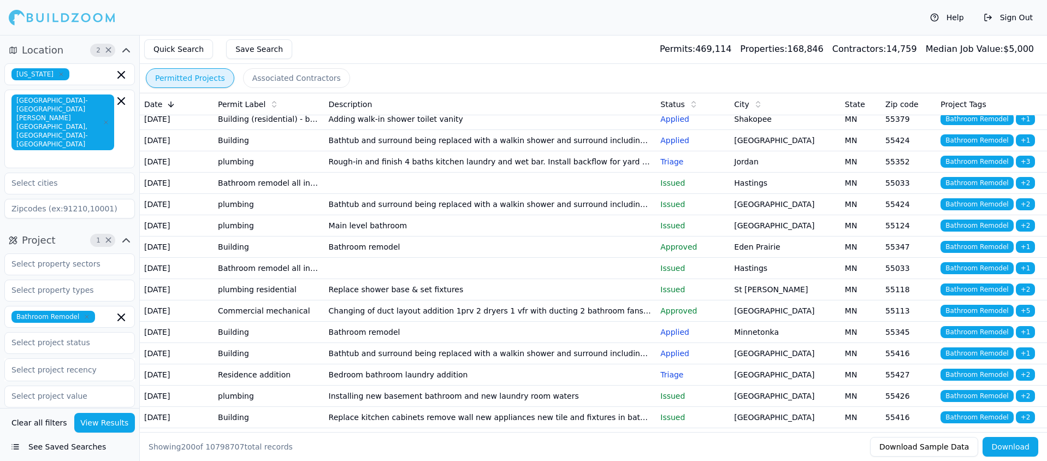
scroll to position [1515, 0]
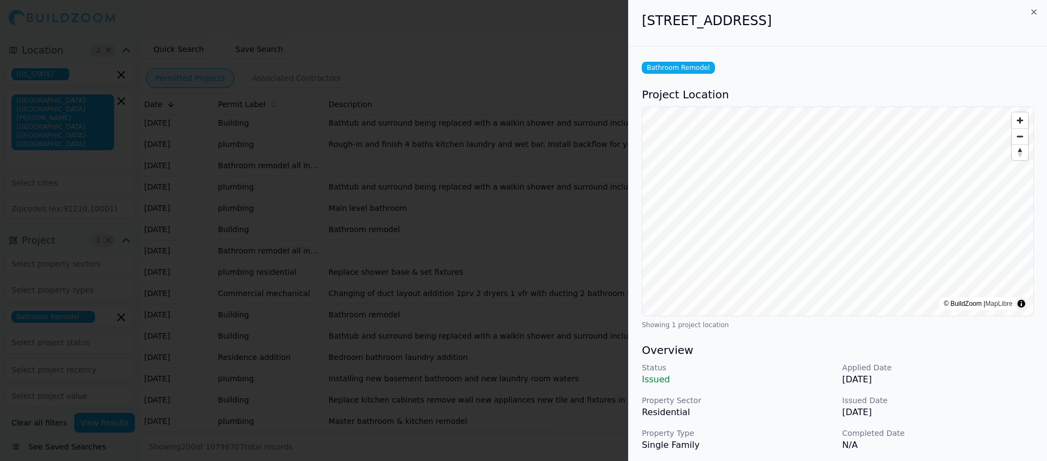
scroll to position [0, 0]
click at [1032, 11] on icon "button" at bounding box center [1034, 13] width 4 height 4
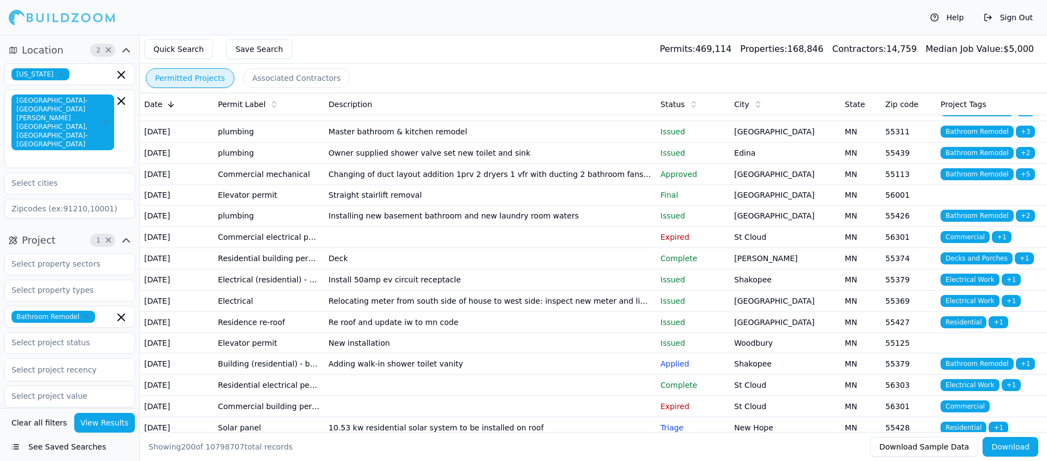
scroll to position [1891, 0]
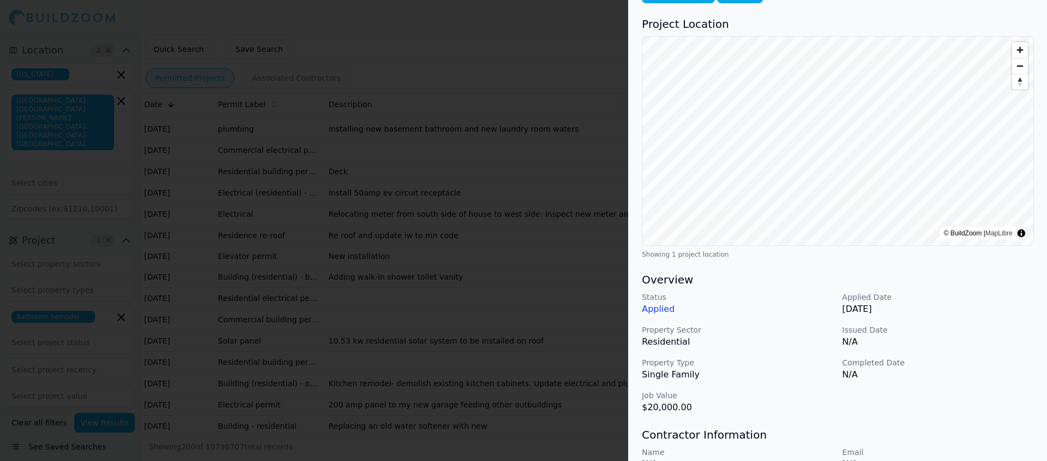
scroll to position [0, 0]
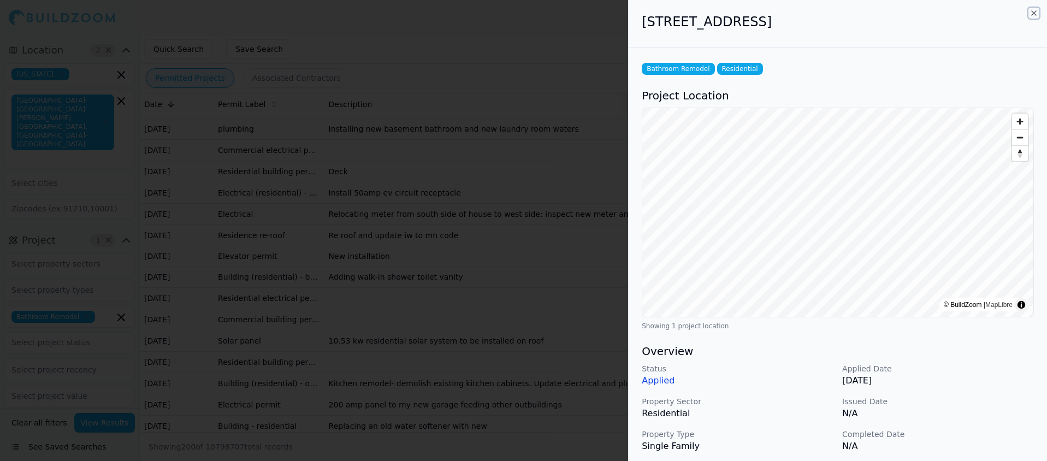
click at [1032, 13] on icon "button" at bounding box center [1033, 13] width 9 height 9
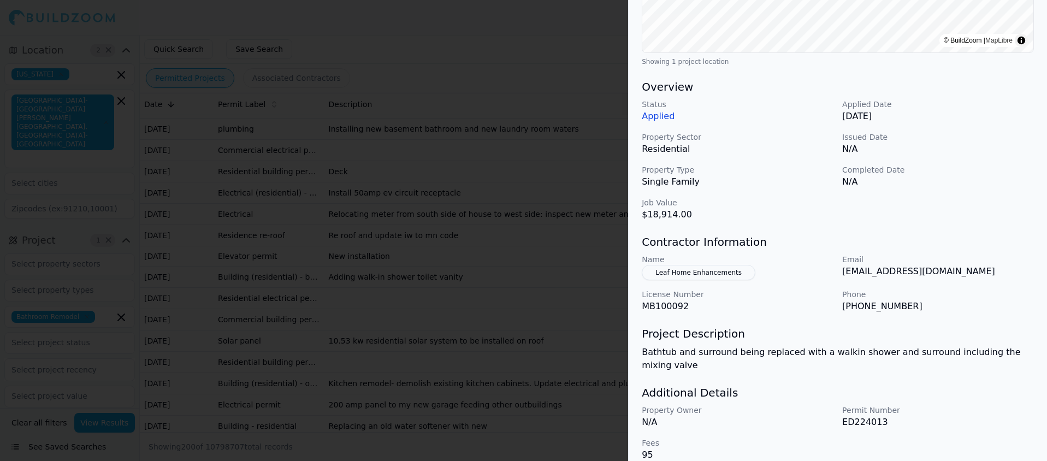
scroll to position [265, 0]
click at [683, 271] on button "Leaf Home Enhancements" at bounding box center [699, 271] width 114 height 15
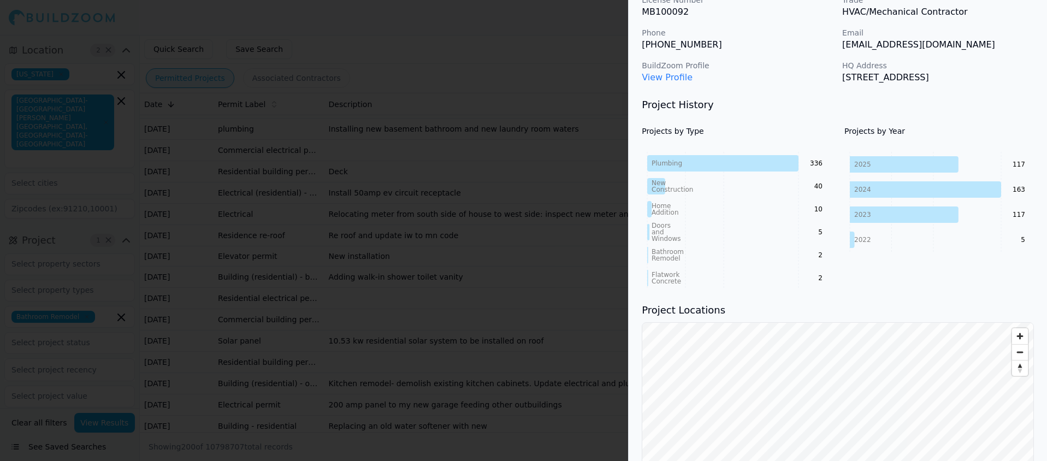
scroll to position [0, 0]
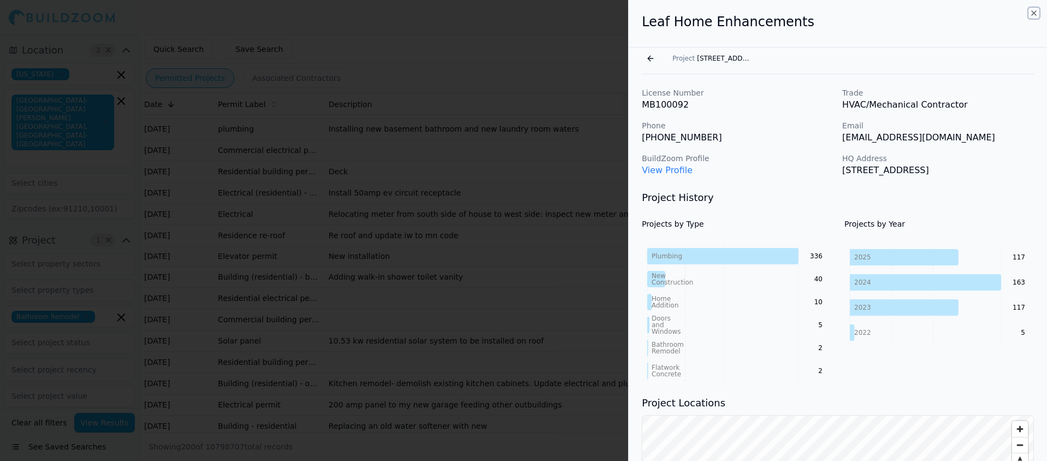
click at [1030, 10] on icon "button" at bounding box center [1033, 13] width 9 height 9
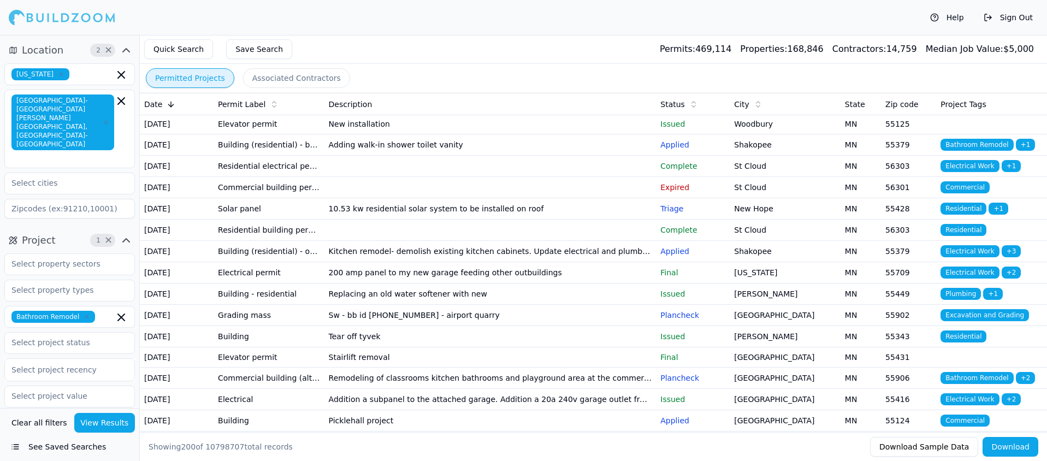
scroll to position [2030, 0]
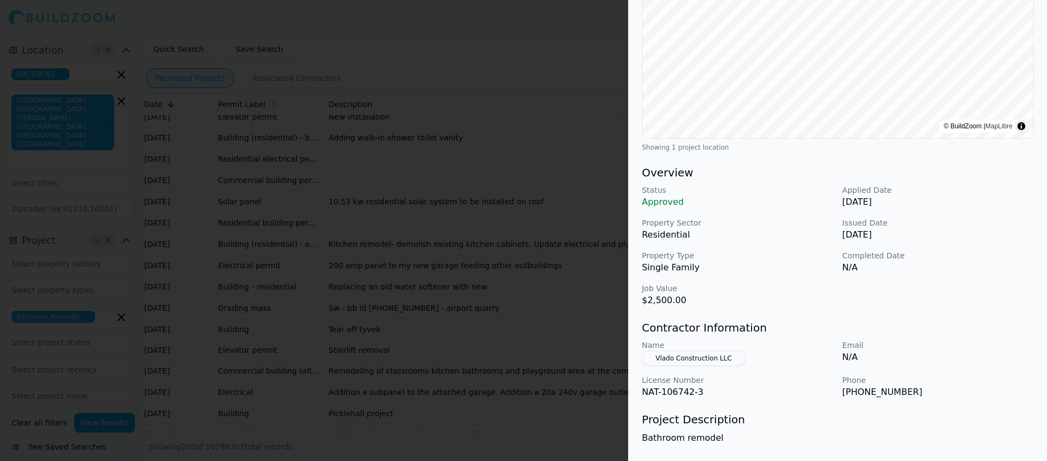
scroll to position [181, 0]
click at [669, 350] on button "Vlado Construction LLC" at bounding box center [694, 355] width 104 height 15
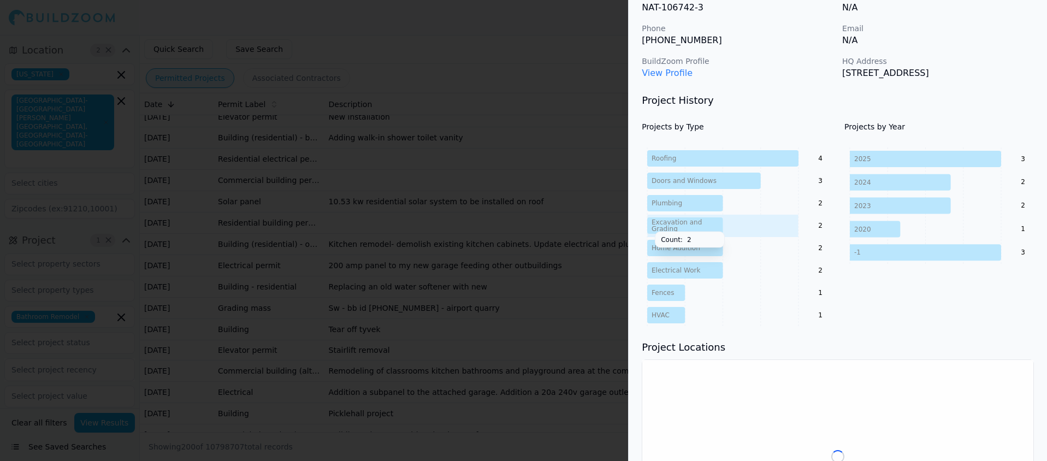
scroll to position [0, 0]
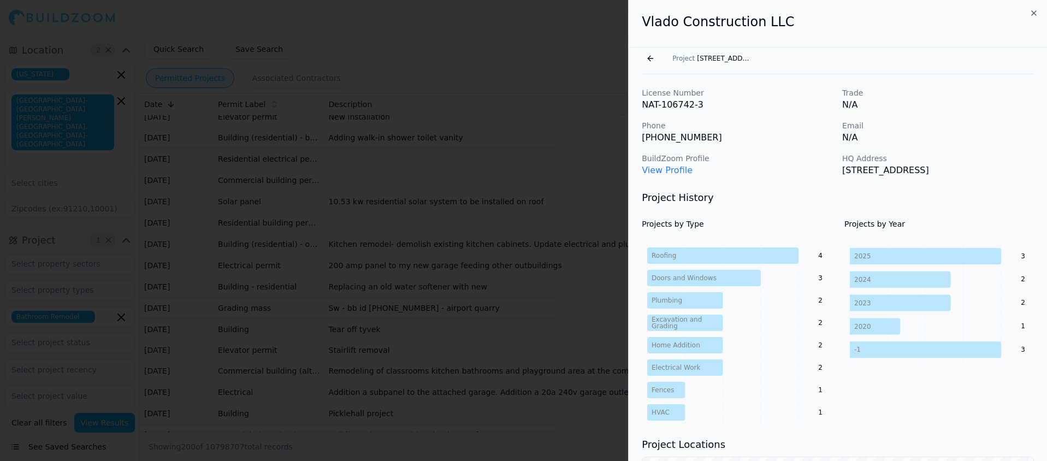
click at [663, 170] on link "View Profile" at bounding box center [667, 170] width 51 height 10
click at [1030, 13] on icon "button" at bounding box center [1033, 13] width 9 height 9
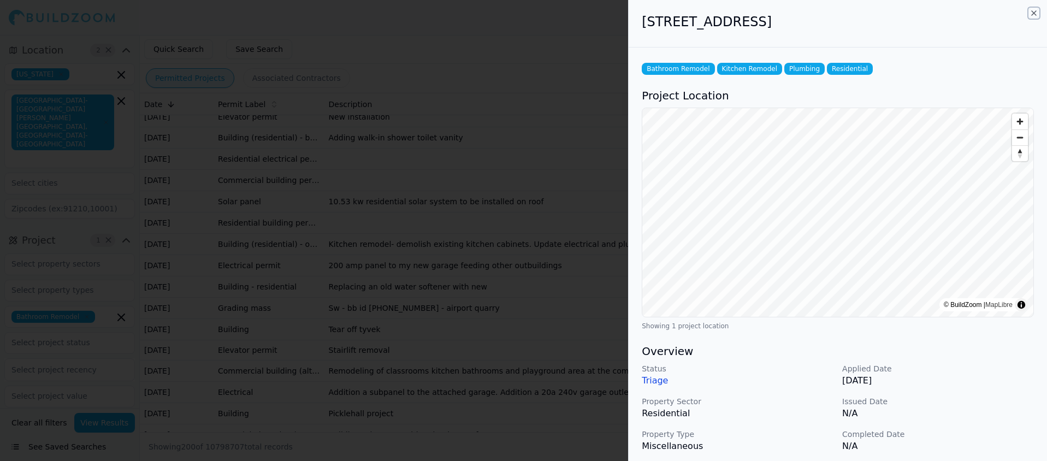
click at [1032, 13] on icon "button" at bounding box center [1033, 13] width 9 height 9
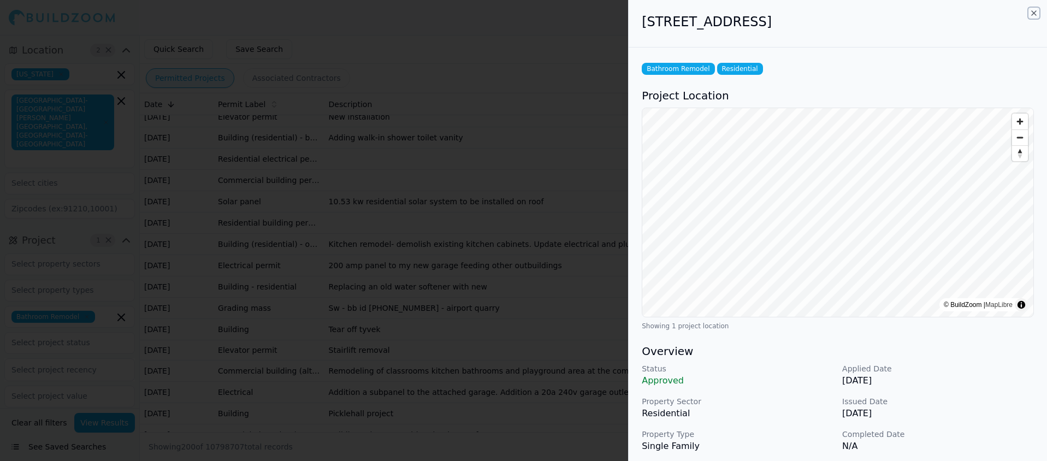
click at [1035, 11] on icon "button" at bounding box center [1033, 13] width 9 height 9
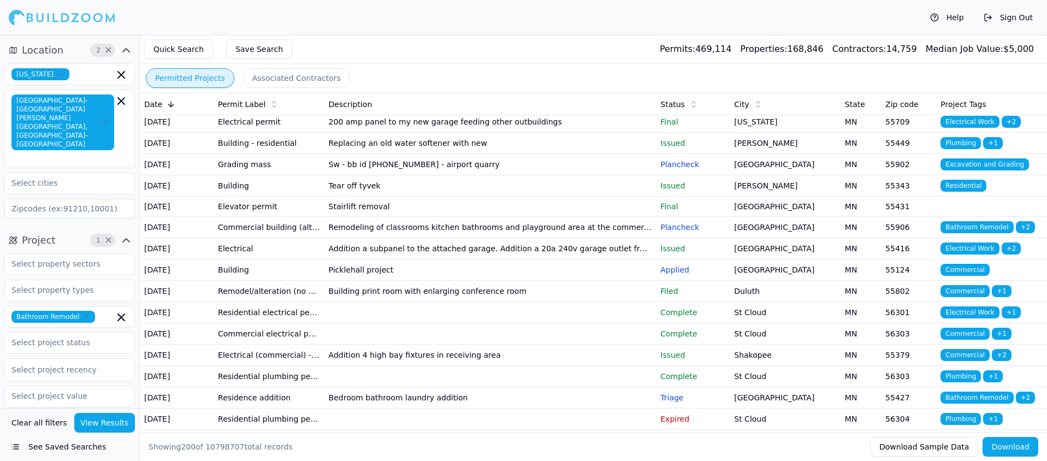
scroll to position [2176, 0]
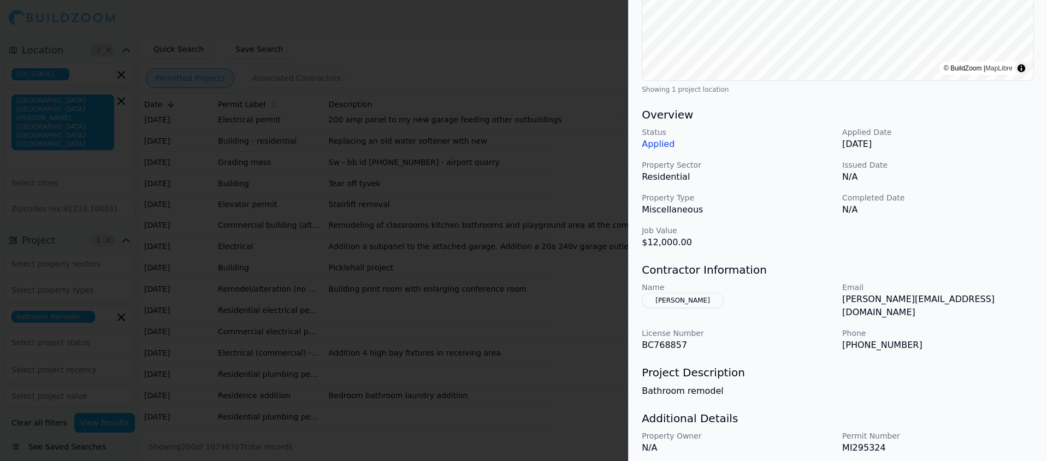
scroll to position [265, 0]
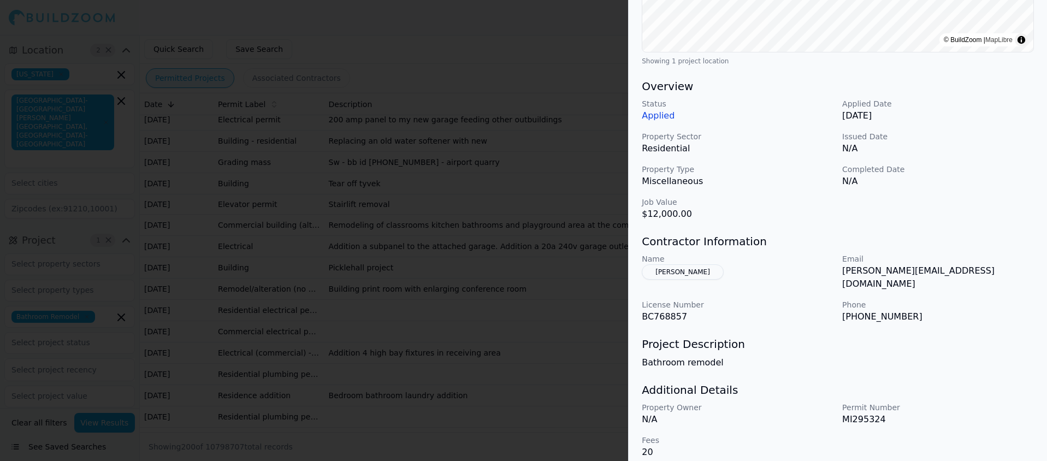
click at [674, 273] on button "Cohen Marc" at bounding box center [683, 271] width 82 height 15
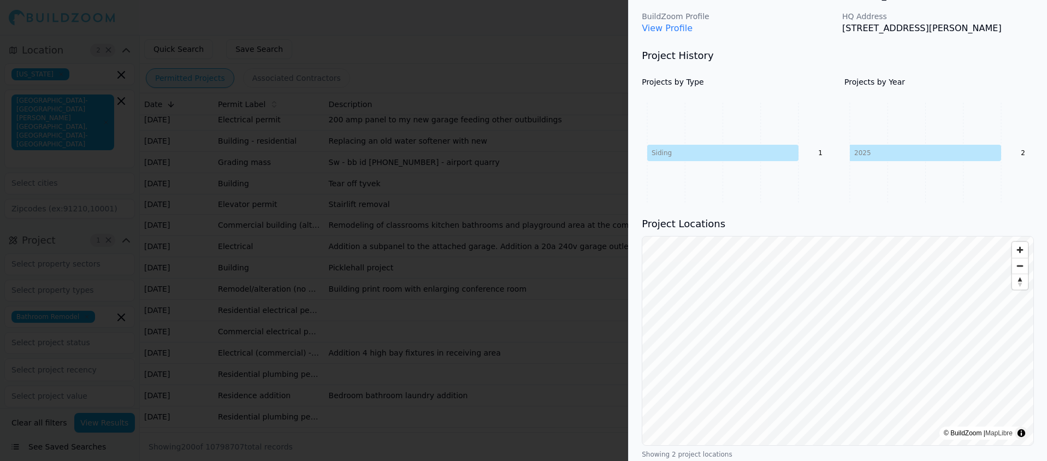
scroll to position [0, 0]
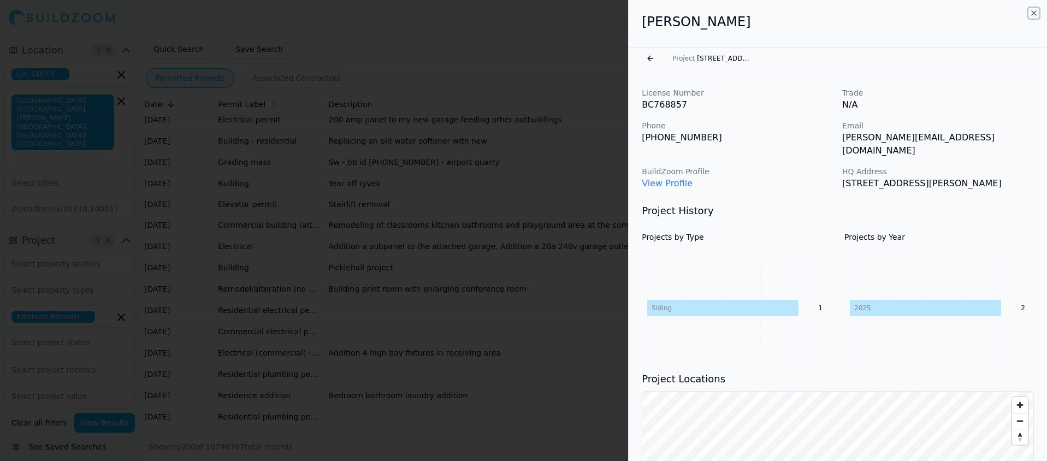
click at [1032, 12] on icon "button" at bounding box center [1033, 13] width 9 height 9
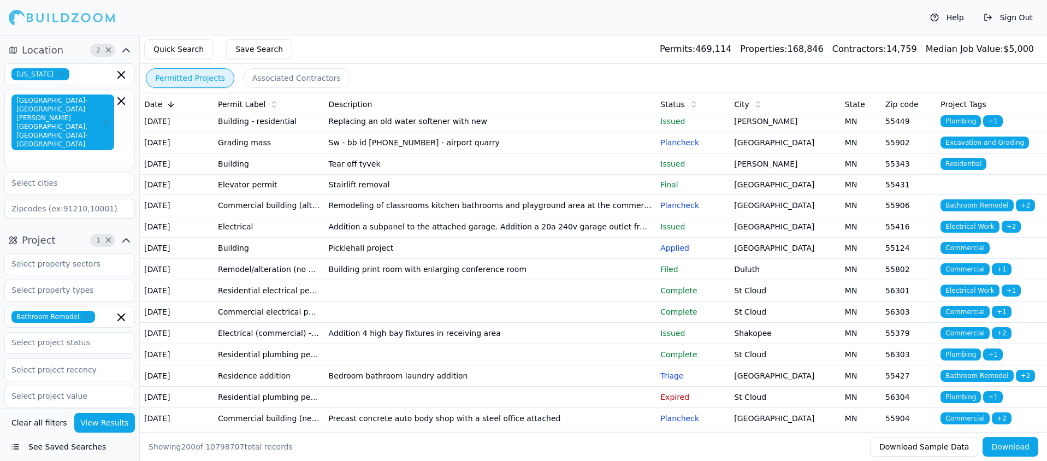
scroll to position [2207, 0]
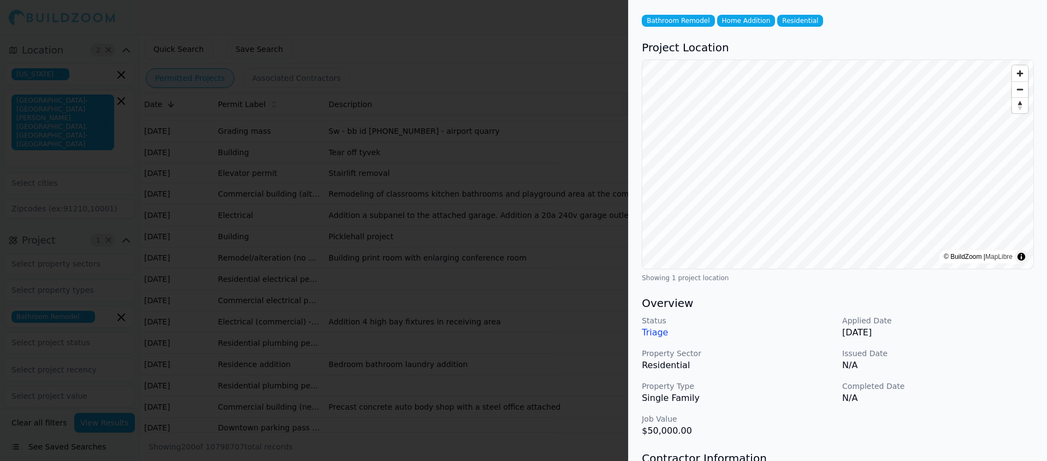
scroll to position [0, 0]
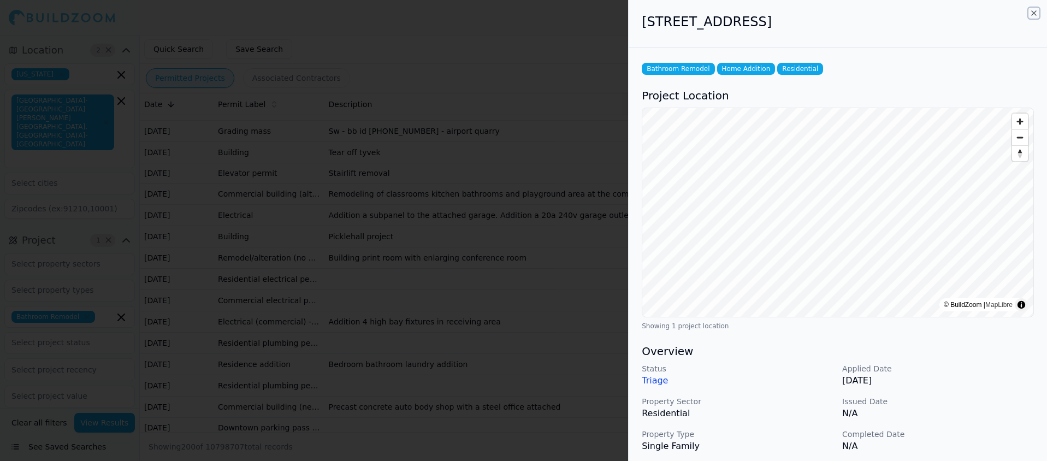
click at [1034, 9] on icon "button" at bounding box center [1033, 13] width 9 height 9
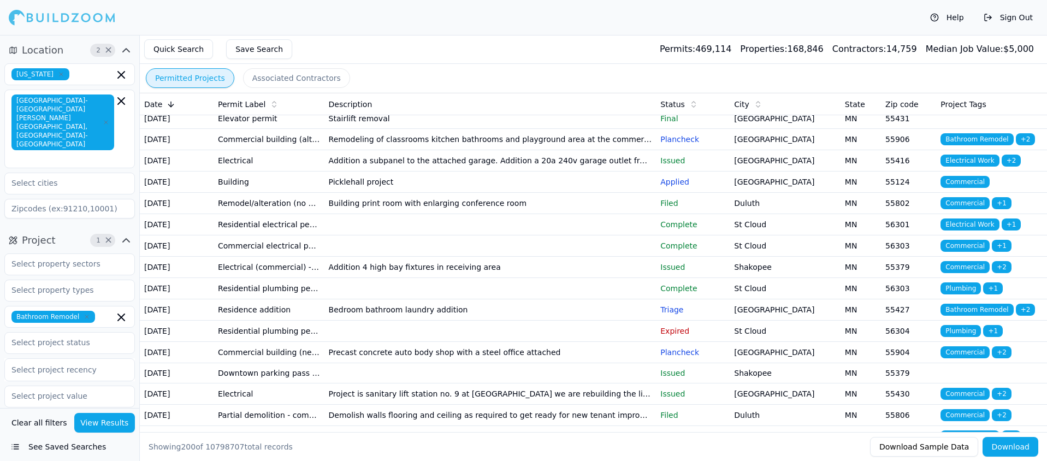
scroll to position [2274, 0]
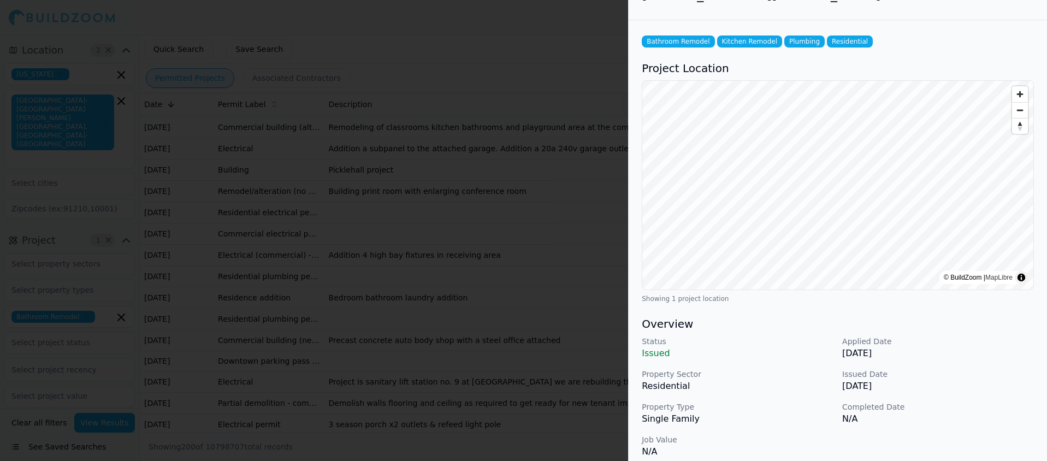
scroll to position [0, 0]
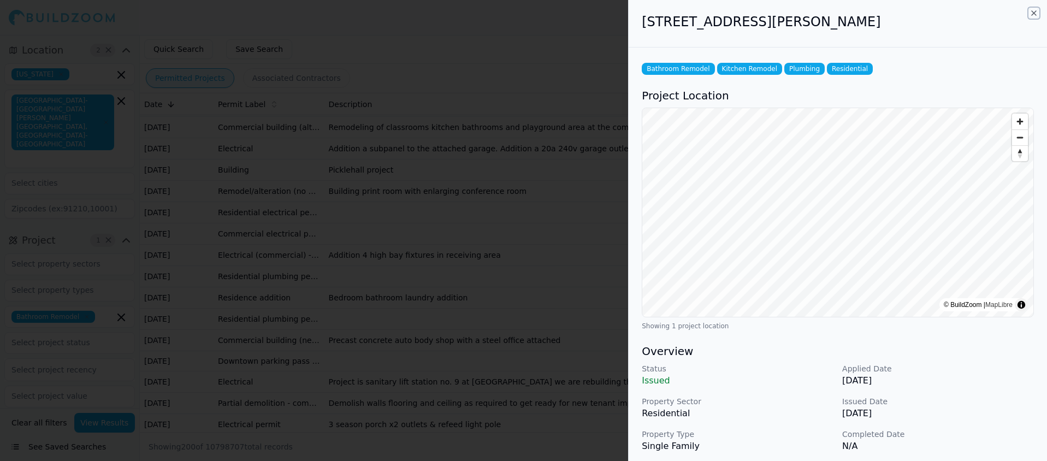
click at [1032, 11] on icon "button" at bounding box center [1034, 13] width 4 height 4
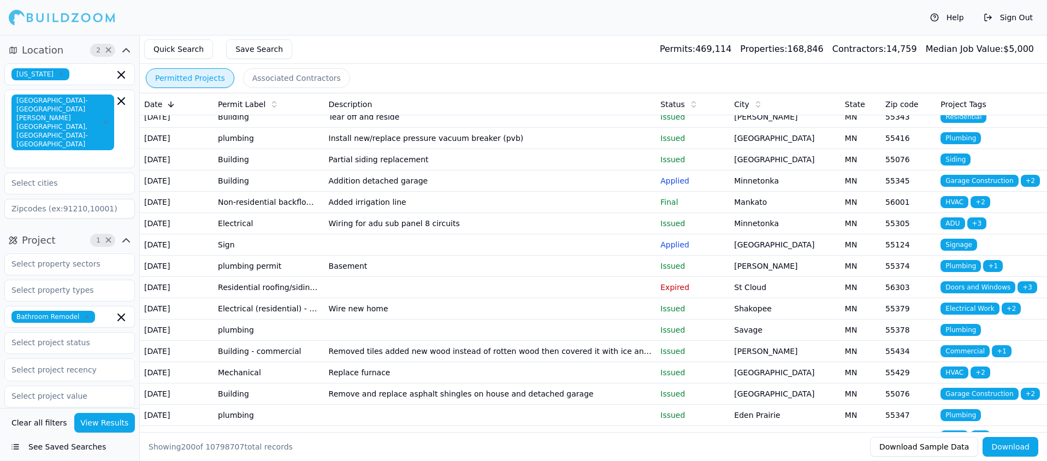
scroll to position [2609, 0]
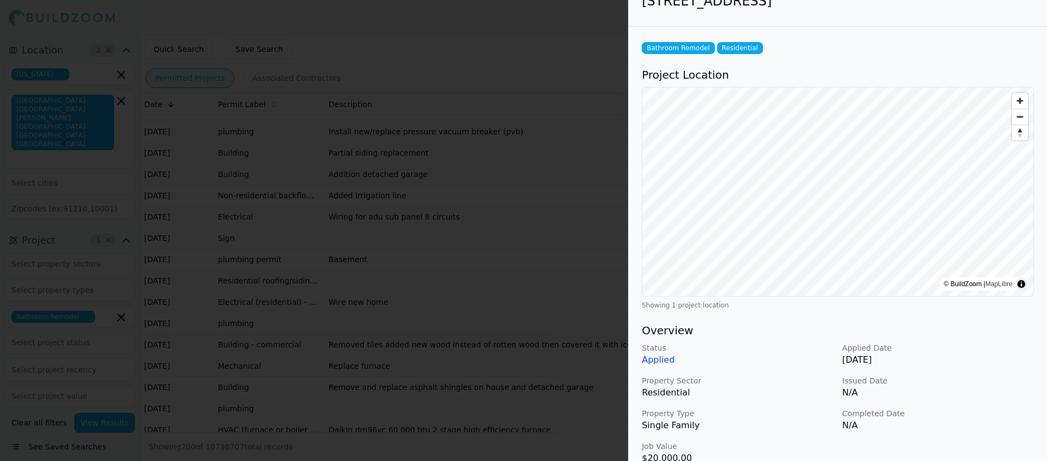
scroll to position [0, 0]
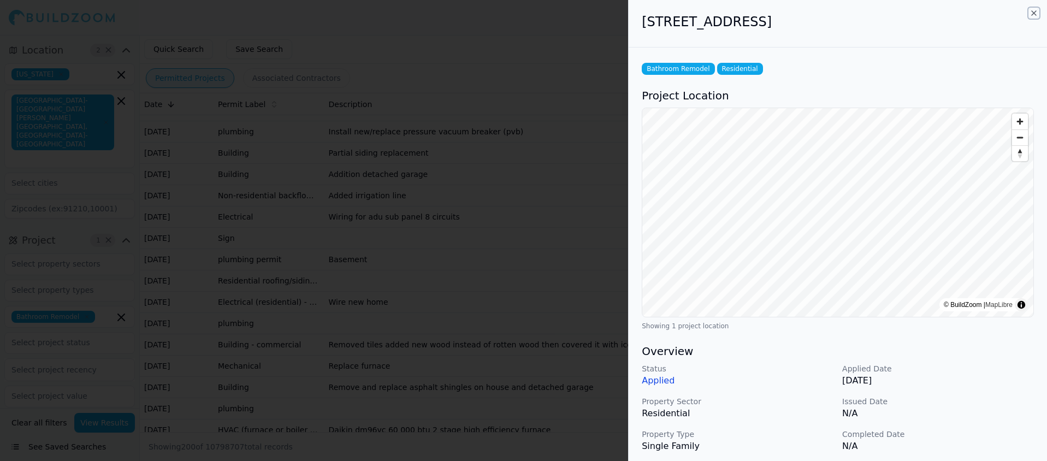
click at [1033, 11] on icon "button" at bounding box center [1033, 13] width 9 height 9
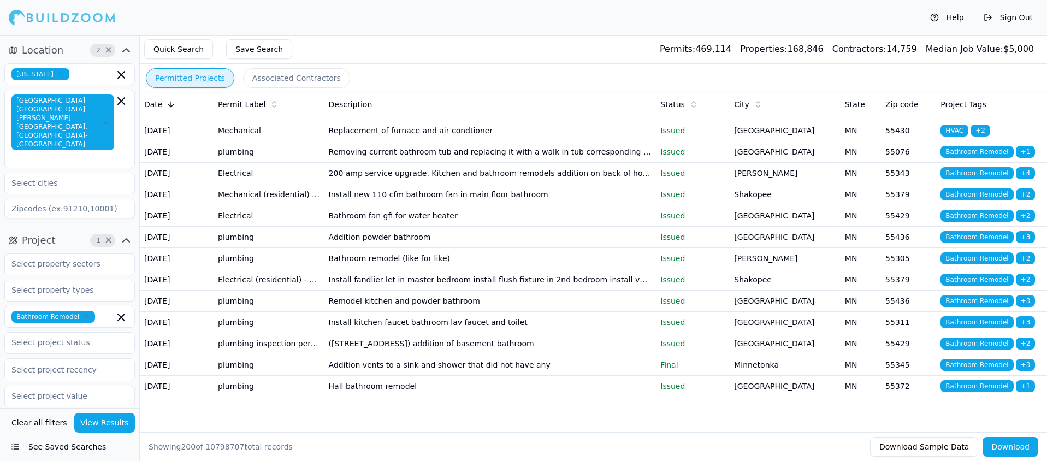
scroll to position [4097, 0]
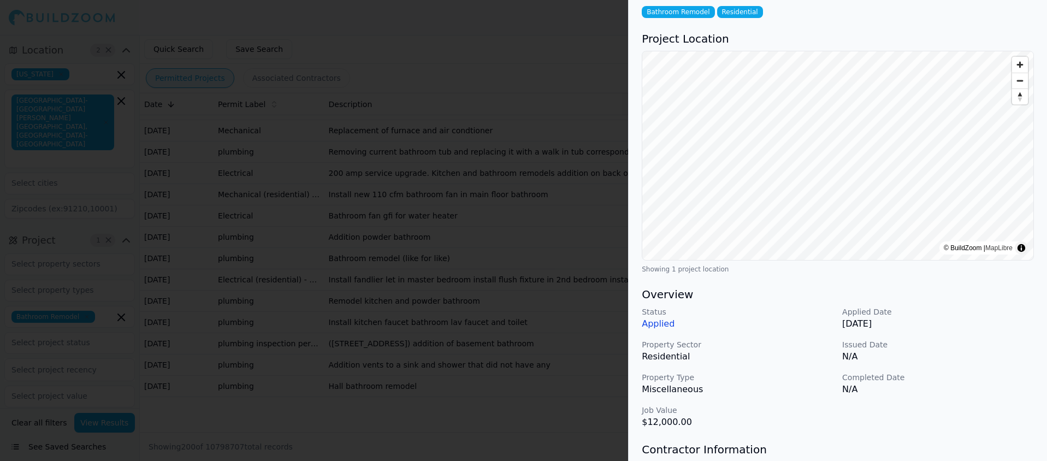
scroll to position [0, 0]
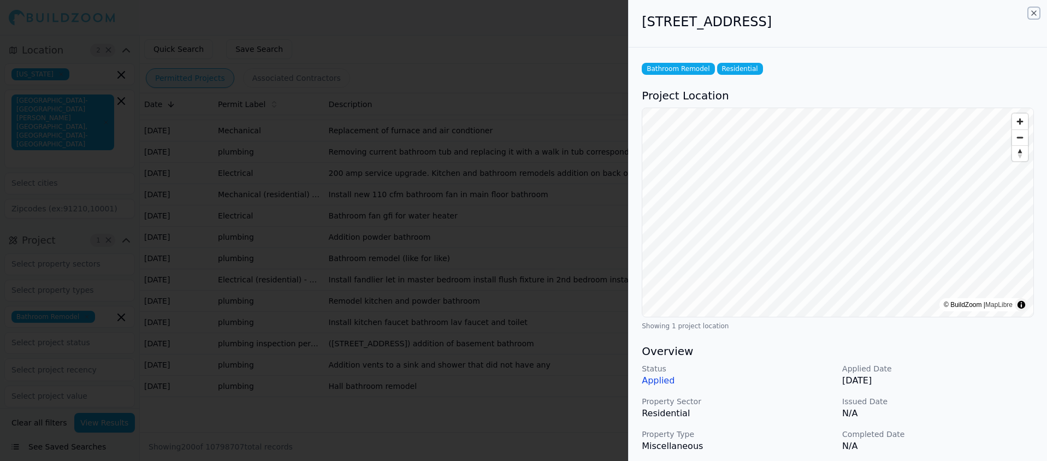
drag, startPoint x: 1033, startPoint y: 15, endPoint x: 1017, endPoint y: 25, distance: 18.2
click at [1033, 15] on icon "button" at bounding box center [1033, 13] width 9 height 9
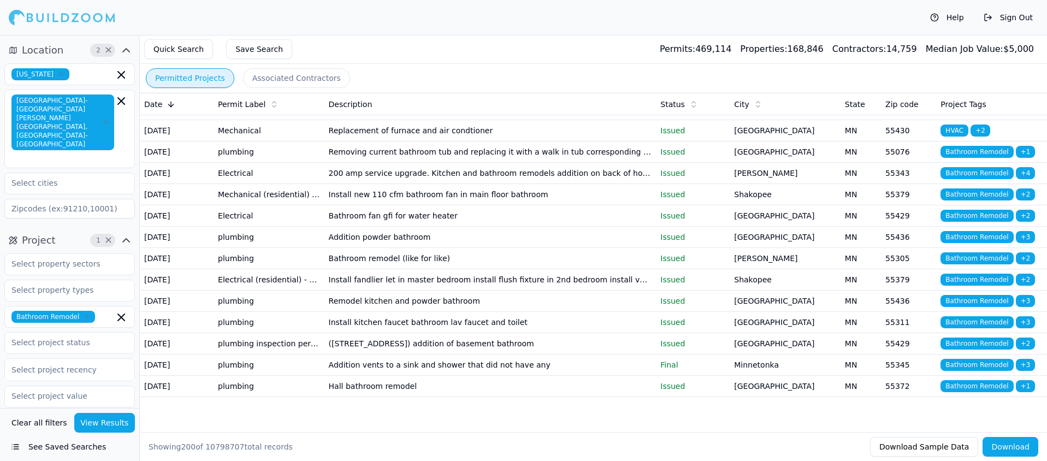
scroll to position [4536, 0]
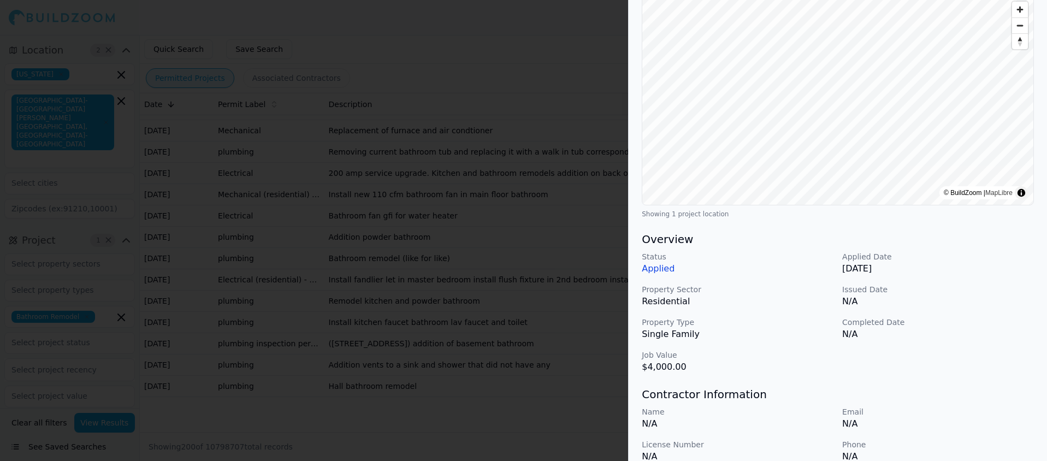
scroll to position [0, 0]
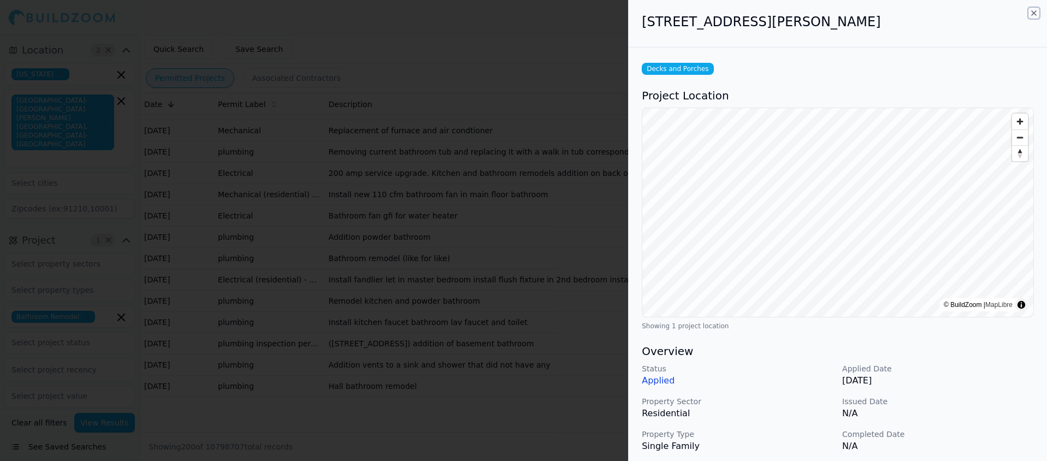
drag, startPoint x: 1033, startPoint y: 15, endPoint x: 1027, endPoint y: 16, distance: 6.1
click at [1033, 15] on icon "button" at bounding box center [1033, 13] width 9 height 9
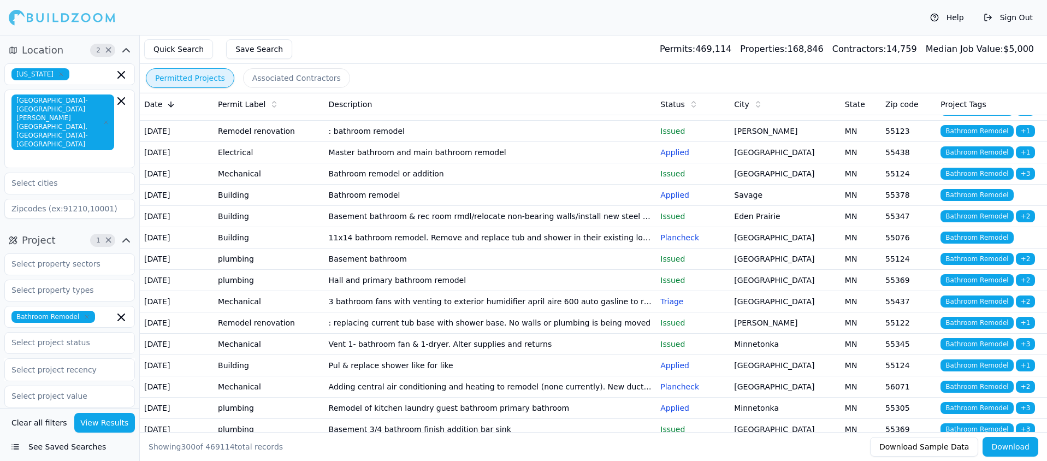
scroll to position [5699, 0]
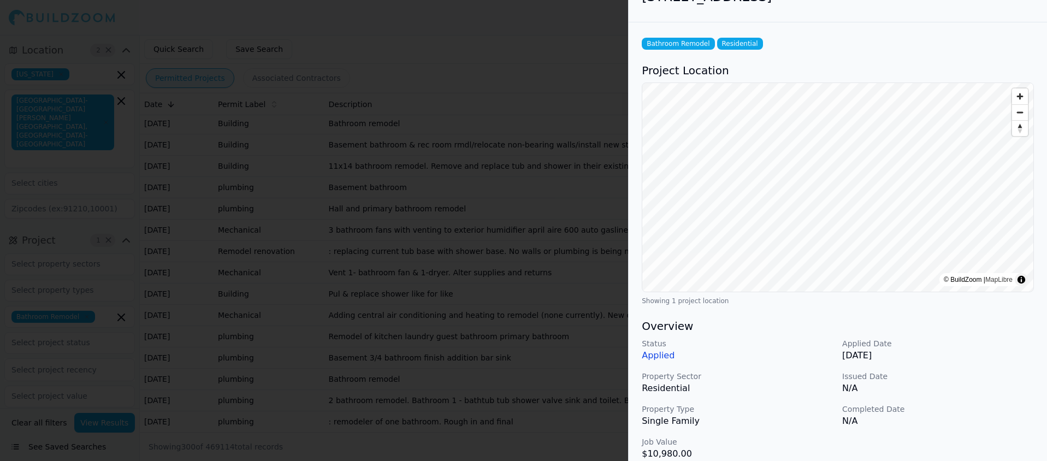
scroll to position [0, 0]
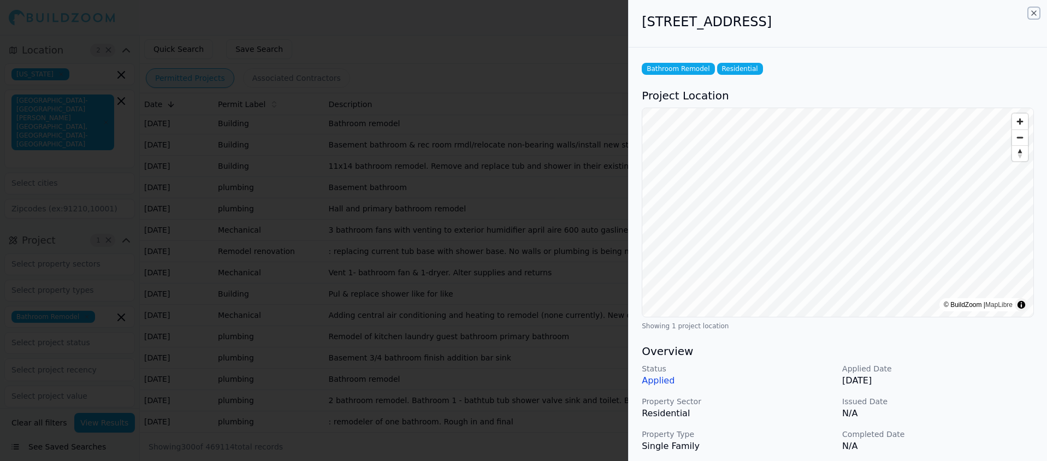
click at [1032, 12] on icon "button" at bounding box center [1033, 13] width 9 height 9
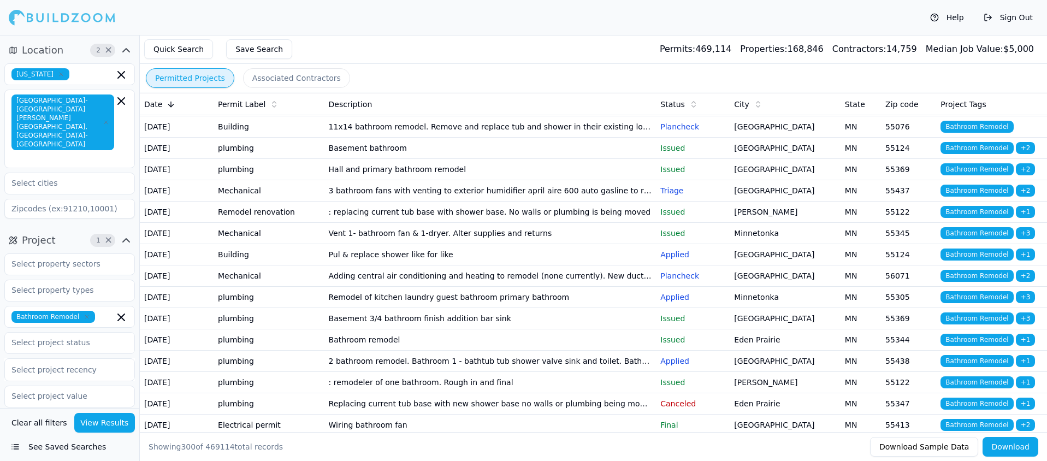
scroll to position [5747, 0]
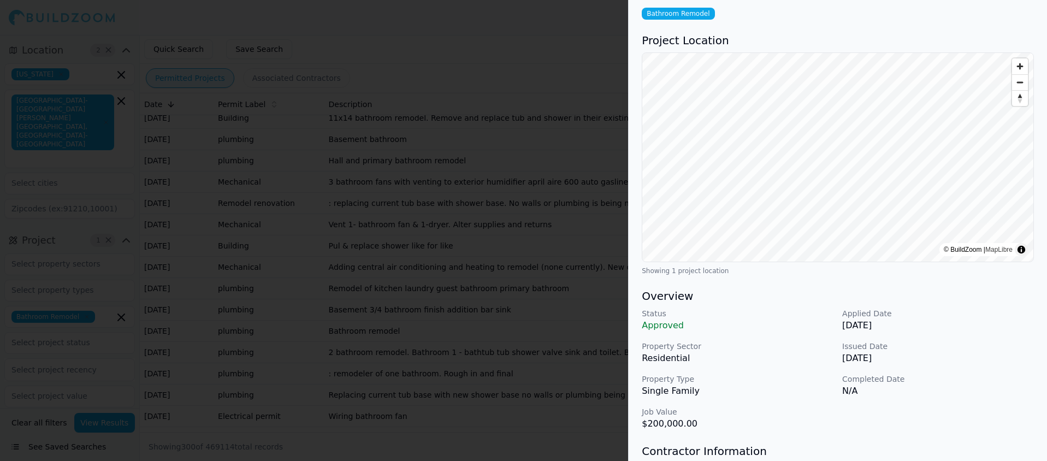
scroll to position [0, 0]
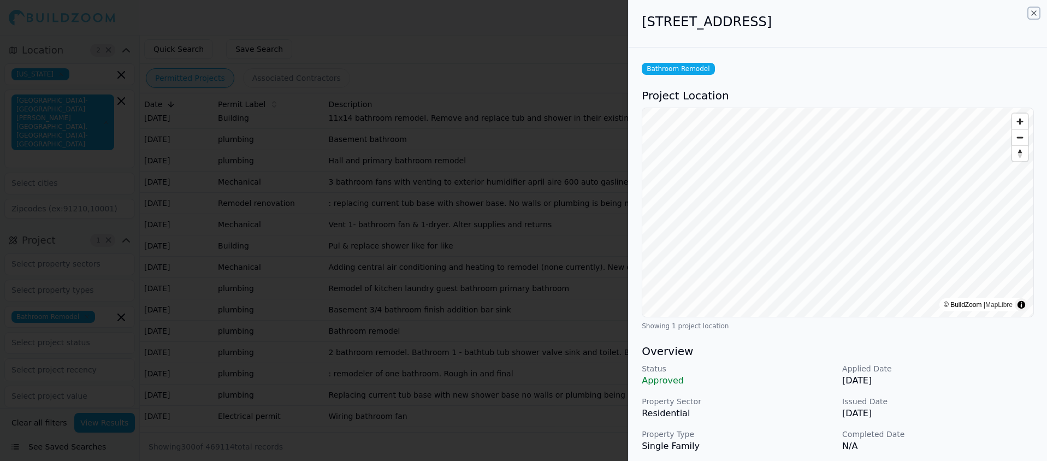
click at [1034, 12] on icon "button" at bounding box center [1033, 13] width 9 height 9
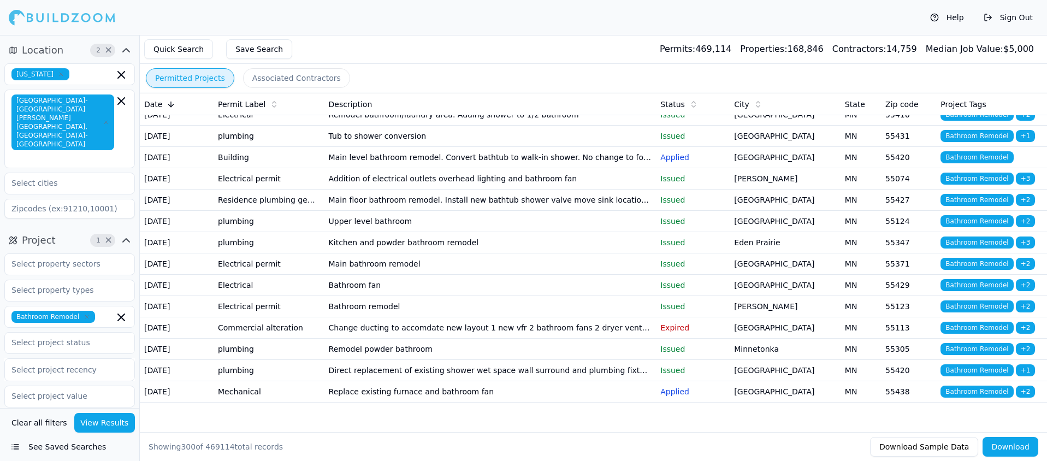
scroll to position [6092, 0]
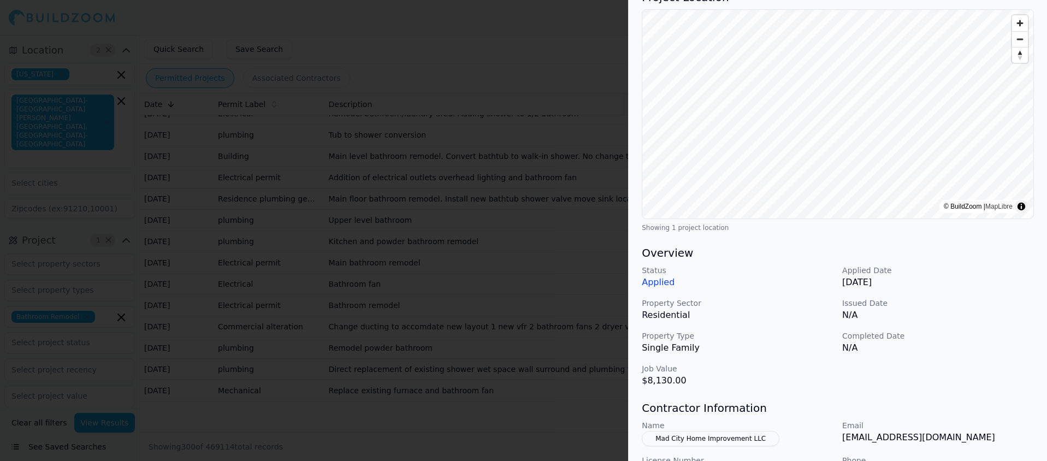
scroll to position [0, 0]
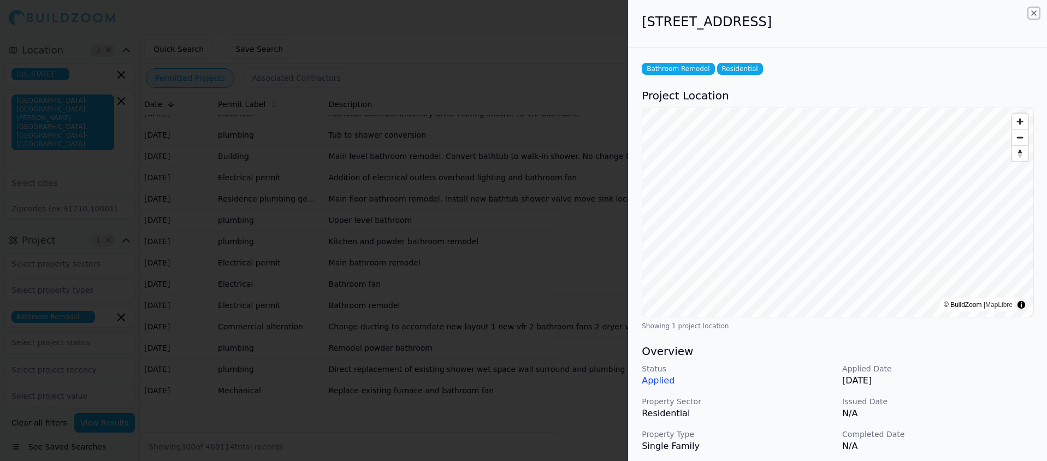
click at [1032, 11] on icon "button" at bounding box center [1033, 13] width 9 height 9
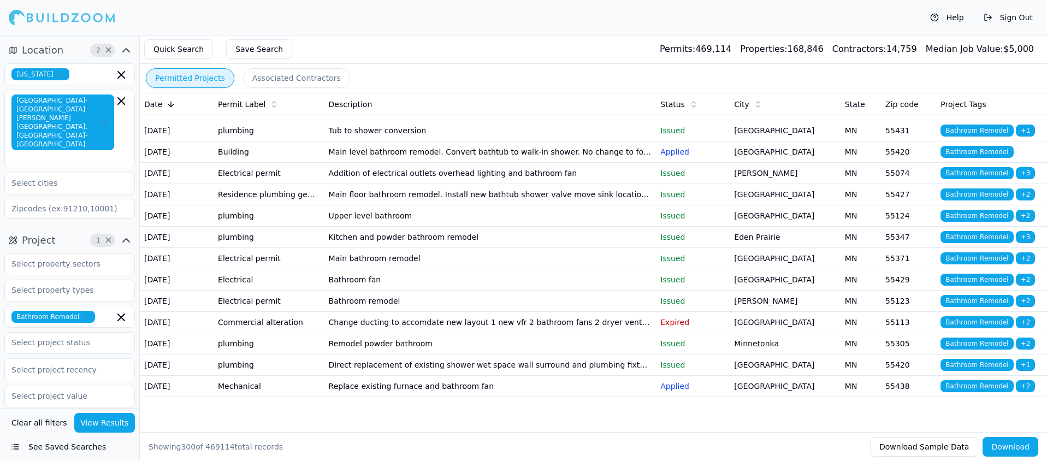
scroll to position [6307, 0]
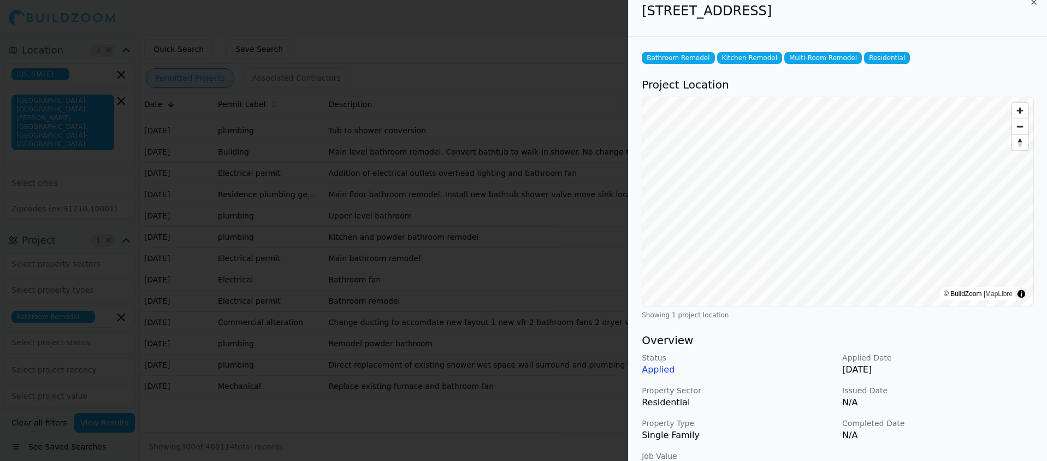
scroll to position [0, 0]
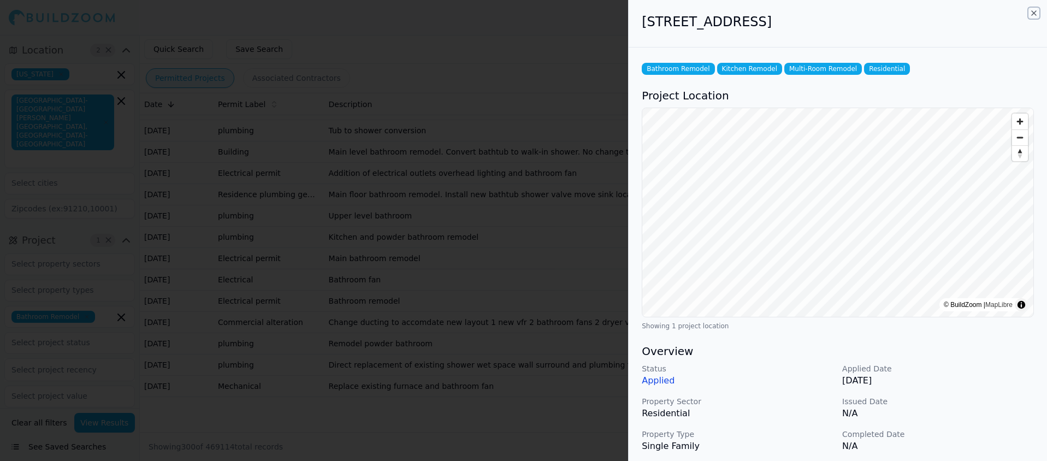
click at [1032, 14] on icon "button" at bounding box center [1034, 13] width 4 height 4
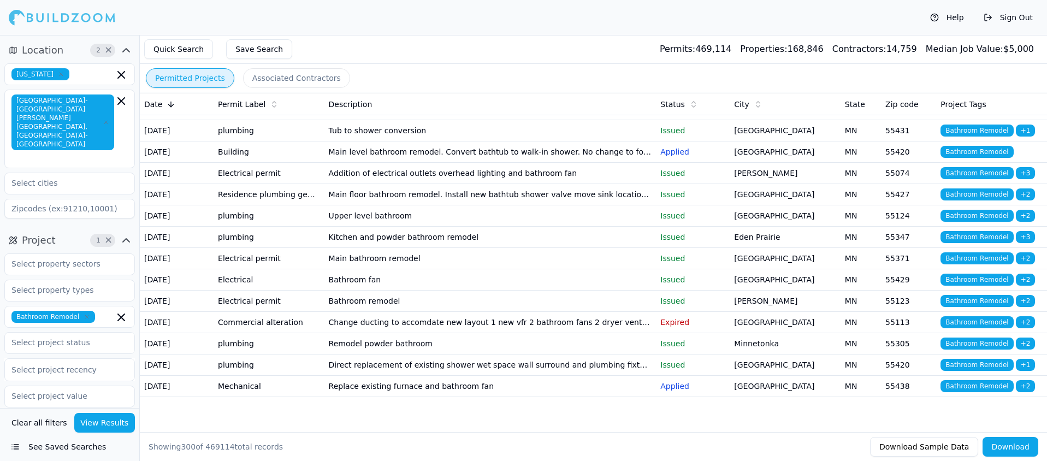
scroll to position [6474, 0]
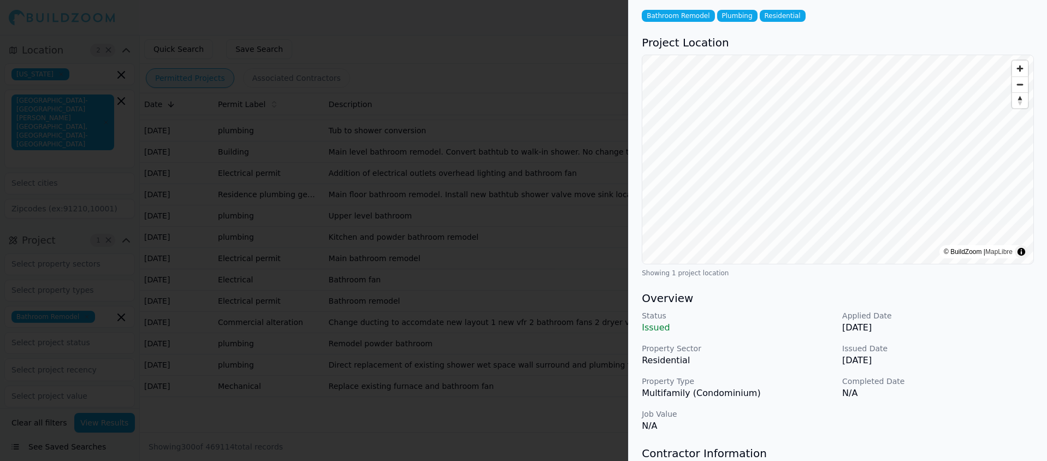
scroll to position [0, 0]
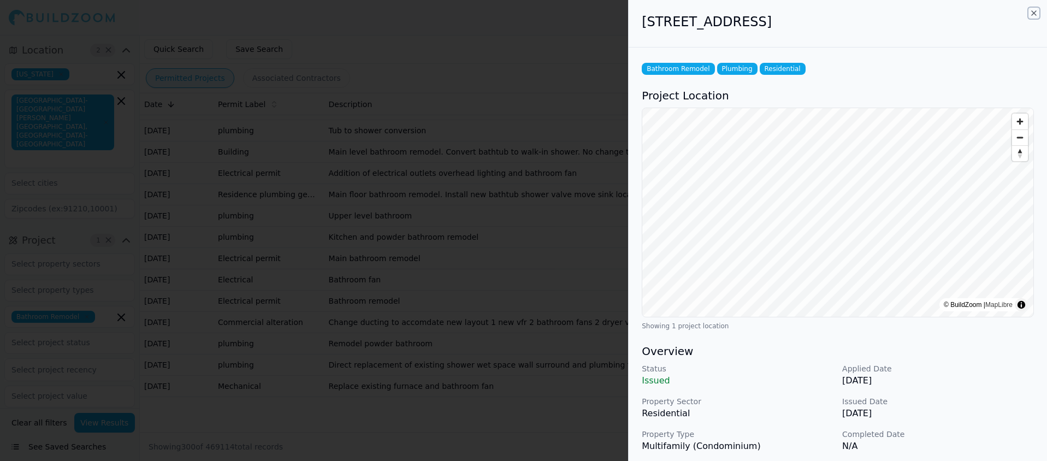
click at [1034, 13] on icon "button" at bounding box center [1034, 13] width 4 height 4
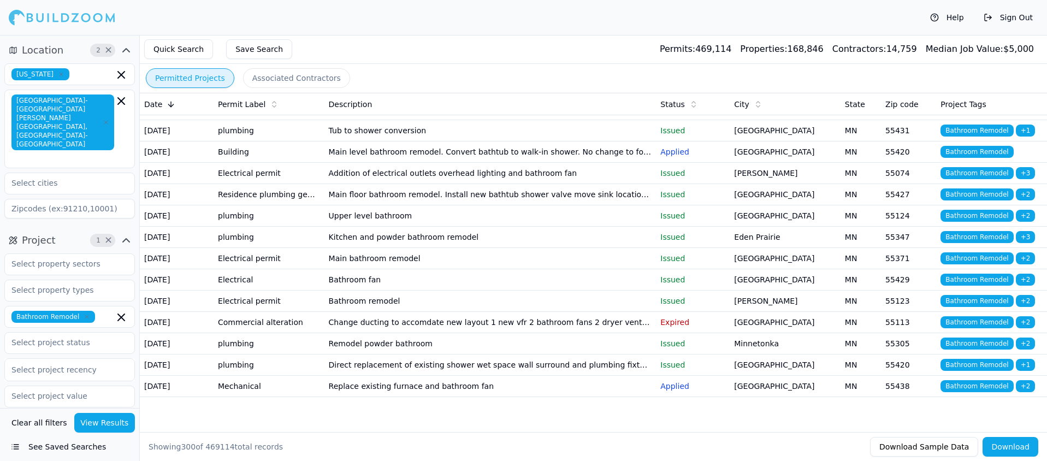
scroll to position [6491, 0]
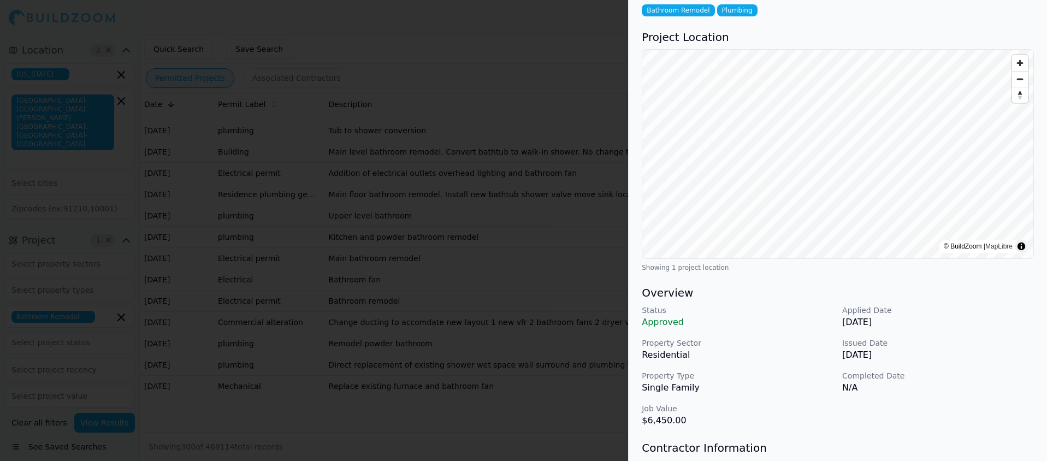
scroll to position [0, 0]
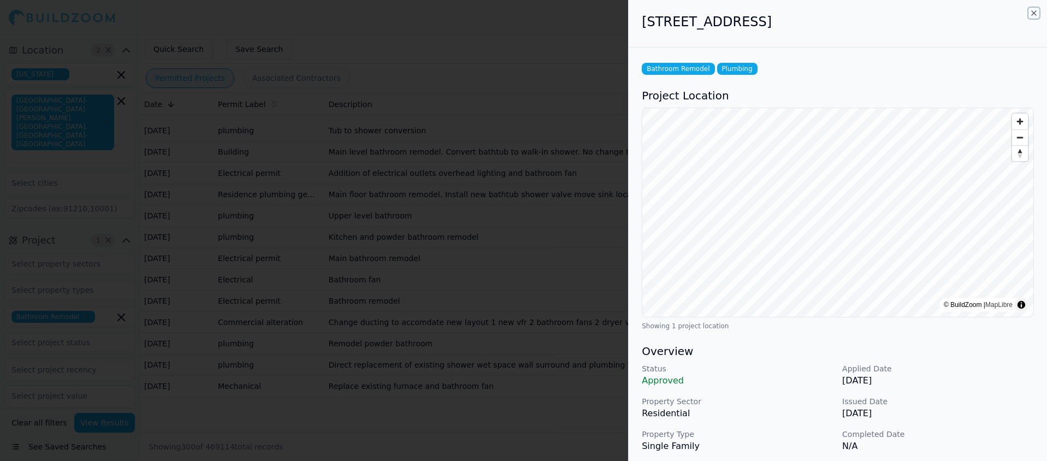
click at [1032, 12] on icon "button" at bounding box center [1033, 13] width 9 height 9
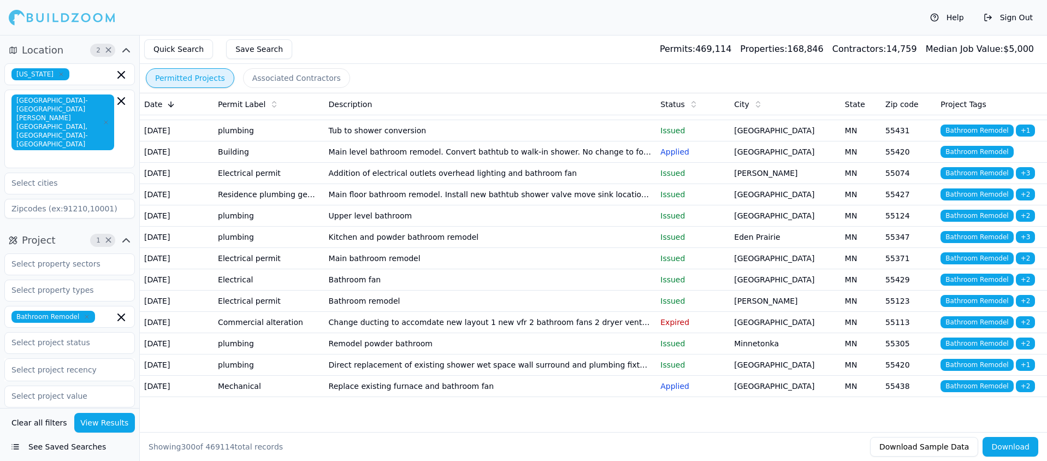
scroll to position [6702, 0]
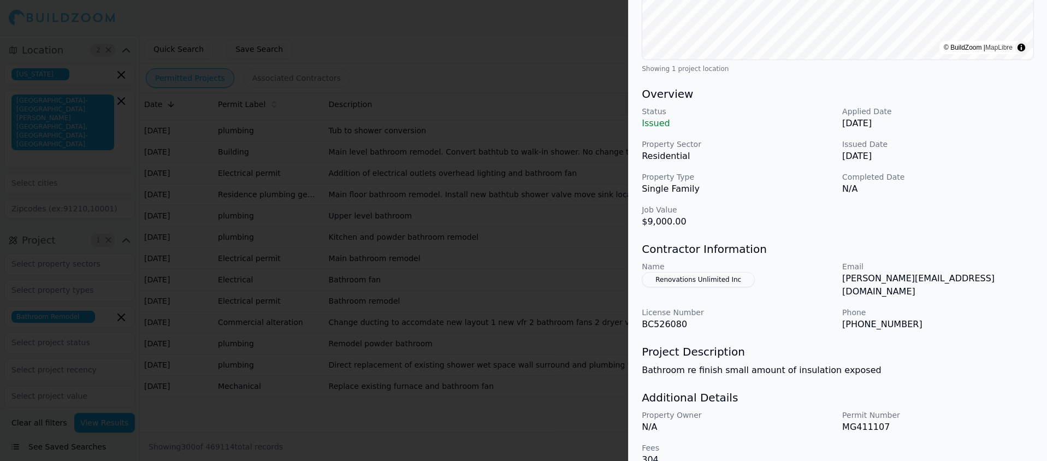
scroll to position [265, 0]
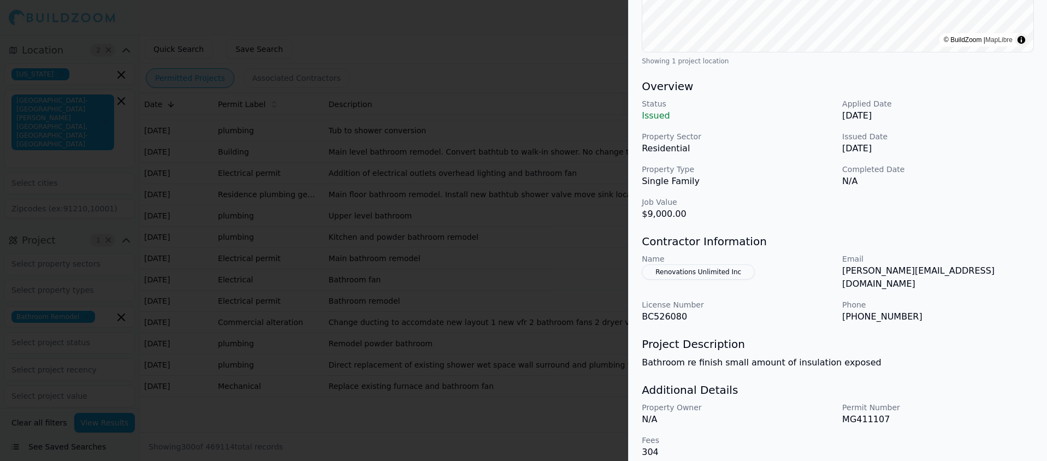
click at [702, 273] on button "Renovations Unlimited Inc" at bounding box center [698, 271] width 113 height 15
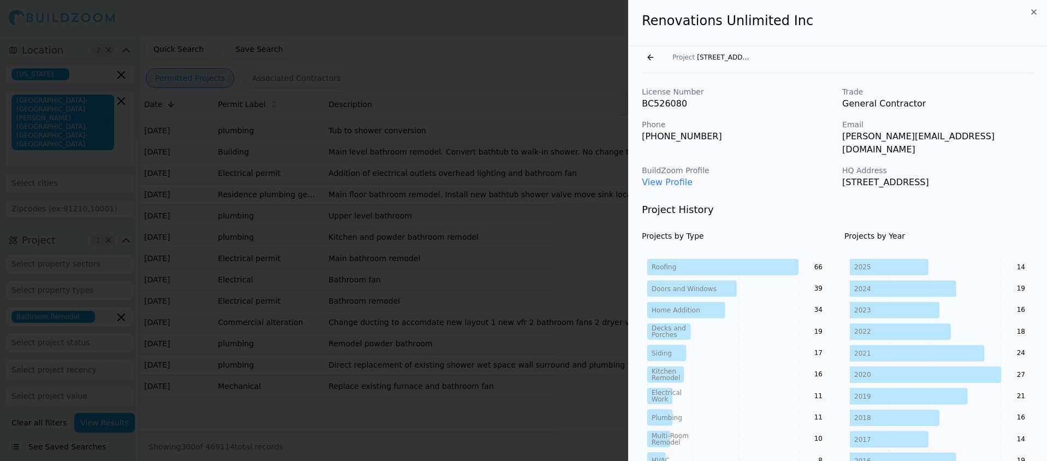
scroll to position [0, 0]
click at [649, 178] on link "View Profile" at bounding box center [667, 183] width 51 height 10
click at [648, 59] on button "Go back" at bounding box center [650, 58] width 17 height 17
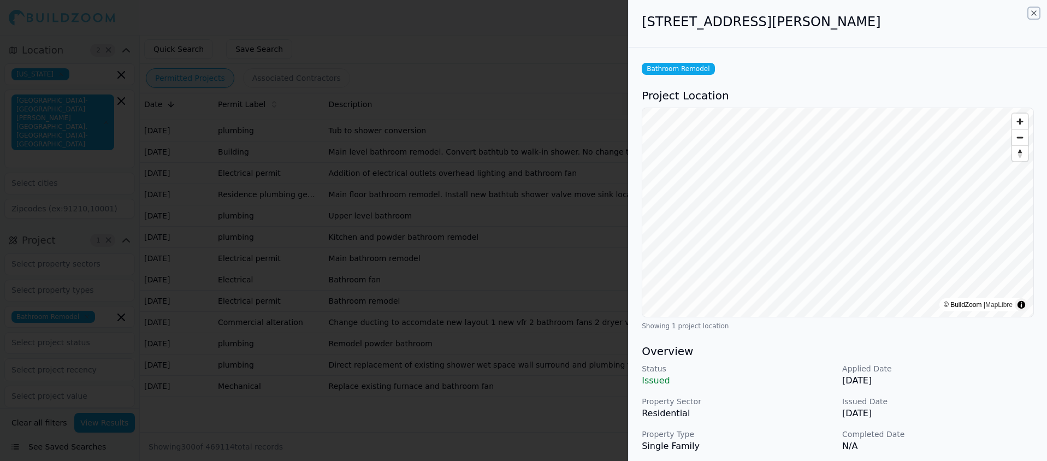
click at [1032, 11] on icon "button" at bounding box center [1034, 13] width 4 height 4
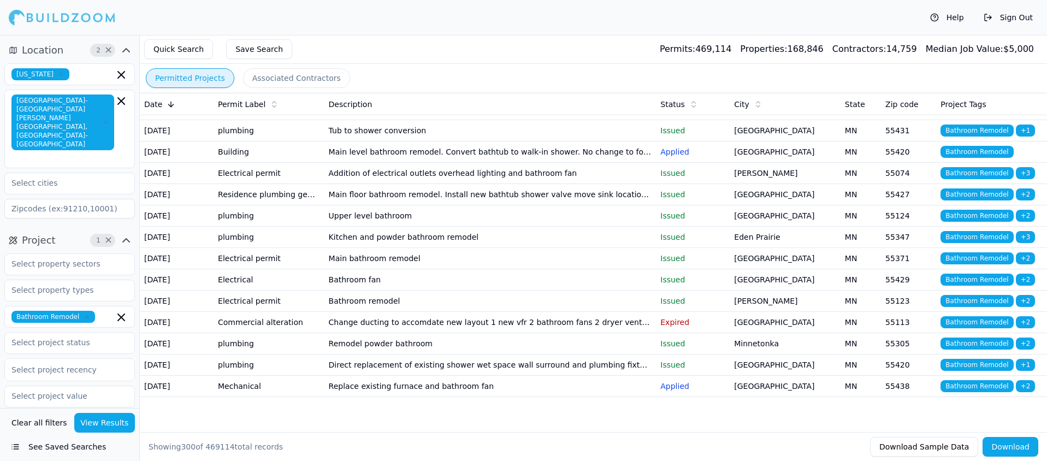
scroll to position [7078, 0]
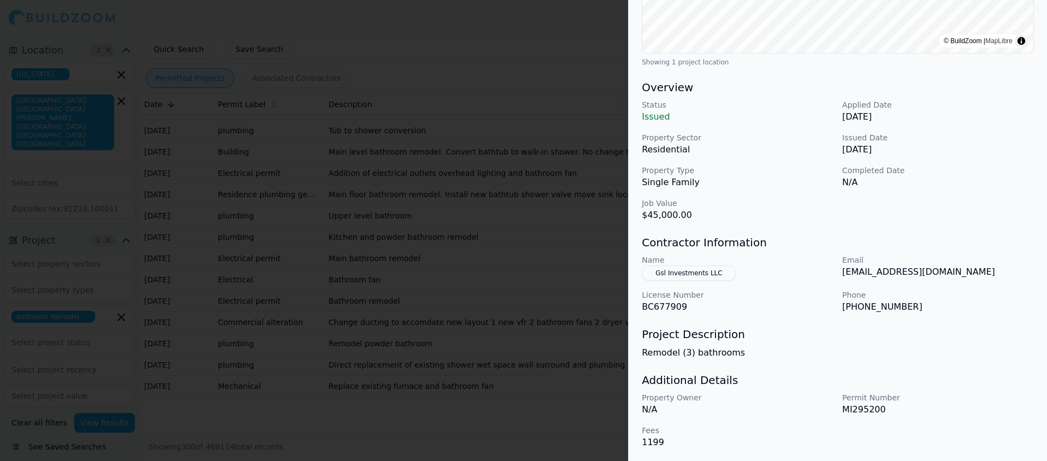
scroll to position [265, 0]
click at [700, 272] on button "Gsl Investments LLC" at bounding box center [689, 271] width 94 height 15
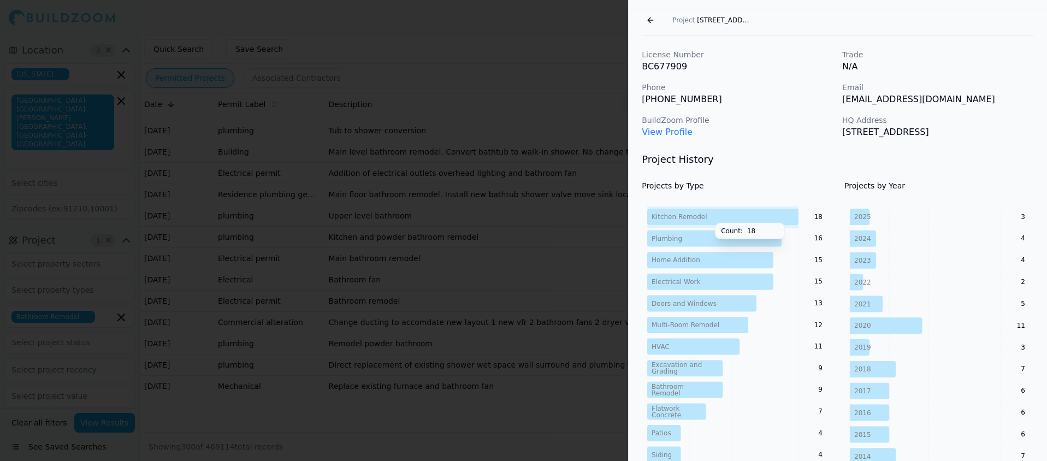
scroll to position [0, 0]
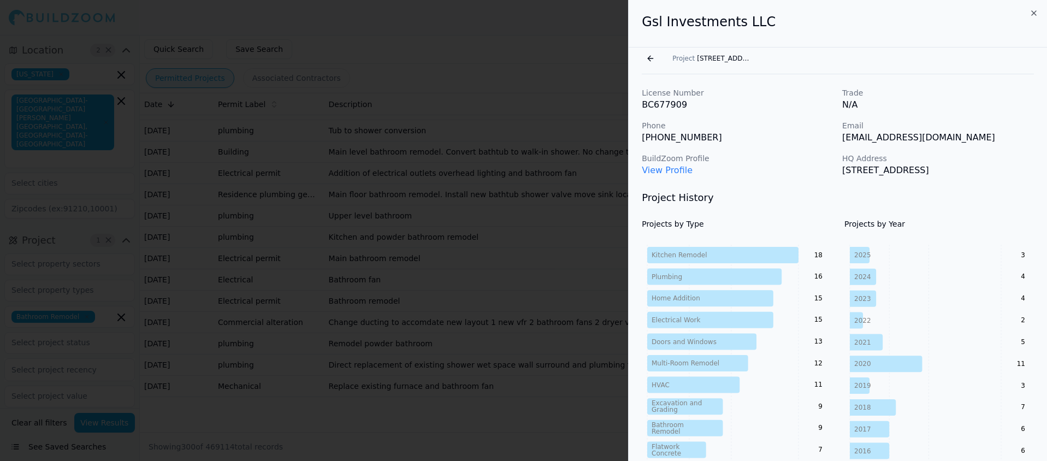
click at [658, 173] on link "View Profile" at bounding box center [667, 170] width 51 height 10
click at [649, 58] on button "Go back" at bounding box center [650, 58] width 17 height 17
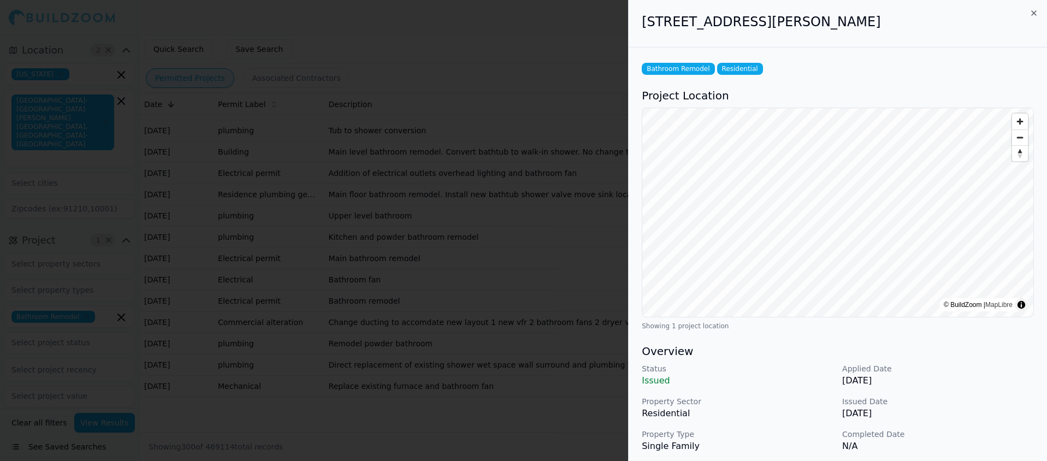
click at [545, 42] on div at bounding box center [523, 230] width 1047 height 461
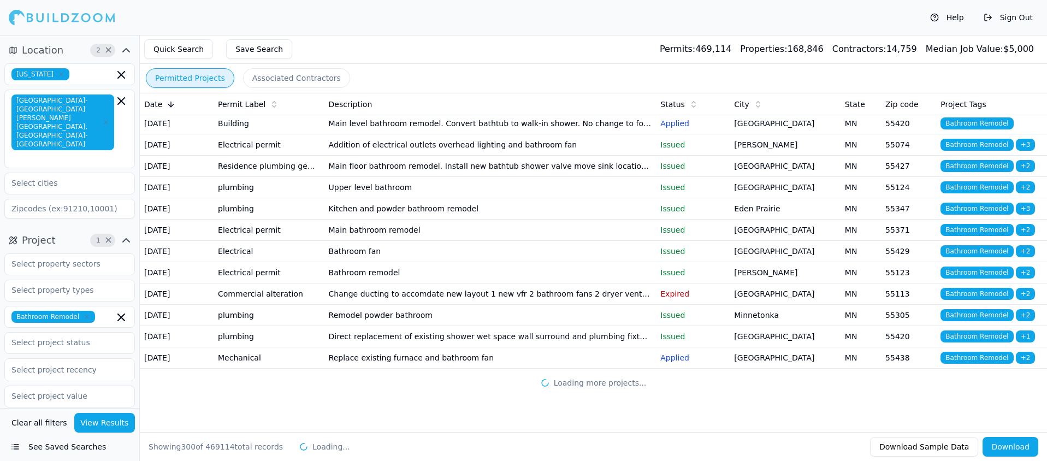
scroll to position [7664, 0]
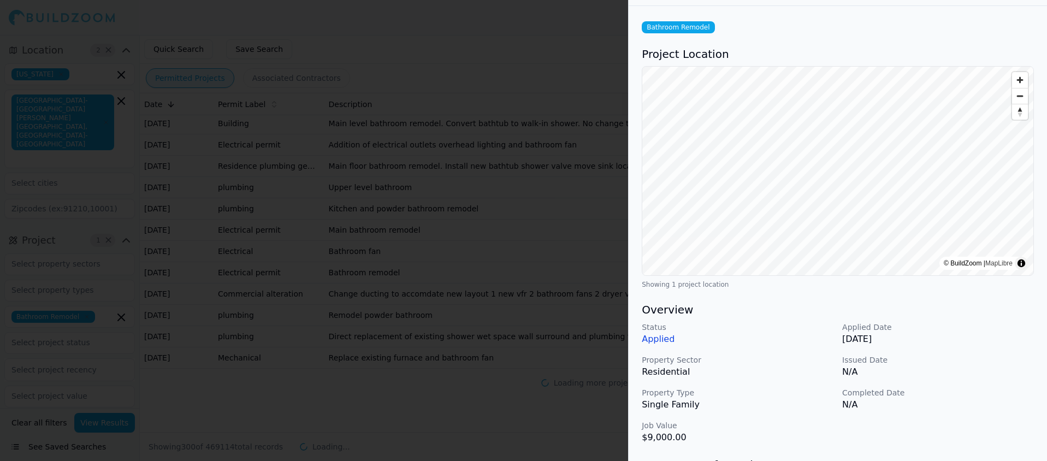
scroll to position [0, 0]
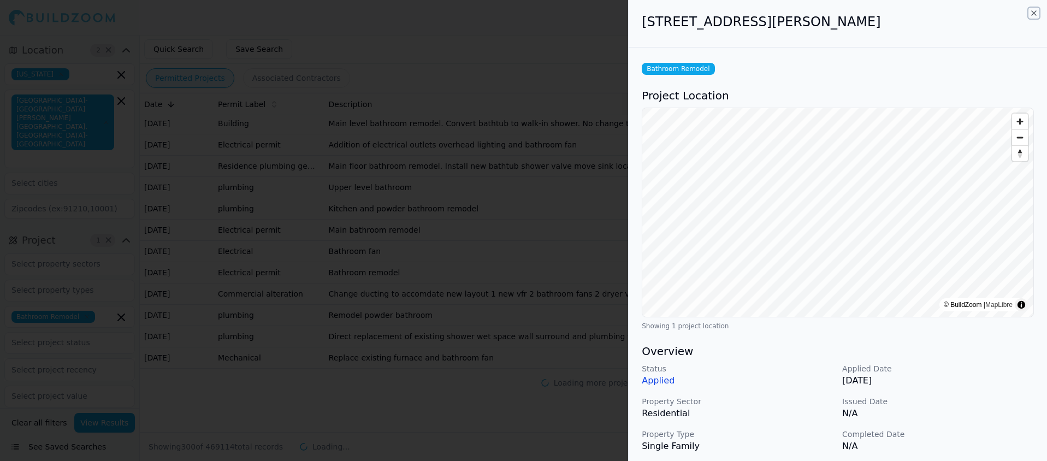
click at [1032, 15] on icon "button" at bounding box center [1034, 13] width 4 height 4
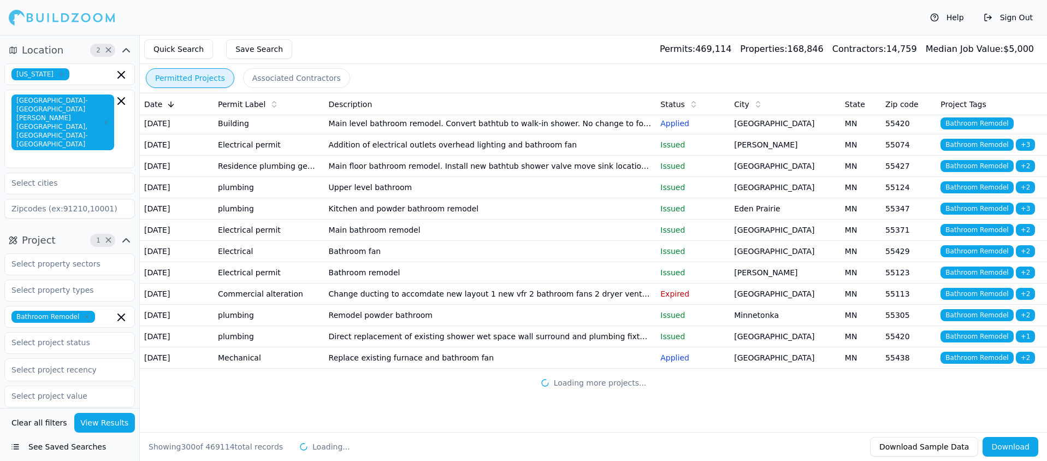
scroll to position [7858, 0]
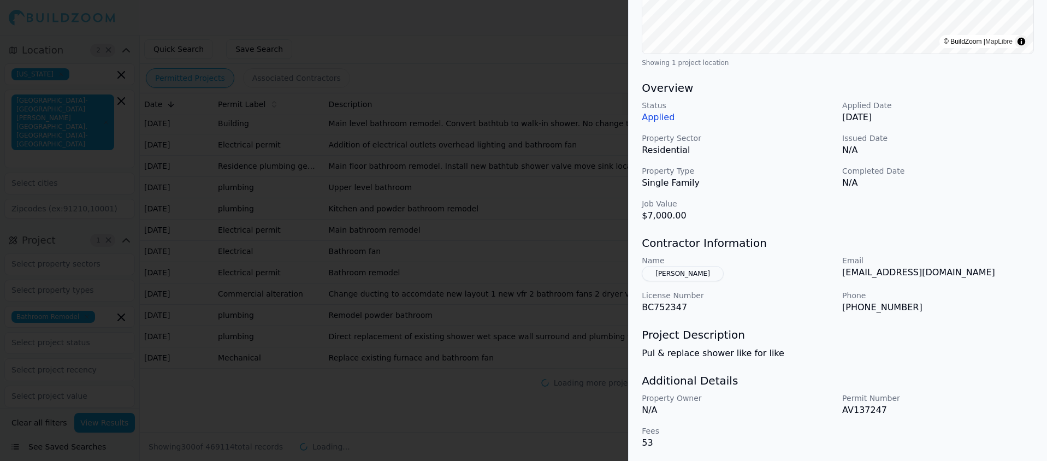
scroll to position [265, 0]
click at [696, 271] on button "Bliss Nathaniel Wp" at bounding box center [683, 271] width 82 height 15
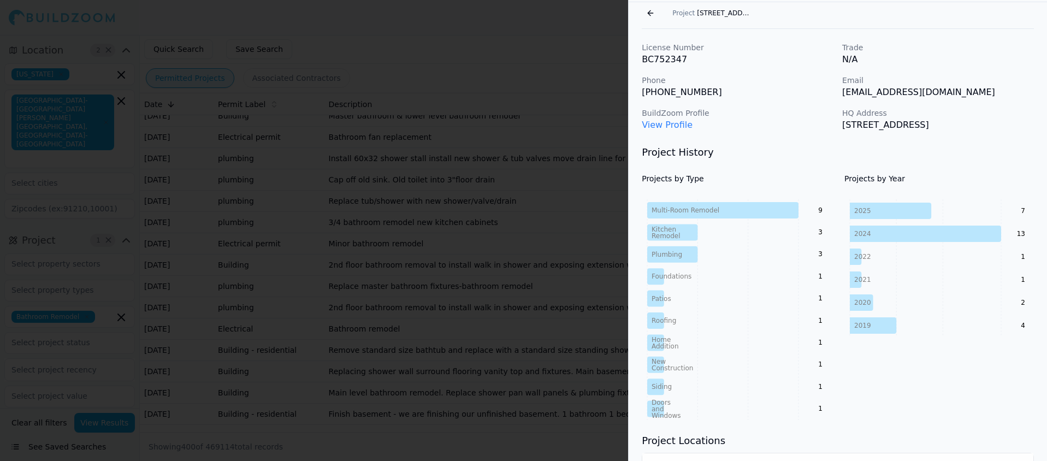
scroll to position [0, 0]
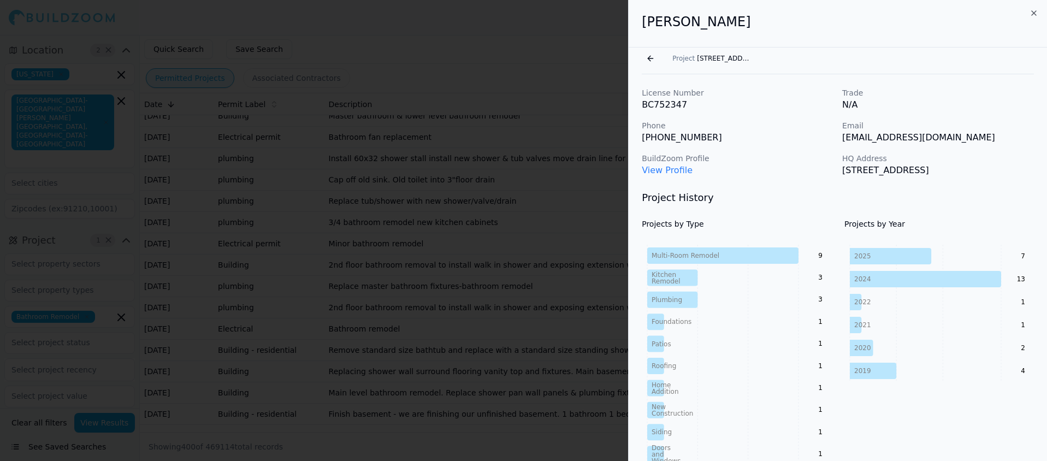
click at [666, 171] on link "View Profile" at bounding box center [667, 170] width 51 height 10
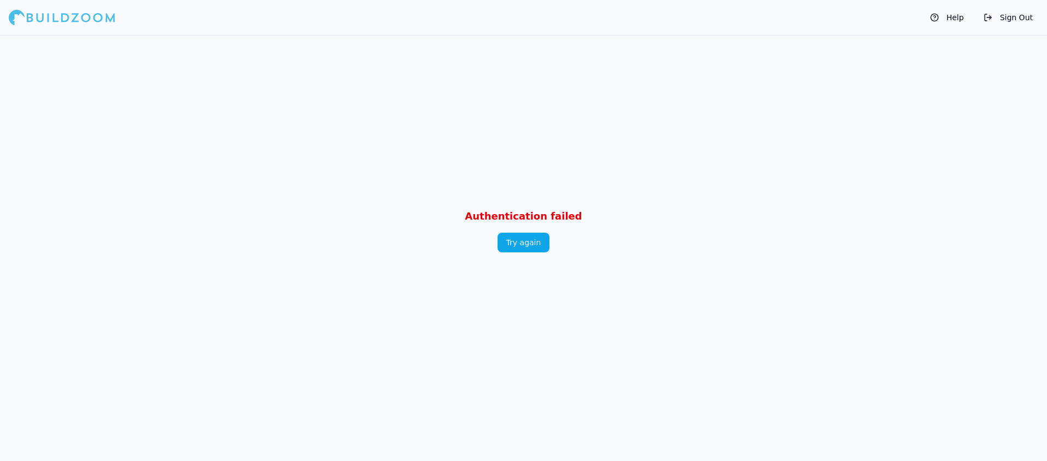
click at [518, 245] on button "Try again" at bounding box center [523, 243] width 52 height 20
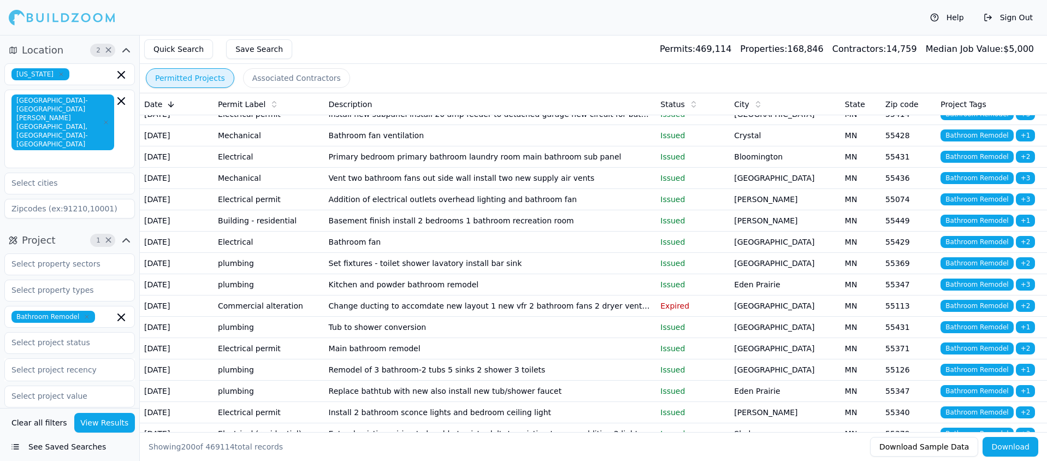
scroll to position [3729, 0]
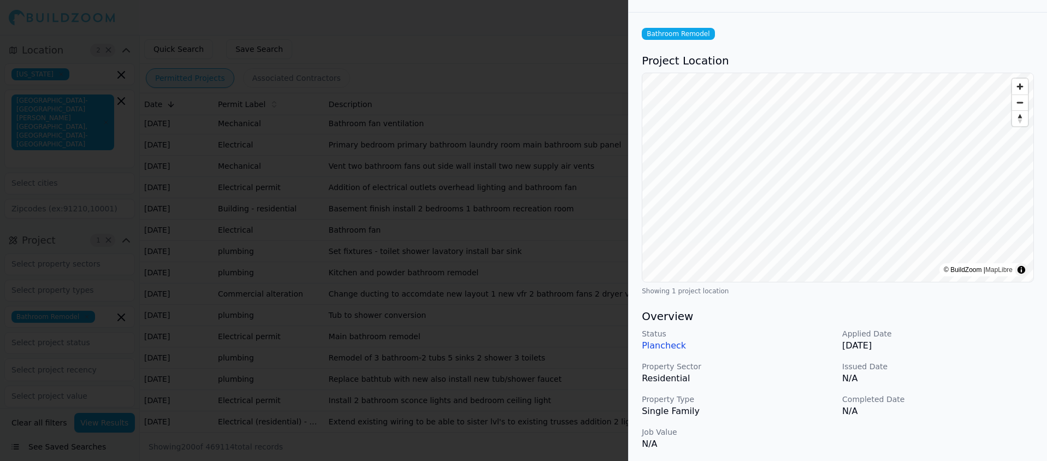
scroll to position [0, 0]
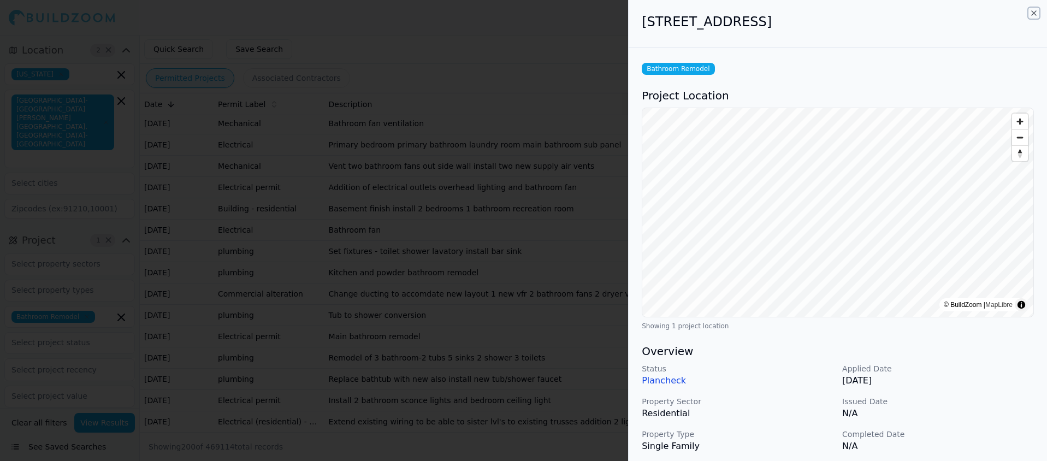
click at [1033, 13] on icon "button" at bounding box center [1033, 13] width 9 height 9
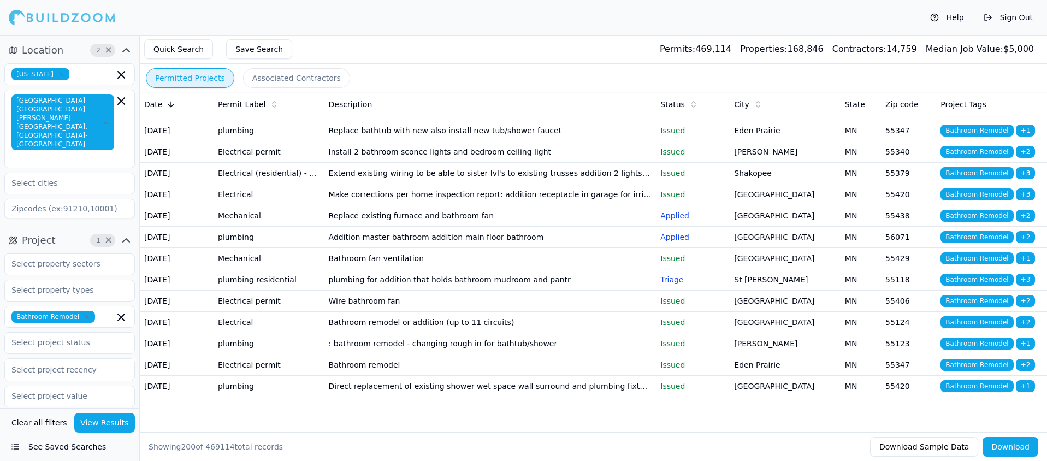
scroll to position [4011, 0]
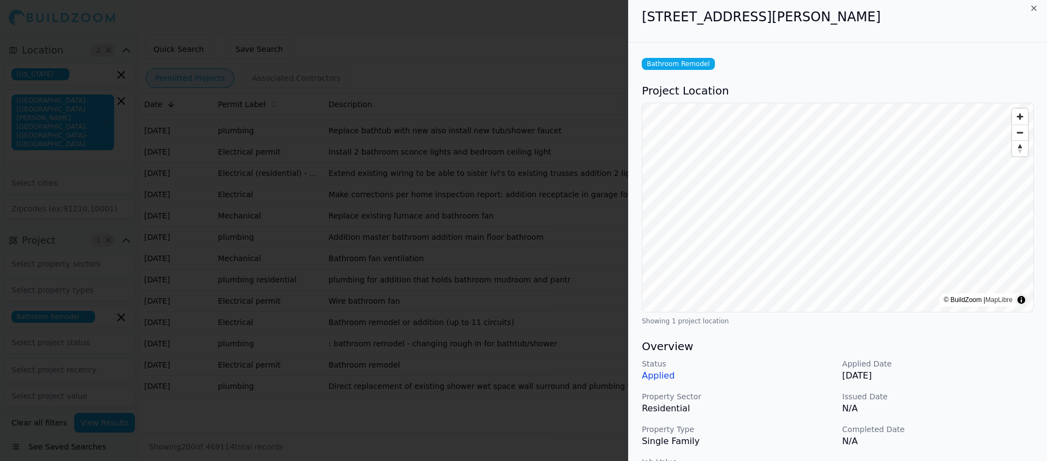
scroll to position [0, 0]
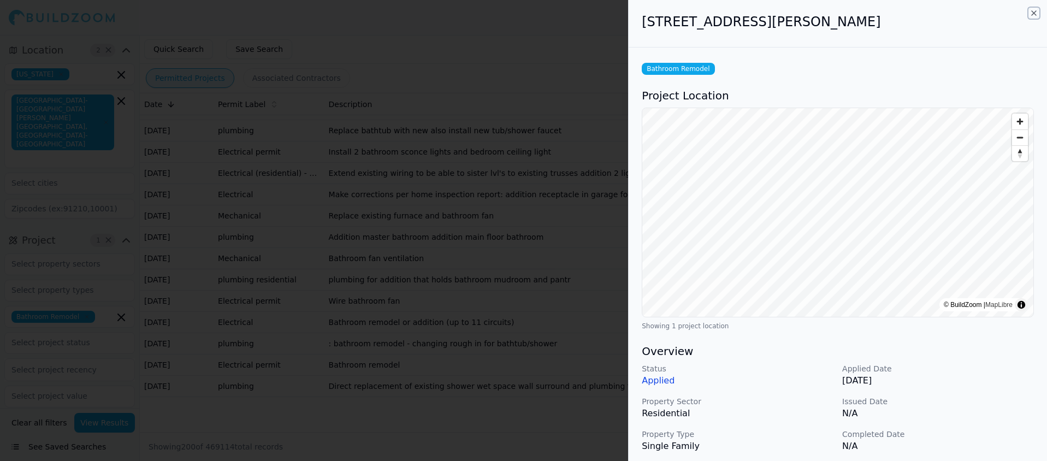
click at [1033, 15] on icon "button" at bounding box center [1033, 13] width 9 height 9
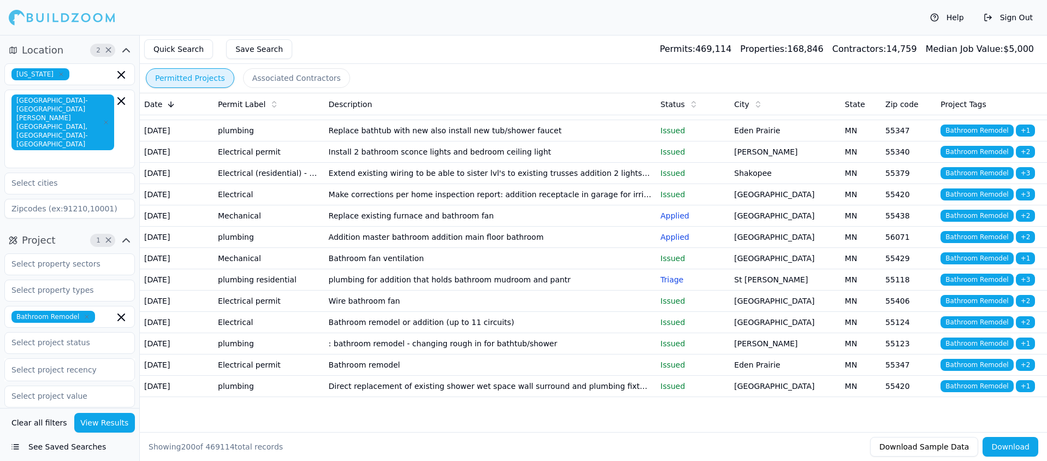
scroll to position [4594, 0]
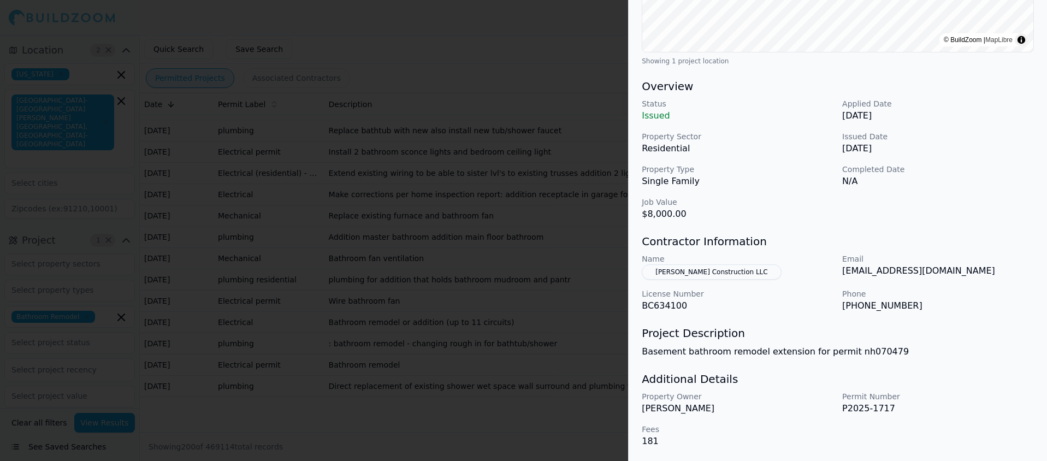
scroll to position [0, 0]
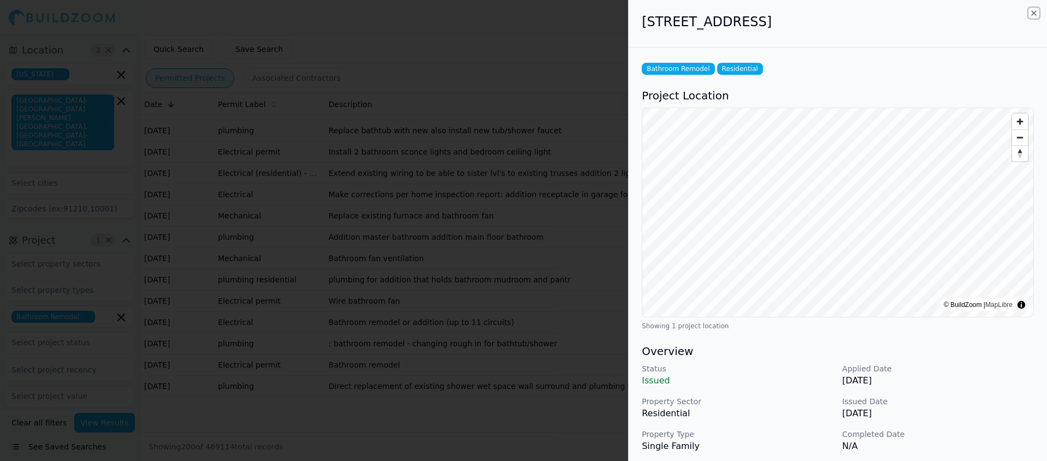
click at [1031, 12] on icon "button" at bounding box center [1033, 13] width 9 height 9
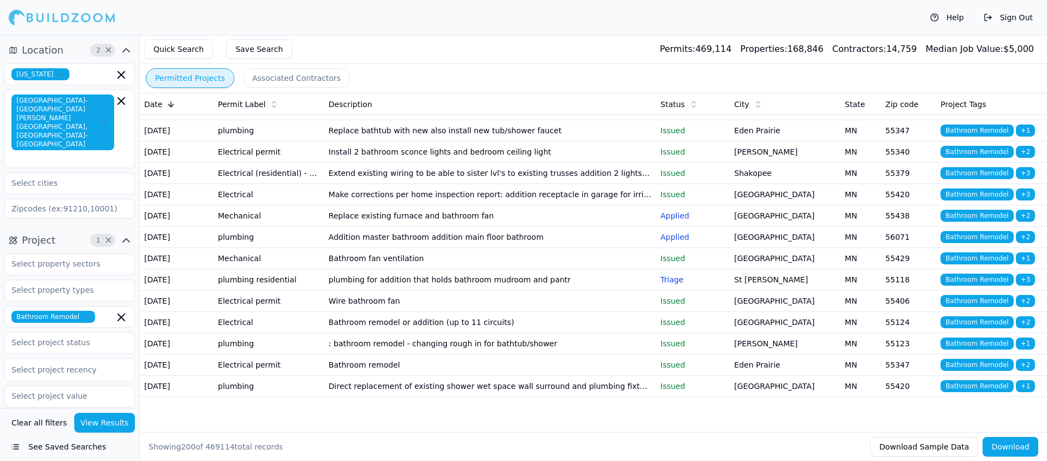
scroll to position [4661, 0]
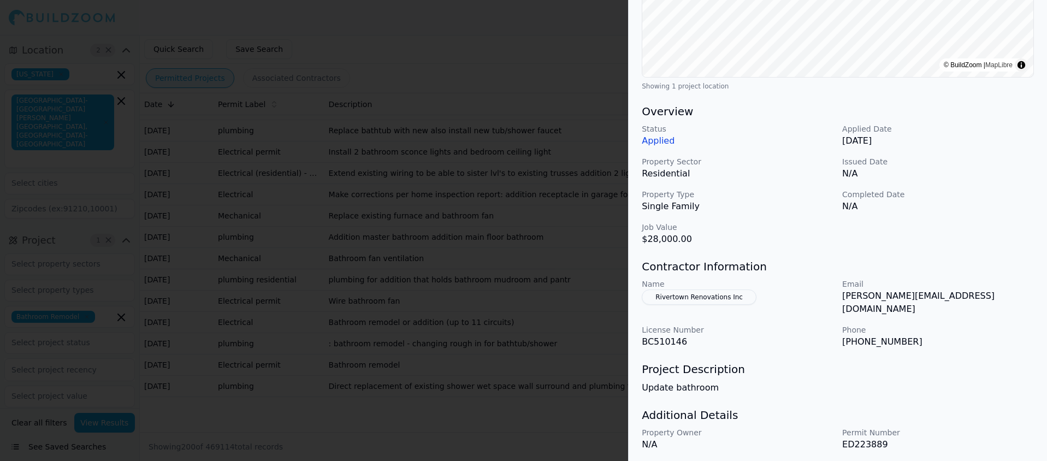
scroll to position [0, 0]
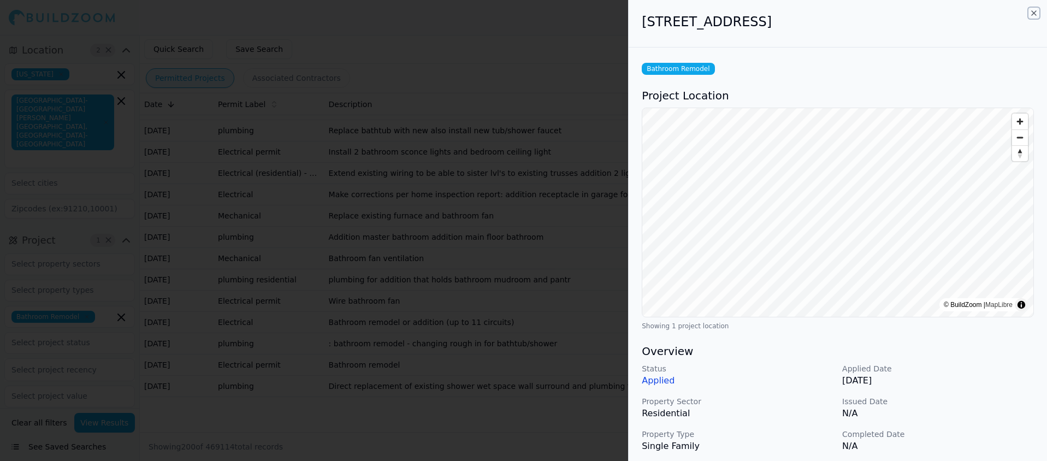
click at [1033, 14] on icon "button" at bounding box center [1034, 13] width 4 height 4
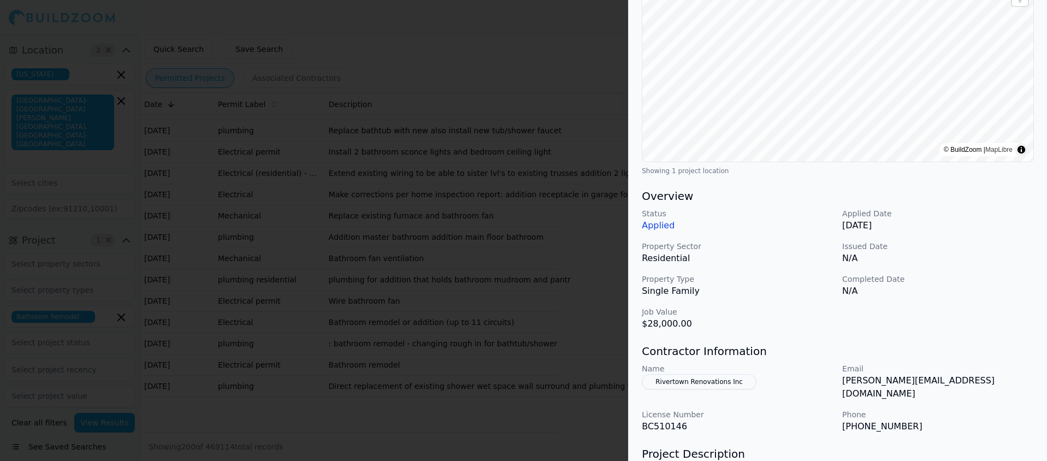
scroll to position [157, 0]
click at [702, 380] on button "Rivertown Renovations Inc" at bounding box center [699, 379] width 115 height 15
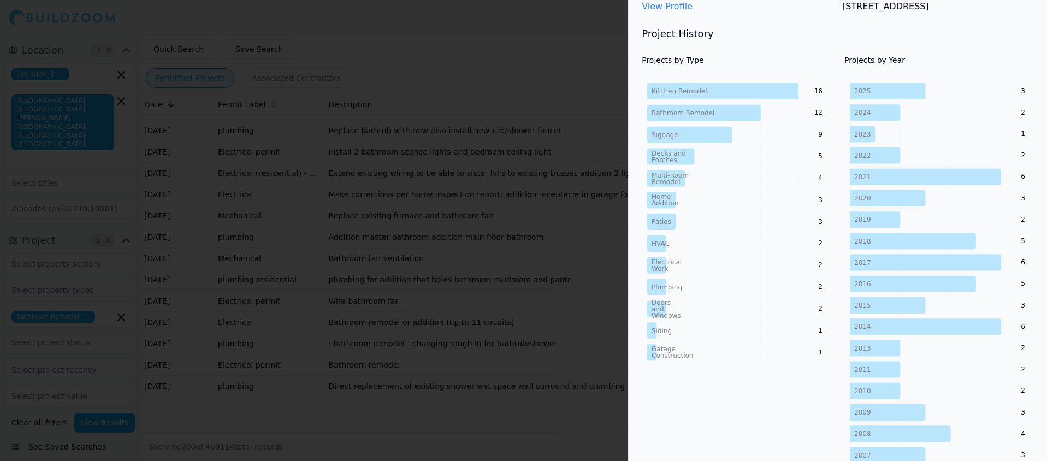
scroll to position [0, 0]
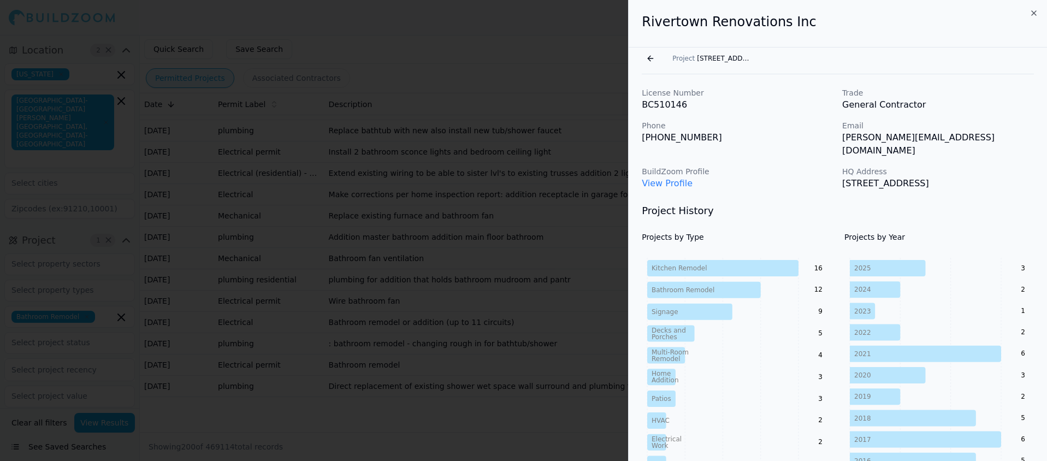
click at [648, 57] on button "Go back" at bounding box center [650, 58] width 17 height 17
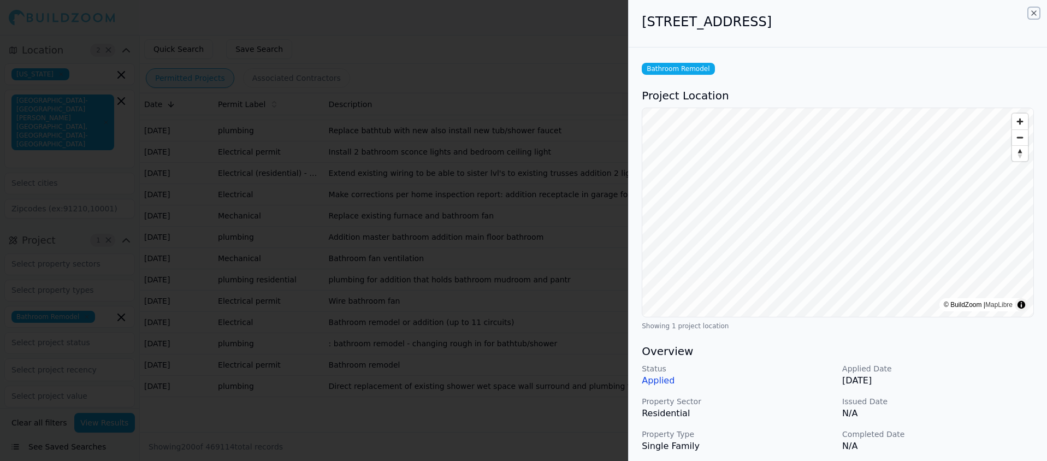
click at [1034, 11] on icon "button" at bounding box center [1033, 13] width 9 height 9
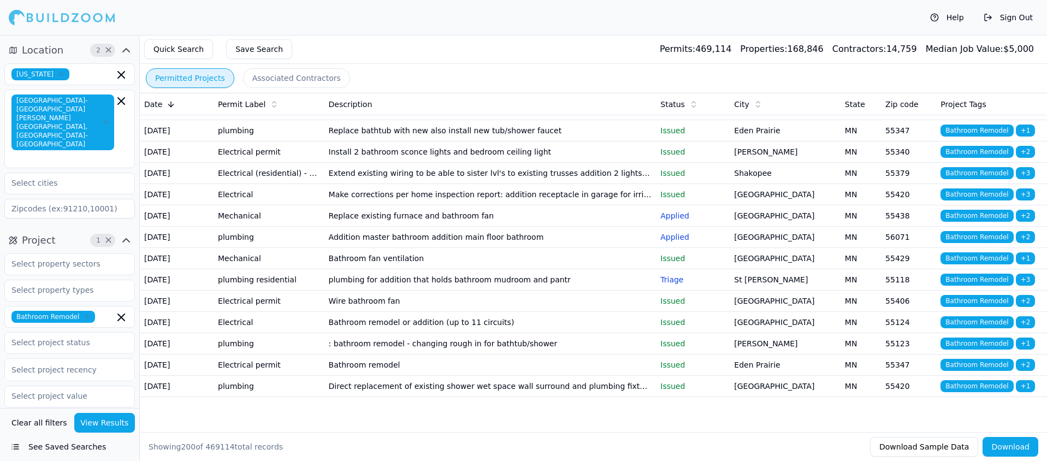
scroll to position [4734, 0]
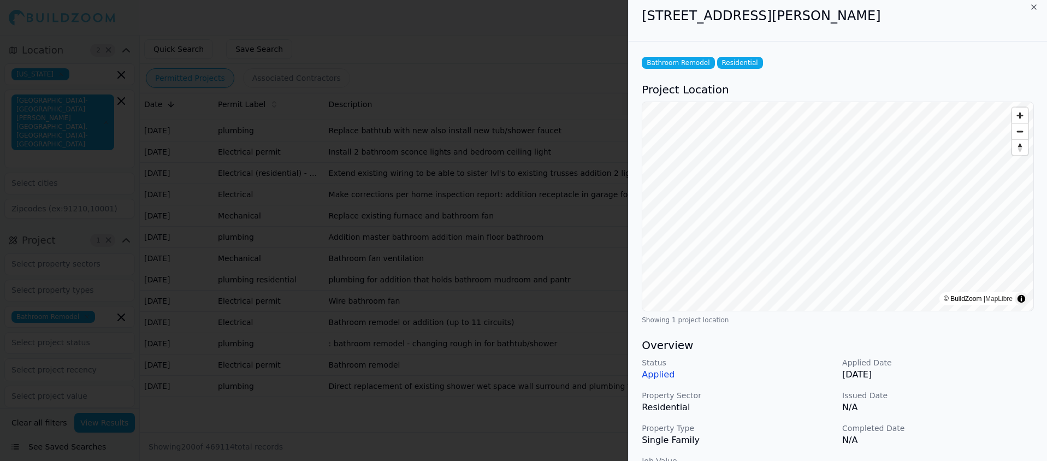
scroll to position [0, 0]
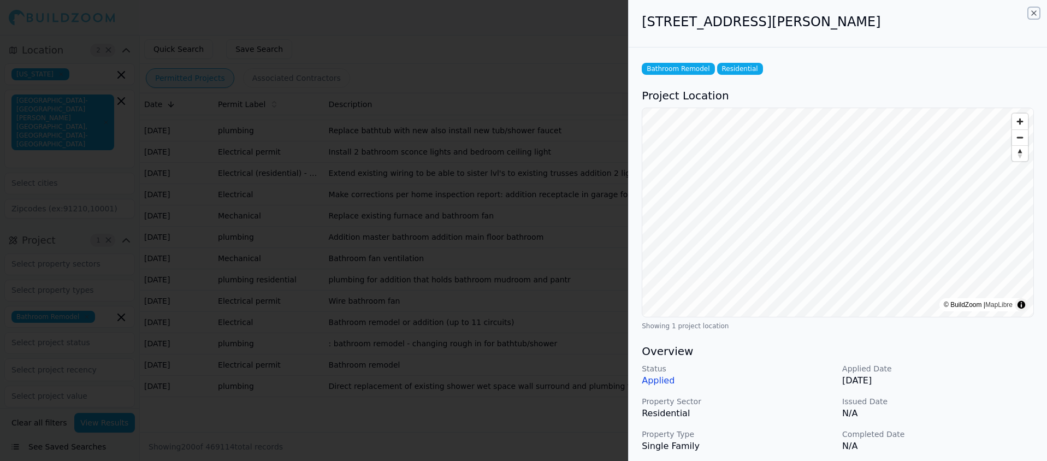
drag, startPoint x: 1031, startPoint y: 13, endPoint x: 973, endPoint y: 23, distance: 58.8
click at [1031, 13] on icon "button" at bounding box center [1033, 13] width 9 height 9
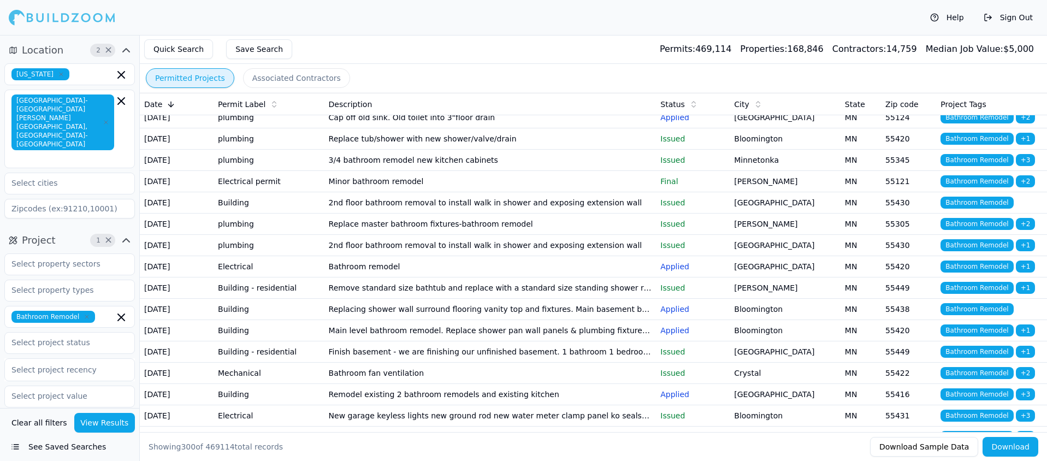
scroll to position [5813, 0]
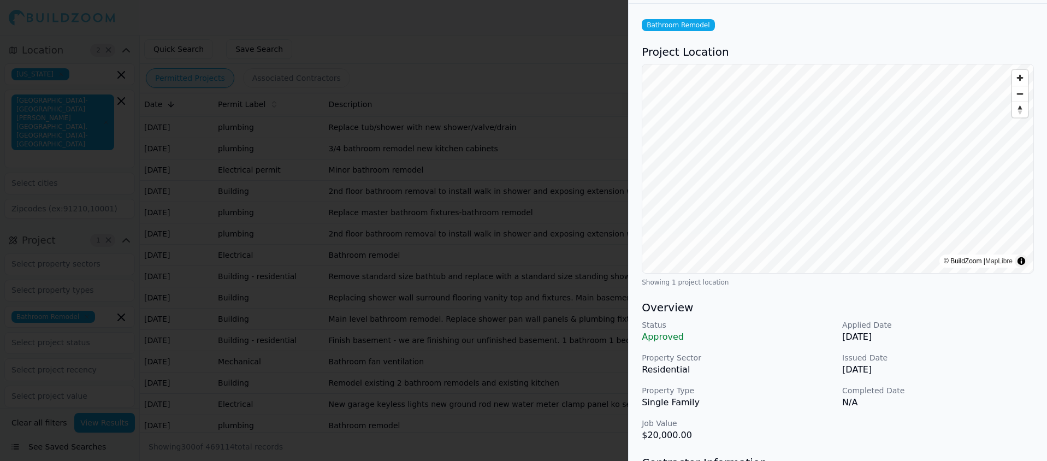
scroll to position [0, 0]
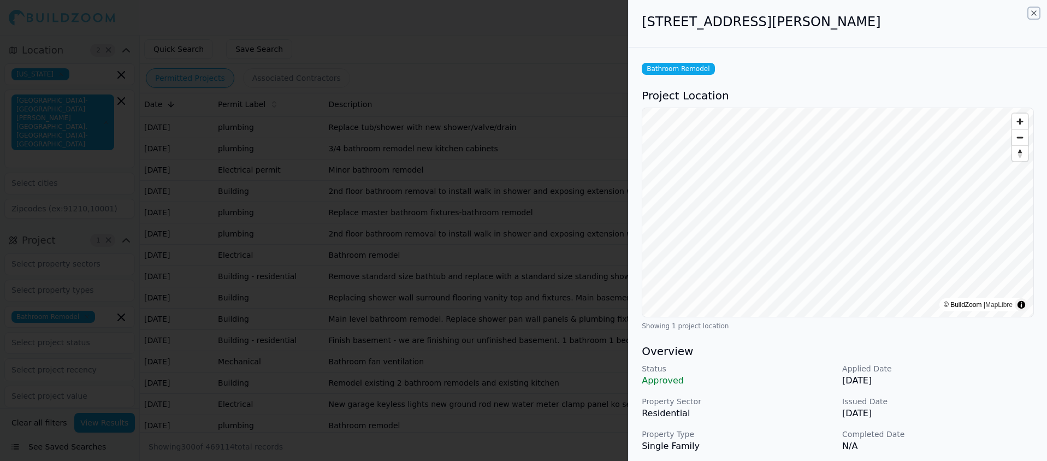
click at [1031, 13] on icon "button" at bounding box center [1033, 13] width 9 height 9
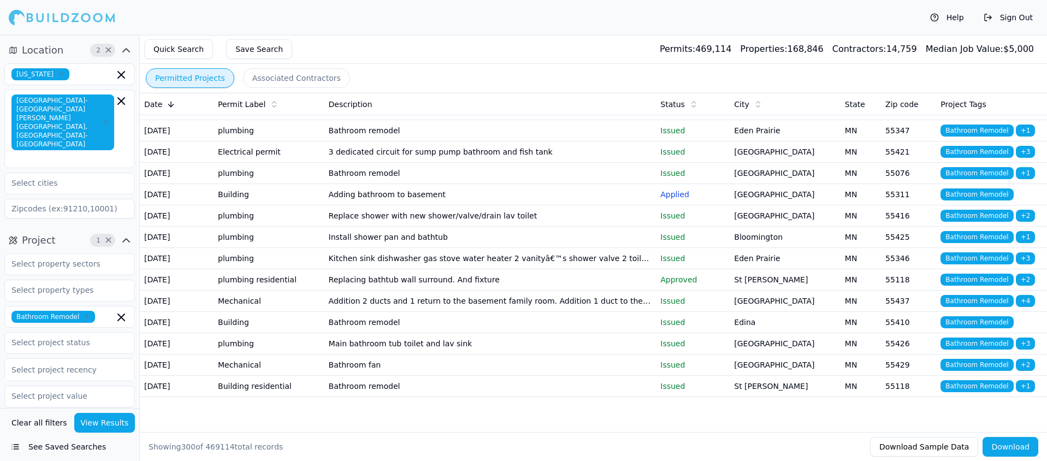
scroll to position [6400, 0]
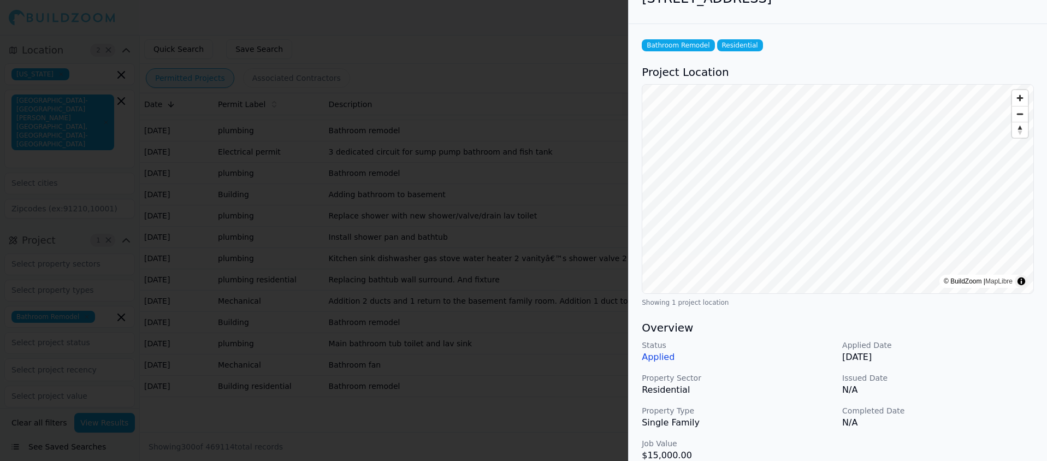
scroll to position [0, 0]
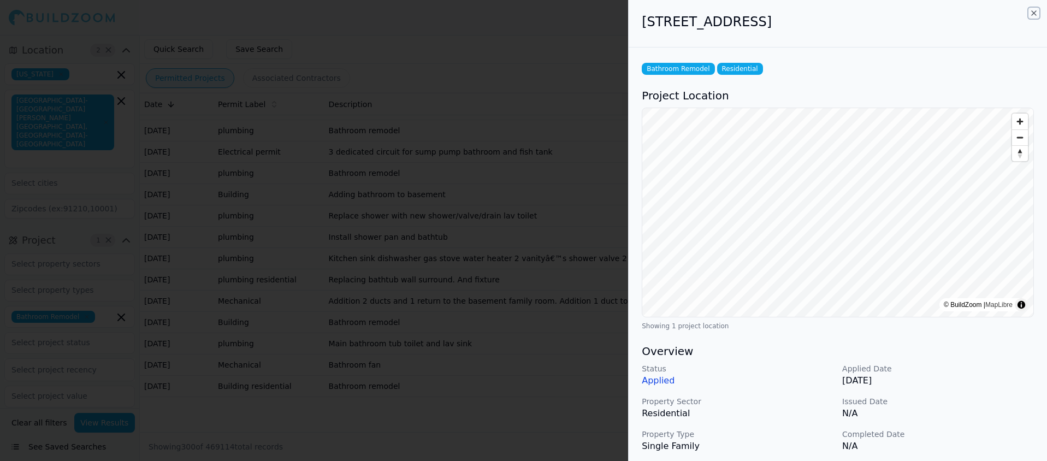
click at [1034, 10] on icon "button" at bounding box center [1033, 13] width 9 height 9
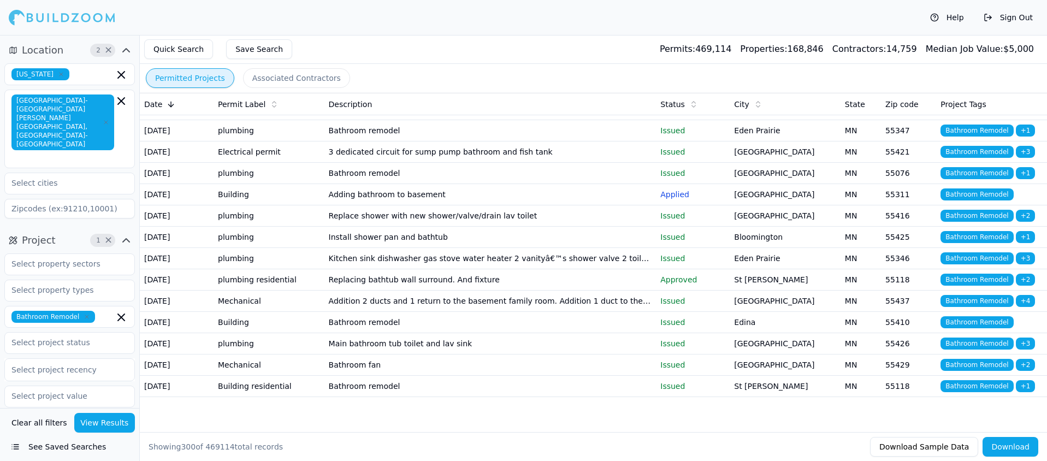
scroll to position [6626, 0]
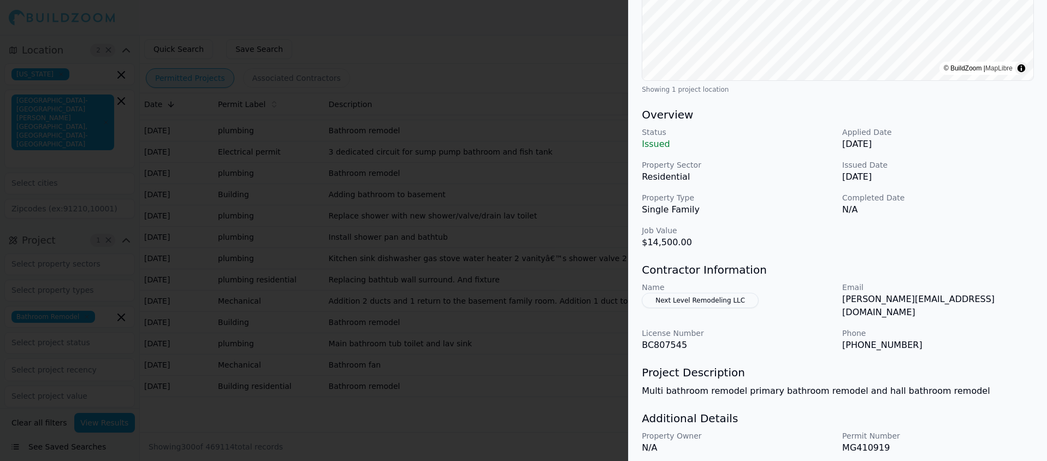
scroll to position [265, 0]
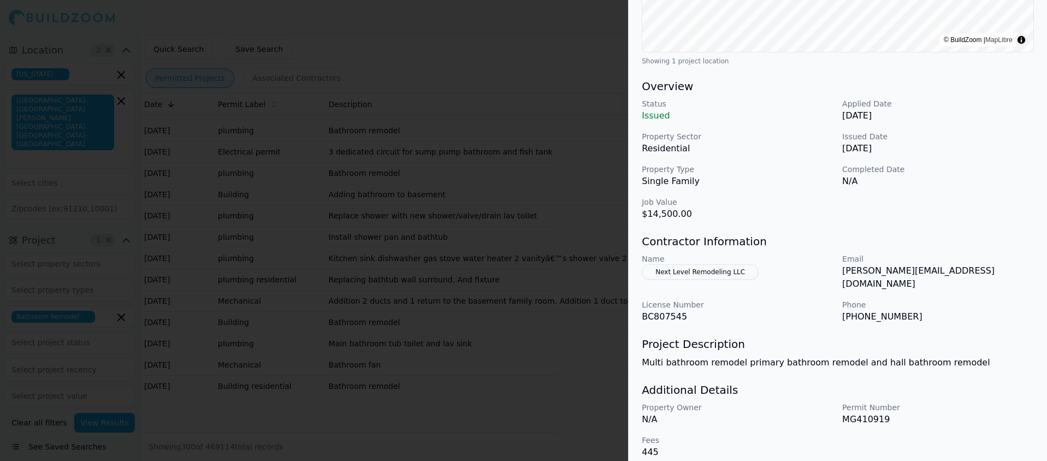
click at [690, 268] on button "Next Level Remodeling LLC" at bounding box center [700, 271] width 117 height 15
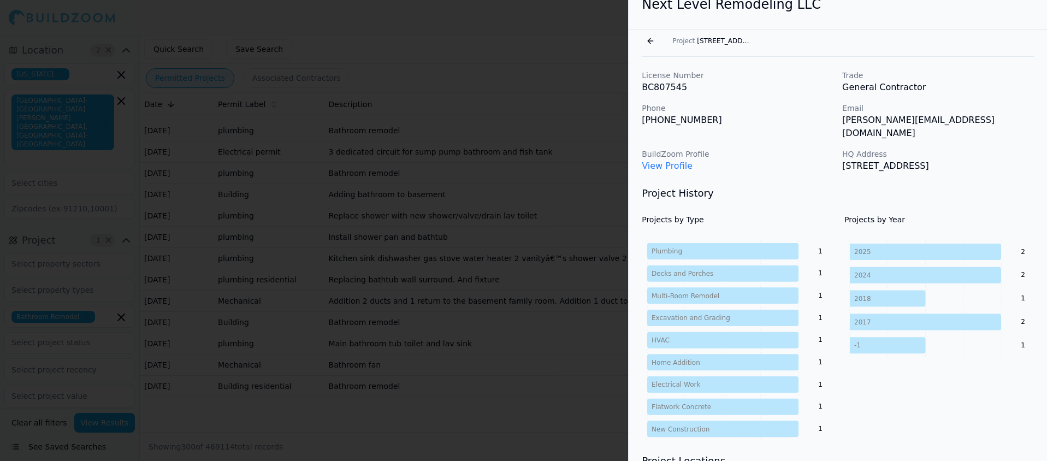
scroll to position [0, 0]
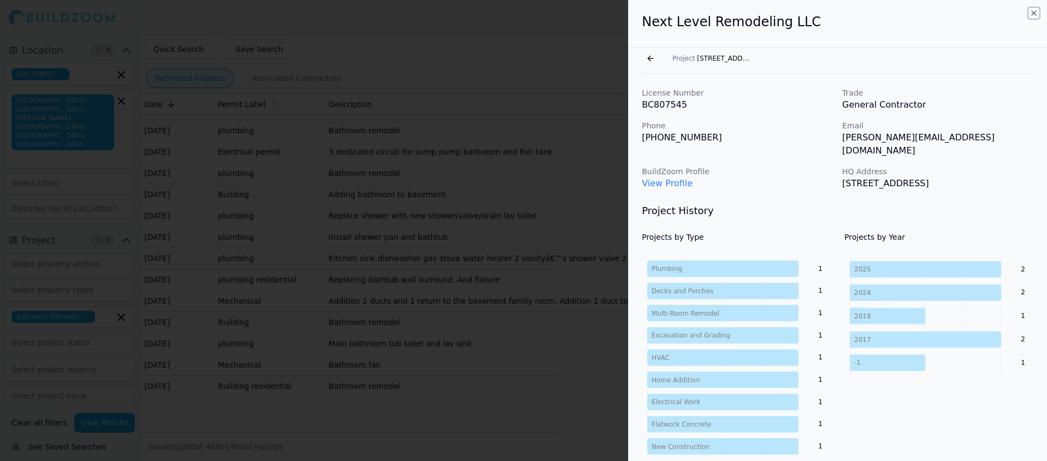
click at [1030, 10] on icon "button" at bounding box center [1033, 13] width 9 height 9
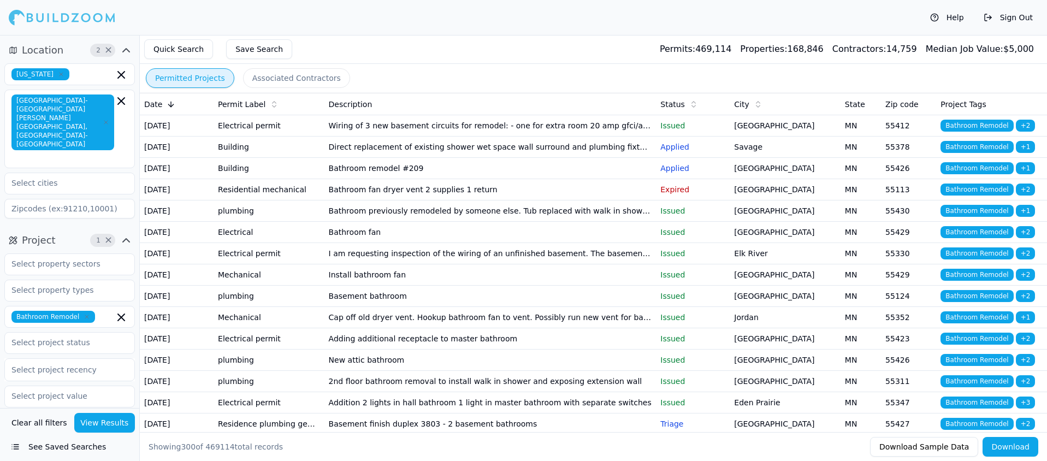
click at [466, 155] on td "Direct replacement of existing shower wet space wall surround and plumbing fixt…" at bounding box center [490, 147] width 332 height 21
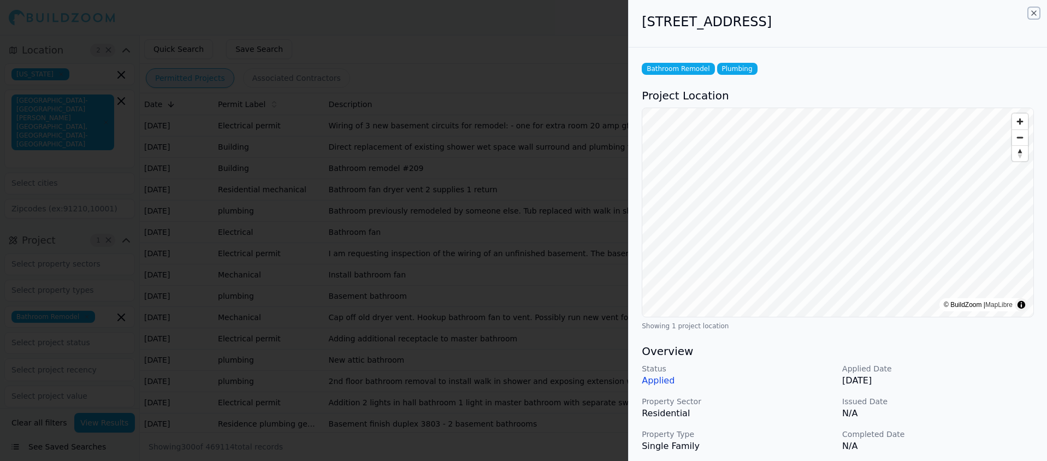
click at [1035, 10] on icon "button" at bounding box center [1033, 13] width 9 height 9
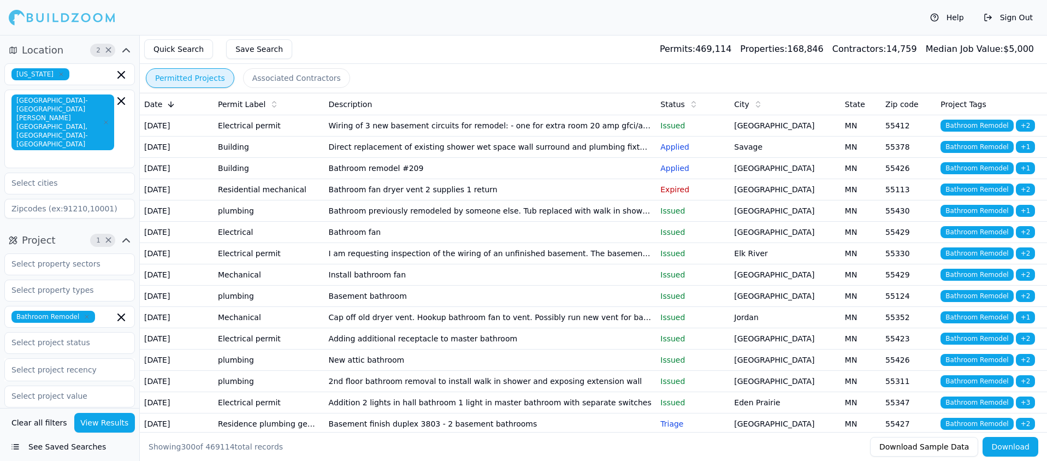
click at [392, 179] on td "Bathroom remodel #209" at bounding box center [490, 168] width 332 height 21
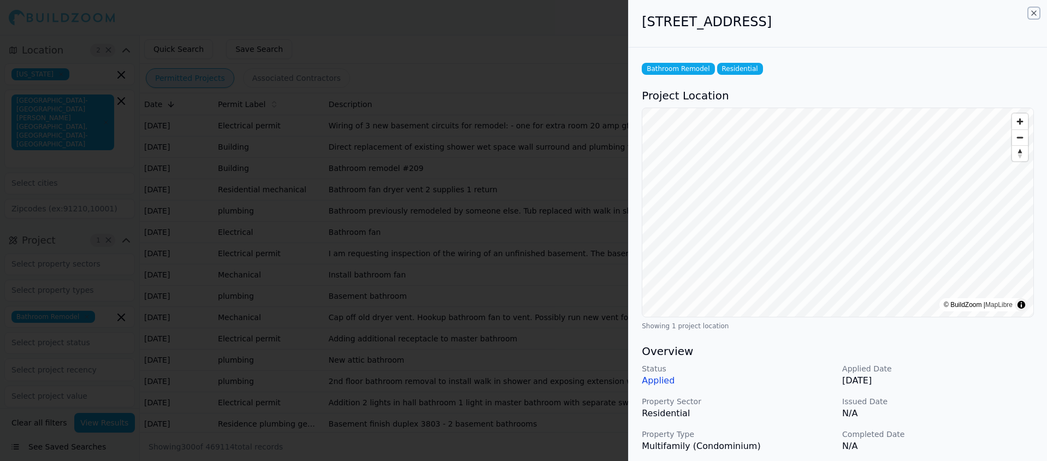
click at [1034, 14] on icon "button" at bounding box center [1034, 13] width 4 height 4
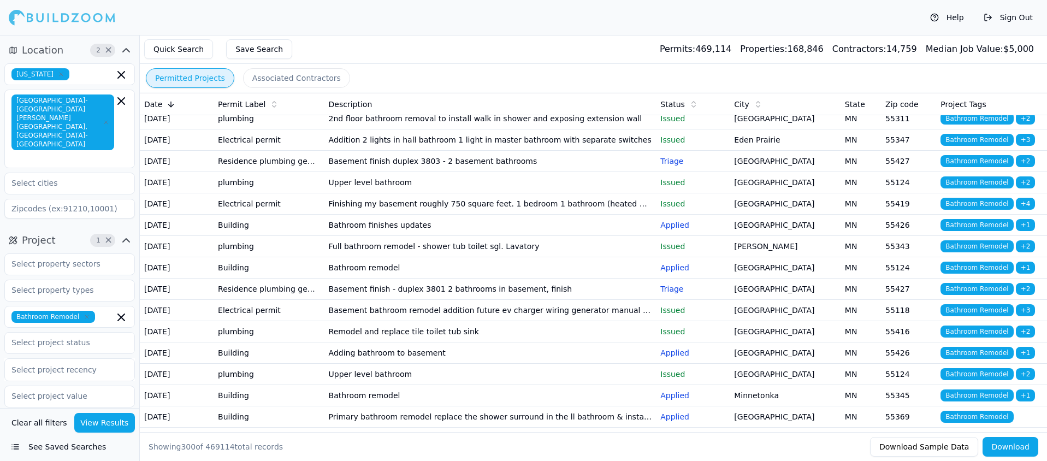
scroll to position [270, 0]
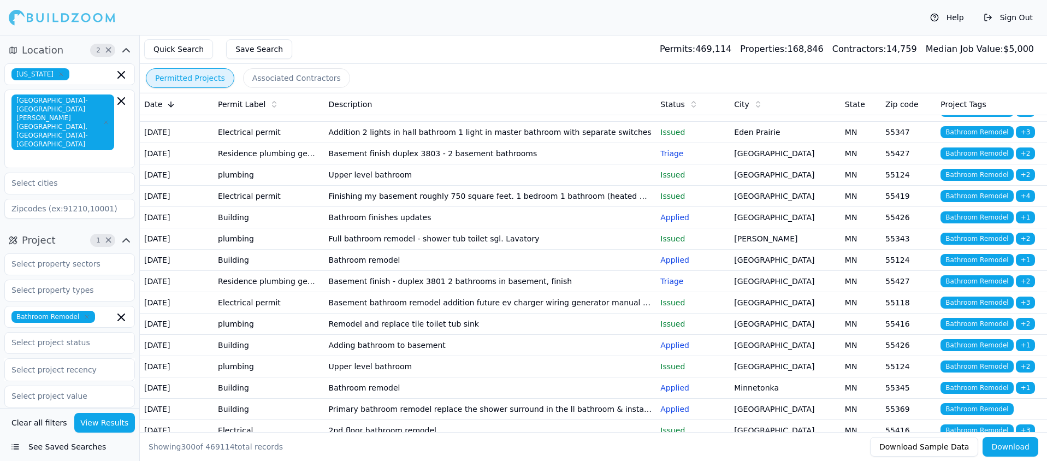
click at [381, 228] on td "Bathroom finishes updates" at bounding box center [490, 217] width 332 height 21
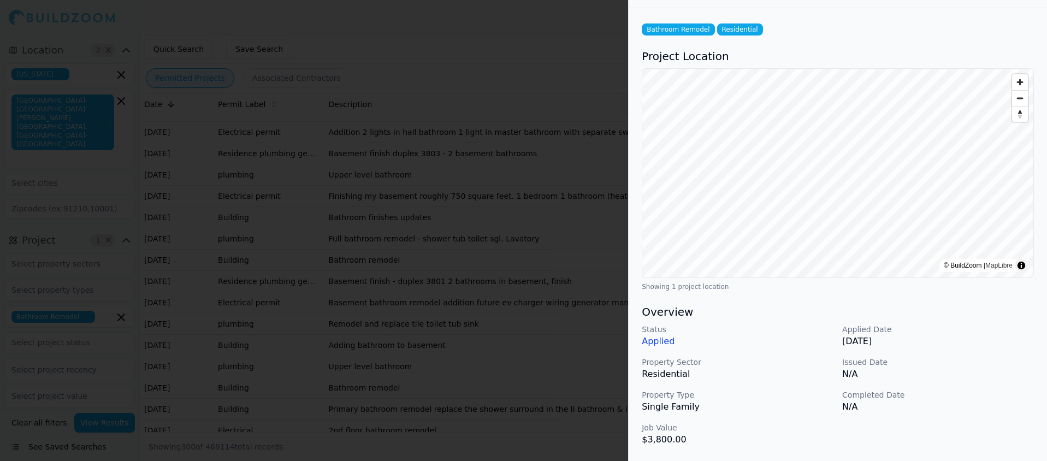
scroll to position [0, 0]
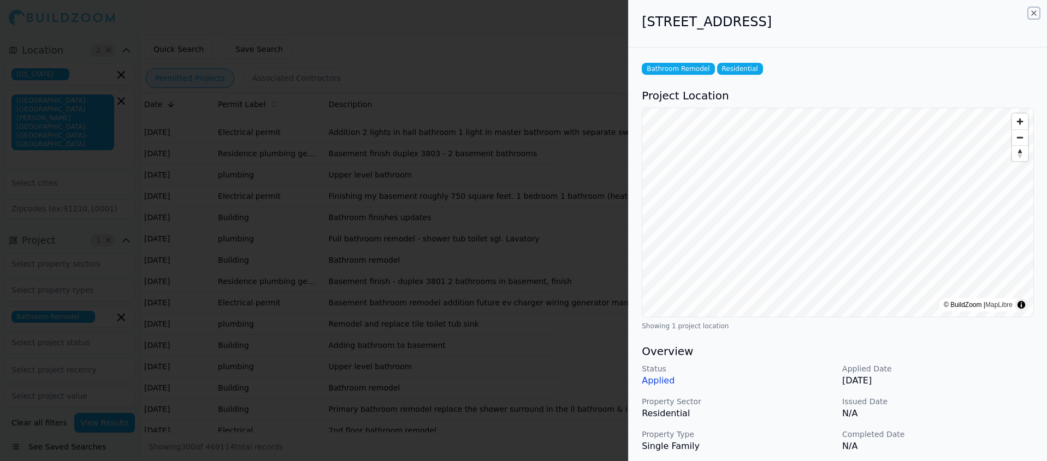
click at [1029, 11] on icon "button" at bounding box center [1033, 13] width 9 height 9
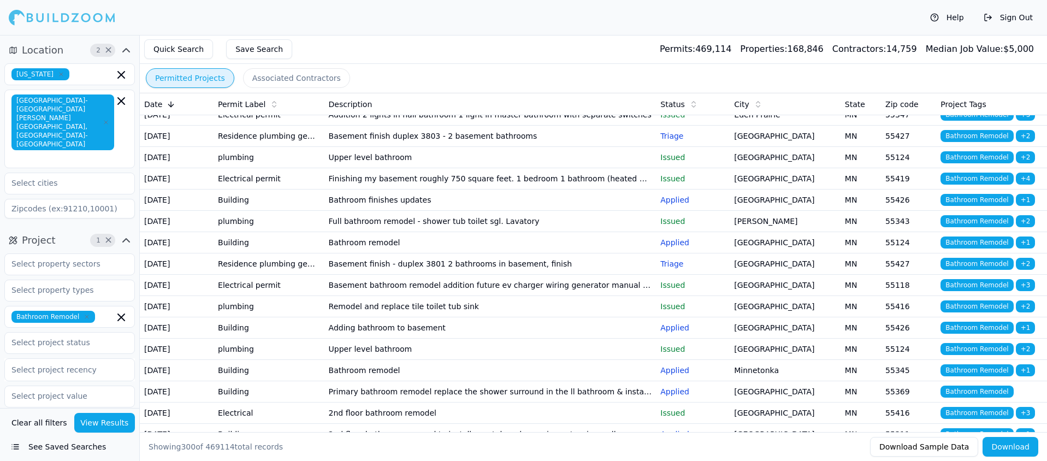
scroll to position [290, 0]
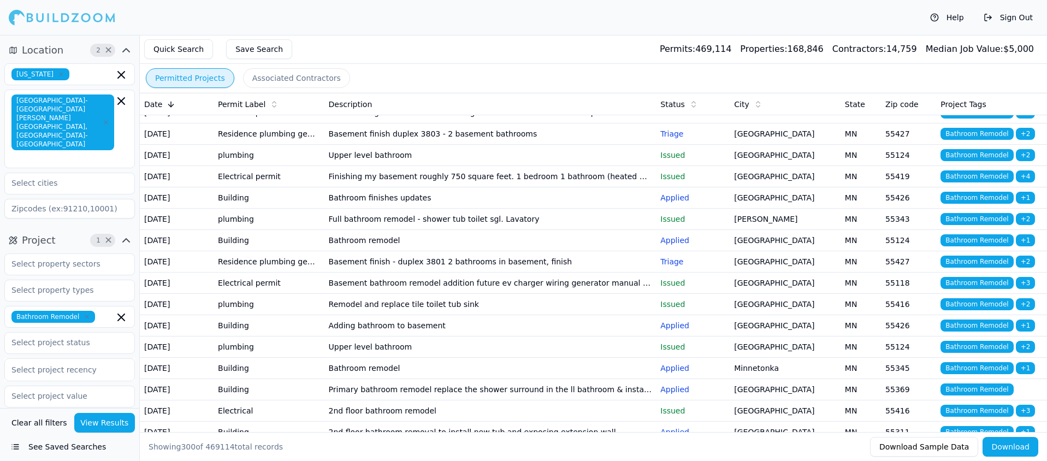
click at [358, 251] on td "Bathroom remodel" at bounding box center [490, 240] width 332 height 21
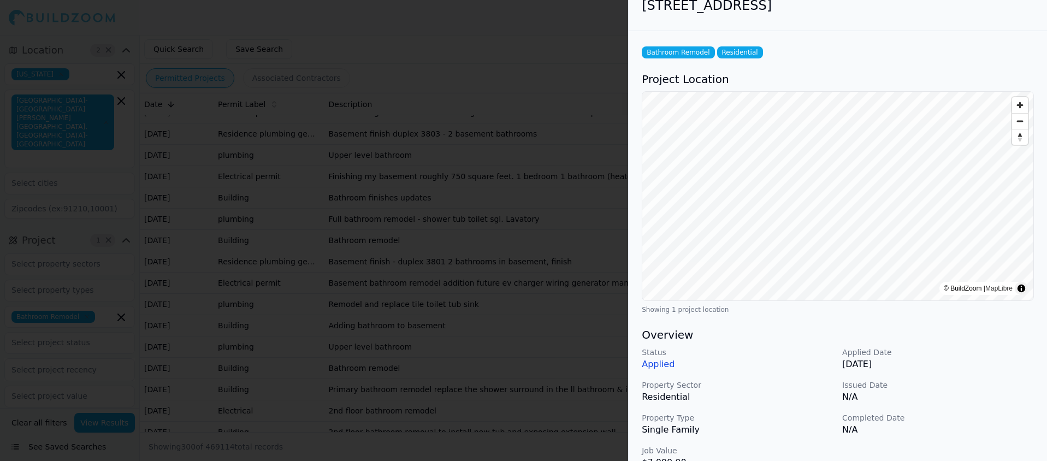
scroll to position [0, 0]
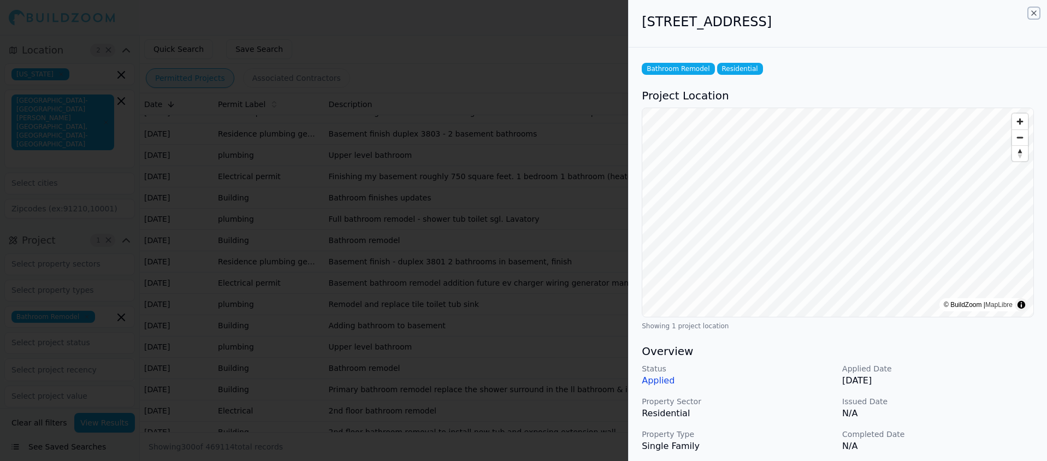
click at [1034, 11] on icon "button" at bounding box center [1033, 13] width 9 height 9
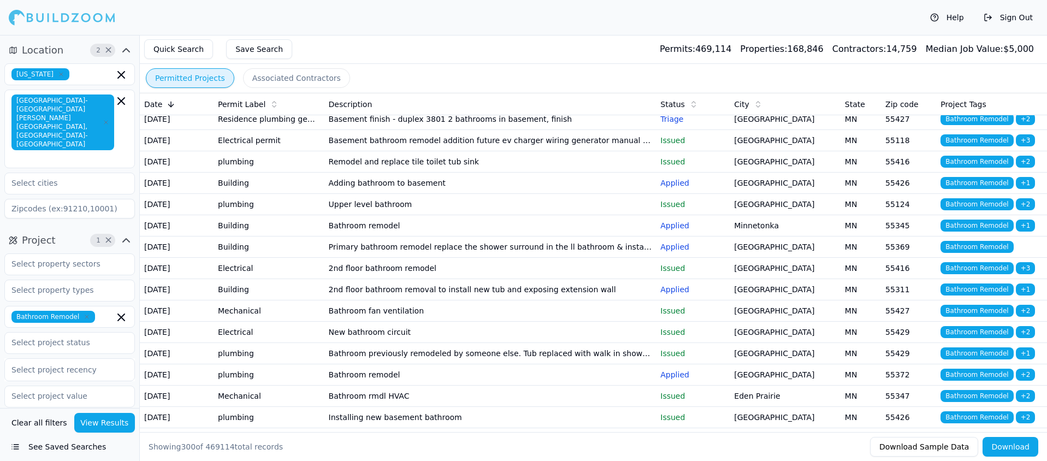
scroll to position [458, 0]
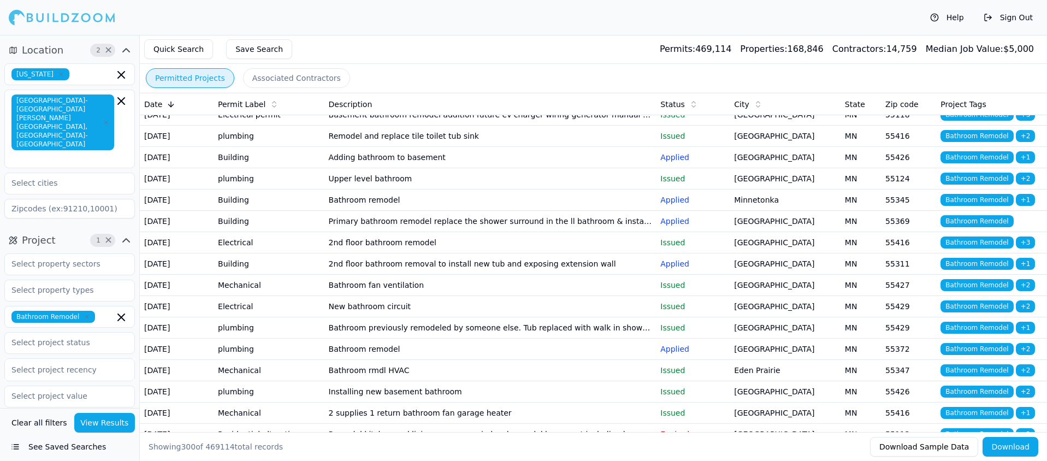
click at [366, 168] on td "Adding bathroom to basement" at bounding box center [490, 157] width 332 height 21
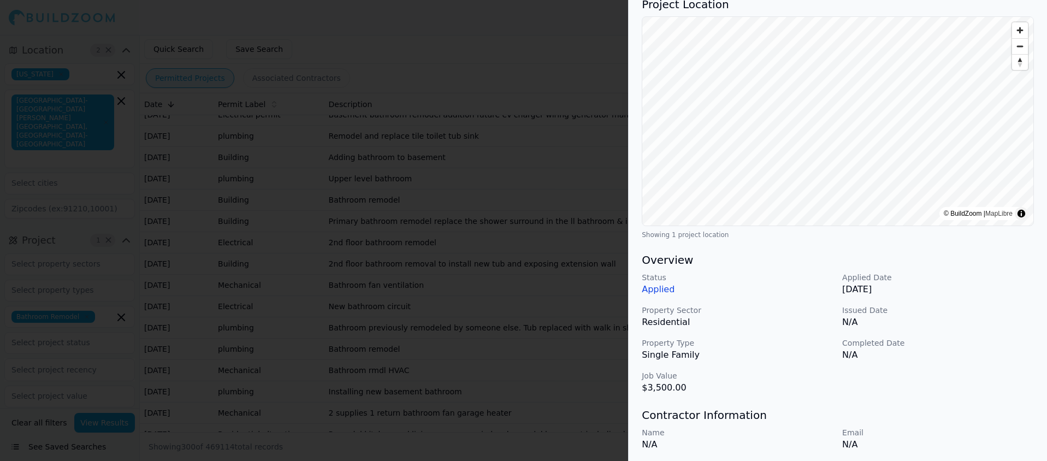
scroll to position [0, 0]
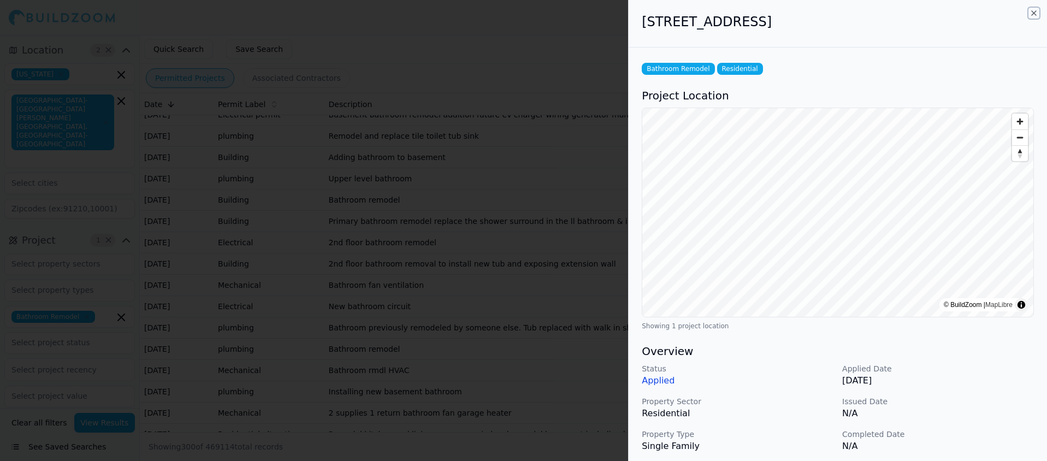
drag, startPoint x: 1032, startPoint y: 13, endPoint x: 849, endPoint y: 81, distance: 195.6
click at [1032, 13] on icon "button" at bounding box center [1033, 13] width 9 height 9
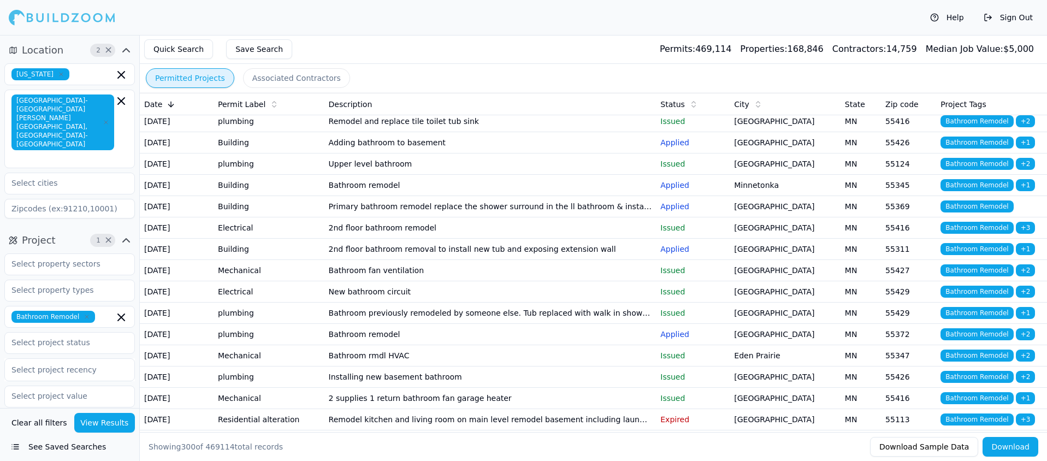
scroll to position [507, 0]
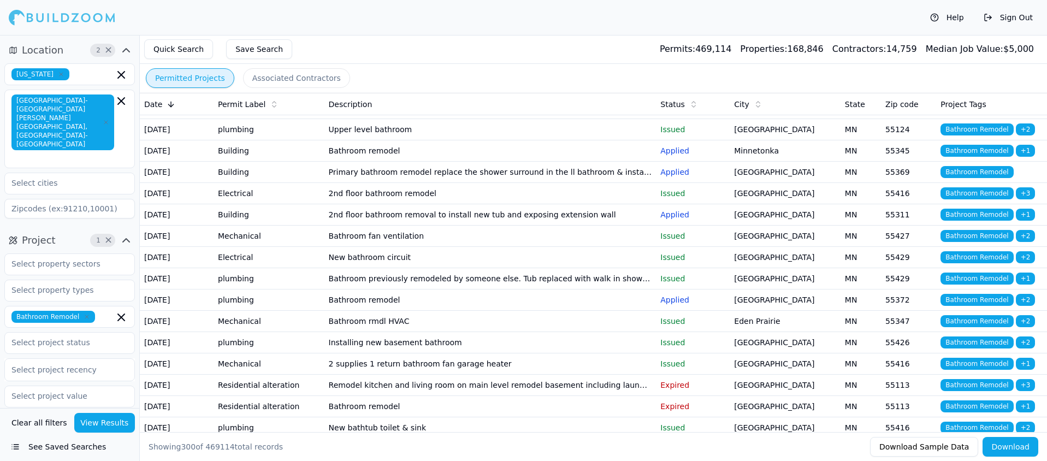
click at [366, 162] on td "Bathroom remodel" at bounding box center [490, 150] width 332 height 21
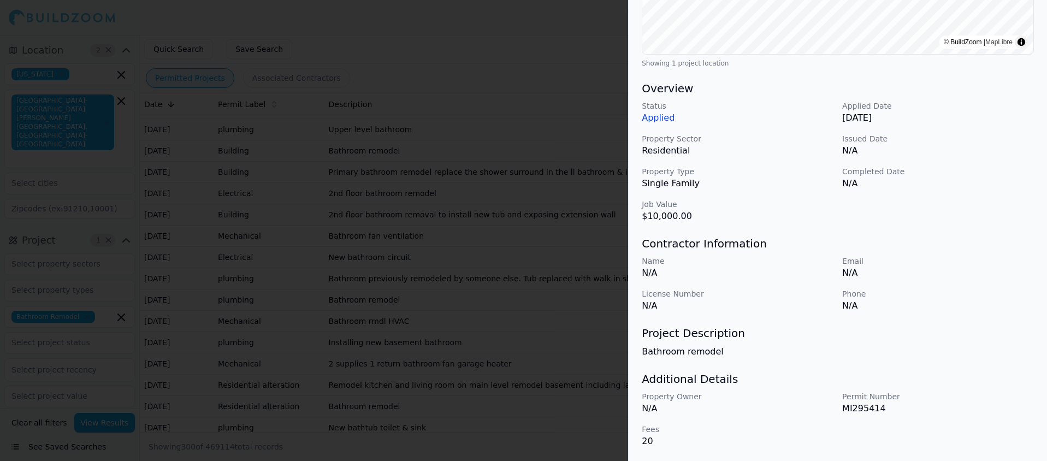
scroll to position [0, 0]
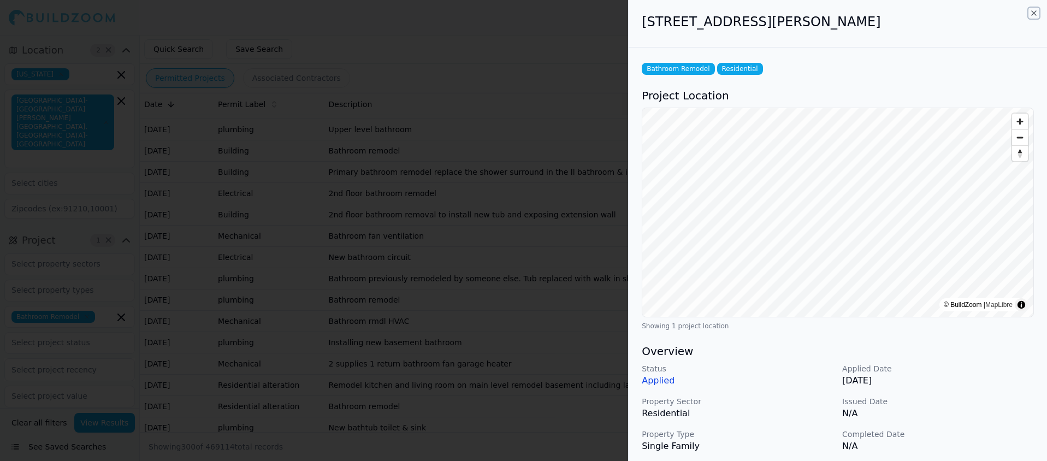
click at [1035, 12] on icon "button" at bounding box center [1033, 13] width 9 height 9
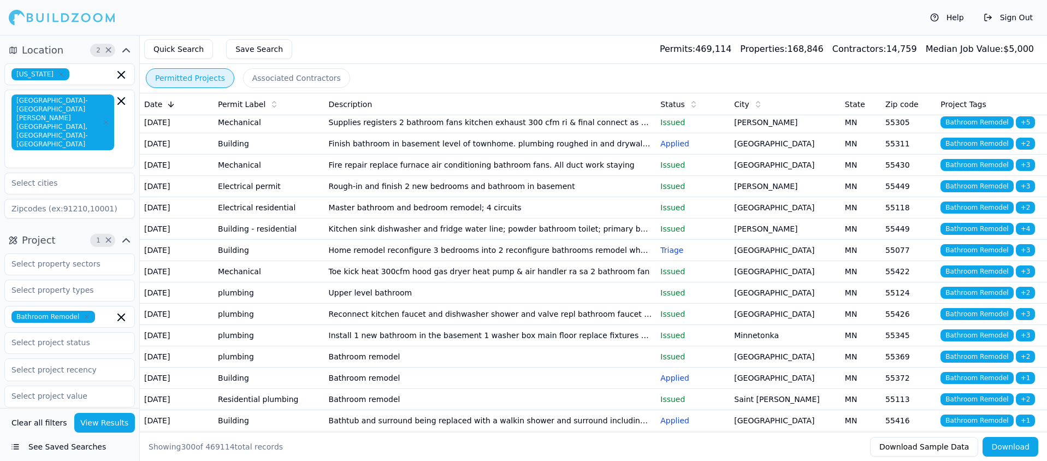
scroll to position [891, 0]
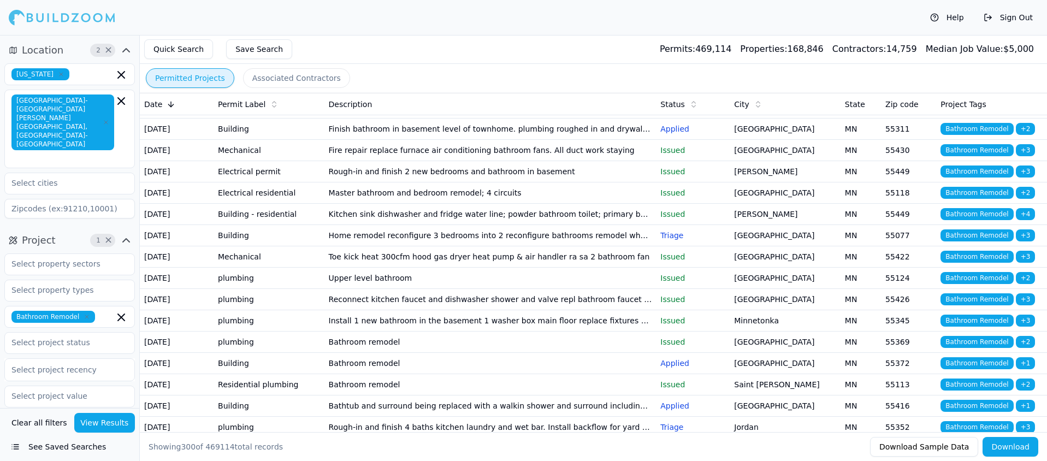
click at [341, 76] on td "Bathroom remodel" at bounding box center [490, 65] width 332 height 21
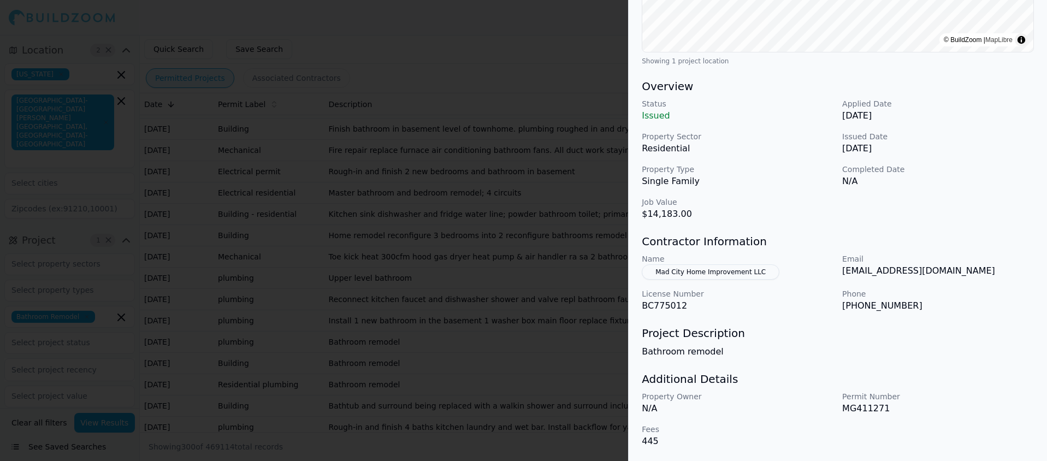
scroll to position [0, 0]
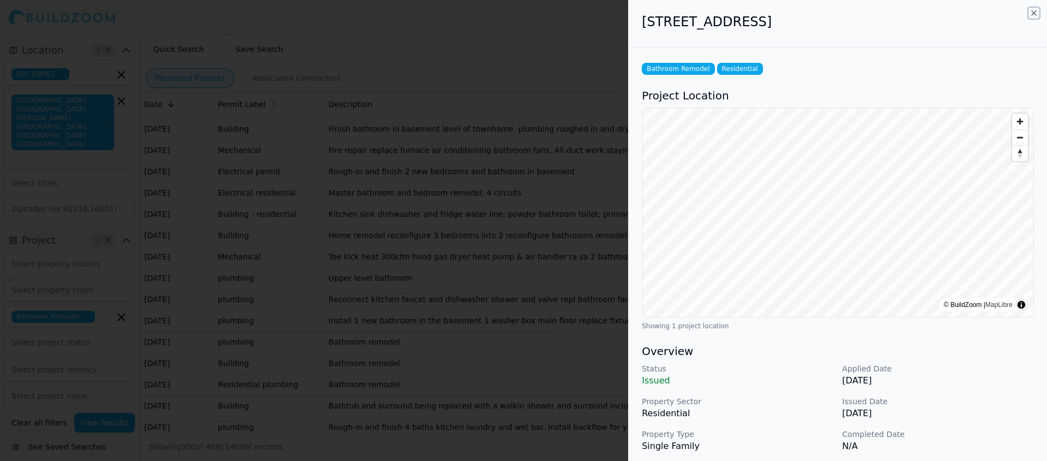
click at [1033, 11] on icon "button" at bounding box center [1033, 13] width 9 height 9
